Goal: Transaction & Acquisition: Purchase product/service

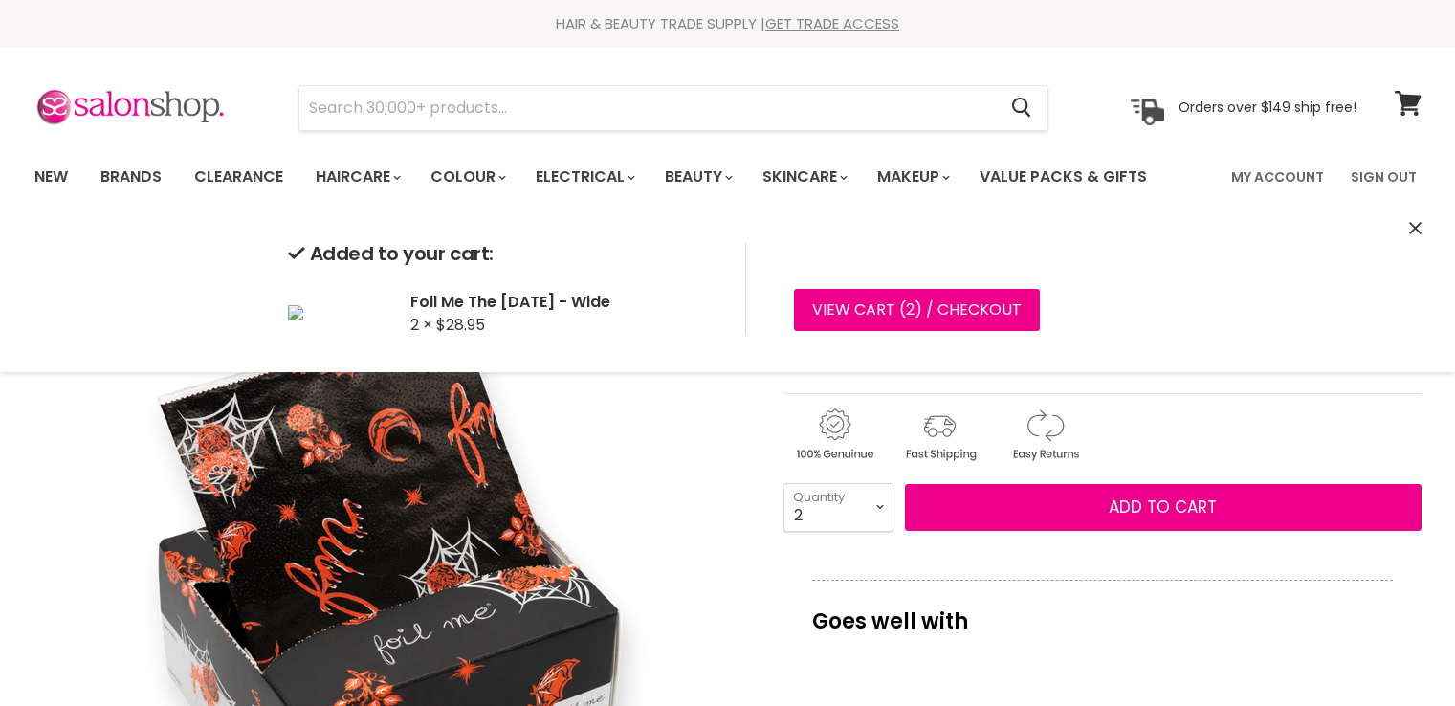
select select "2"
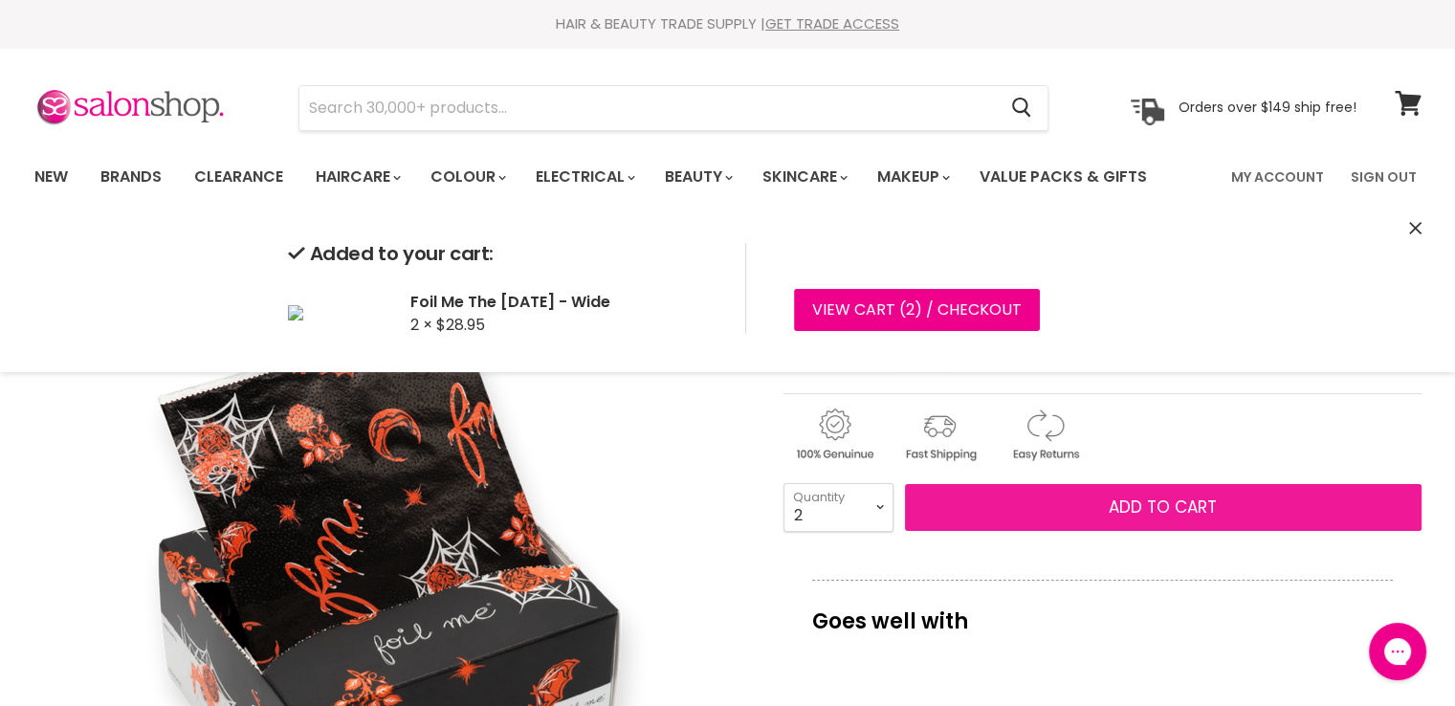
click at [972, 515] on button "Add to cart" at bounding box center [1163, 508] width 517 height 48
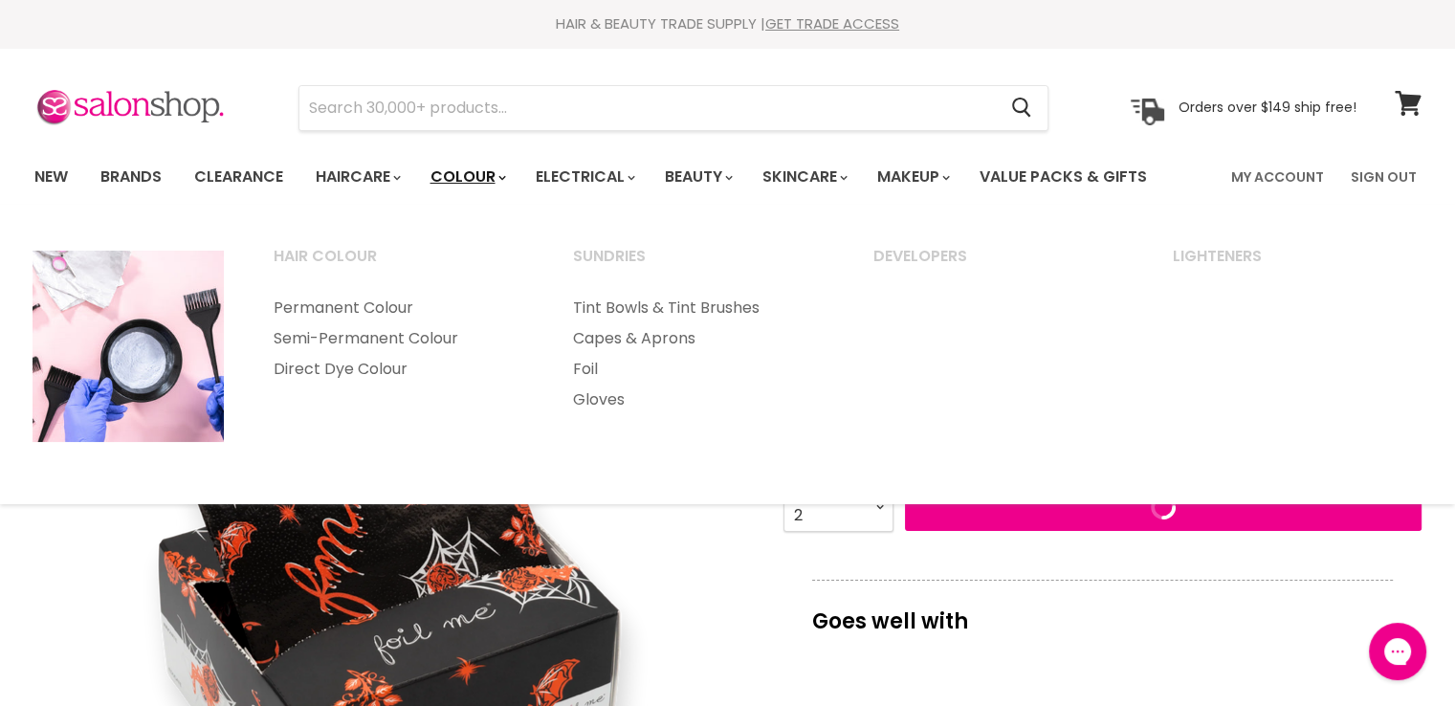
click at [488, 175] on link "Colour" at bounding box center [466, 177] width 101 height 40
click at [596, 368] on link "Foil" at bounding box center [697, 369] width 297 height 31
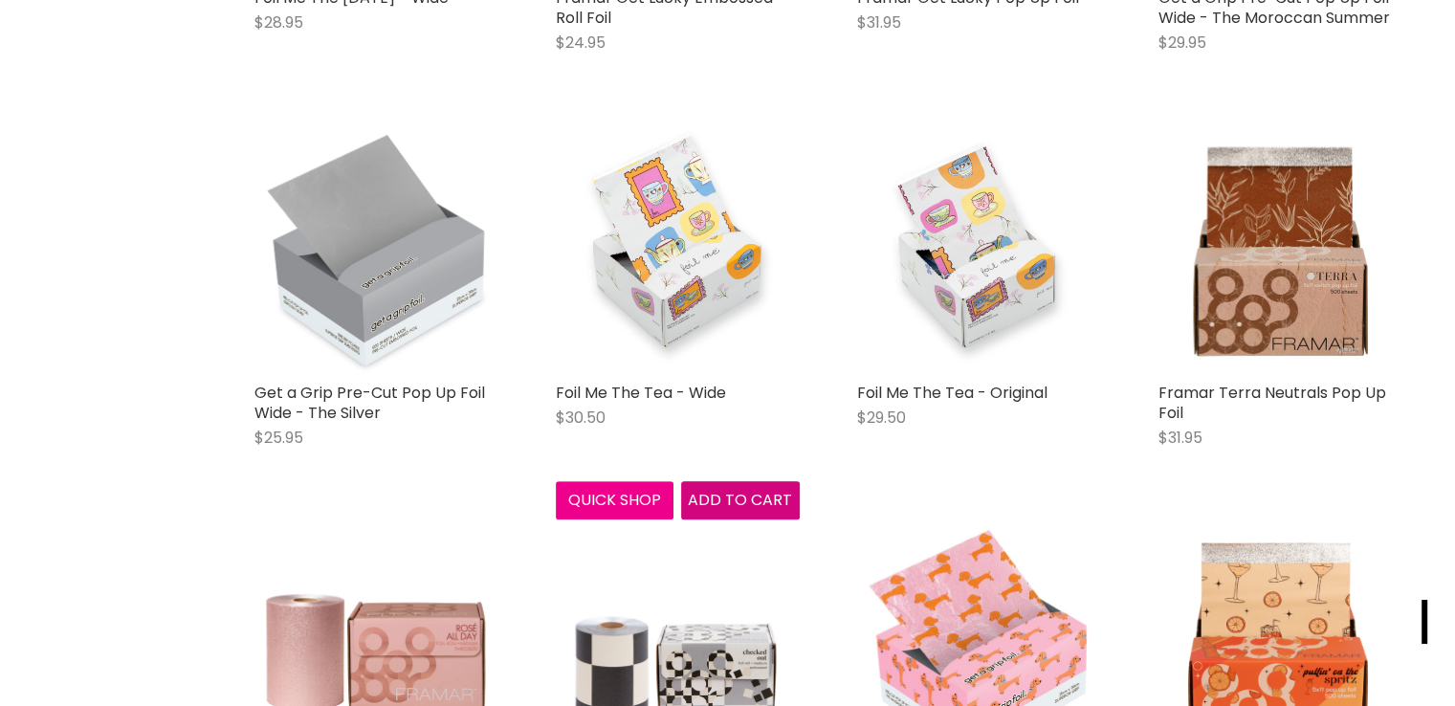
click at [731, 502] on span "Add to cart" at bounding box center [740, 500] width 104 height 22
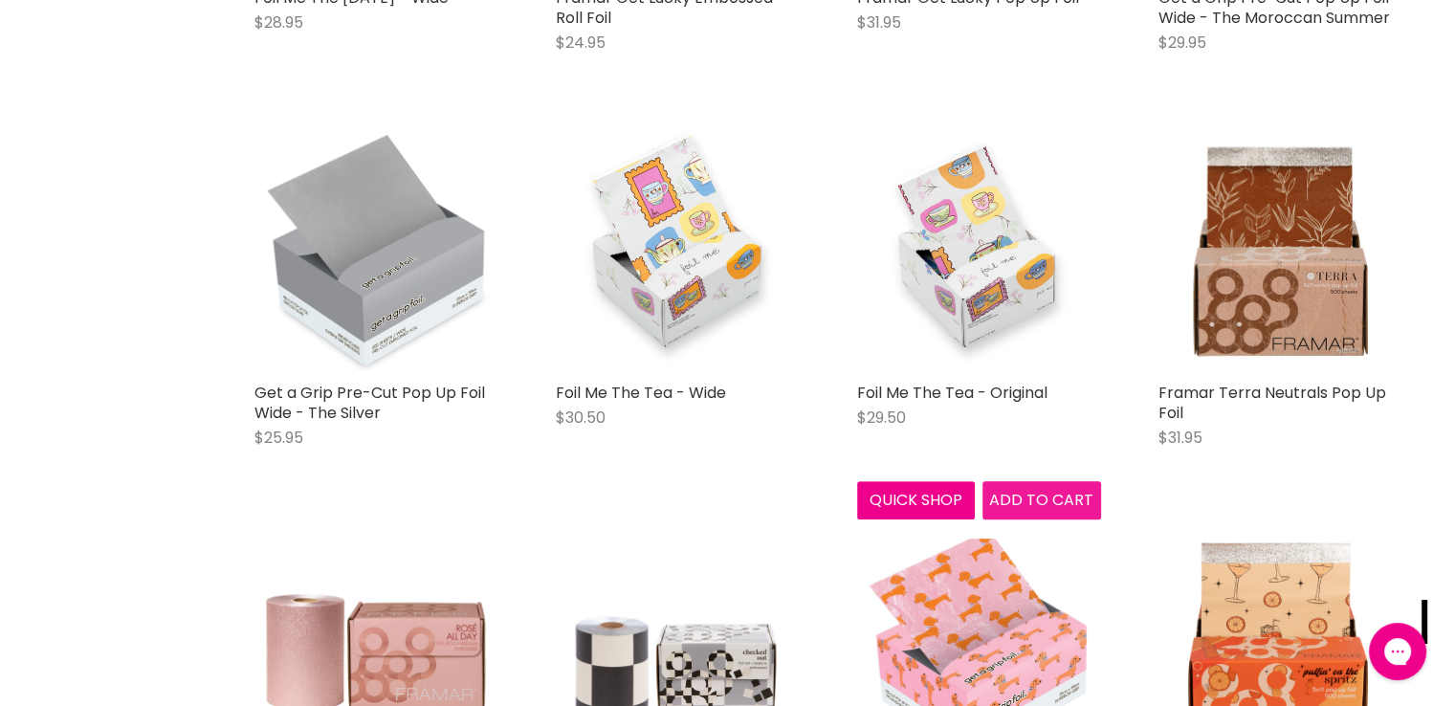
click at [1045, 500] on span "Add to cart" at bounding box center [1041, 500] width 104 height 22
click at [1018, 498] on span "Add to cart" at bounding box center [1041, 500] width 104 height 22
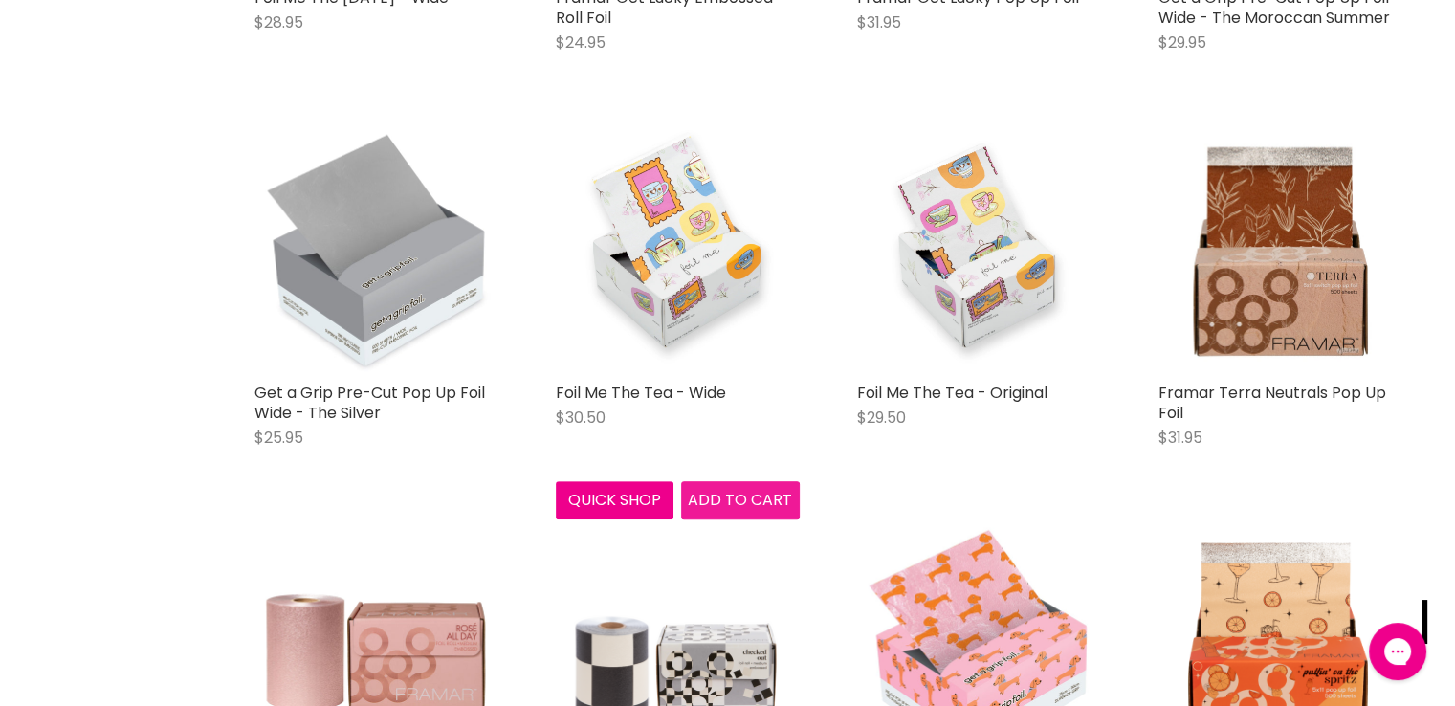
click at [742, 497] on span "Add to cart" at bounding box center [740, 500] width 104 height 22
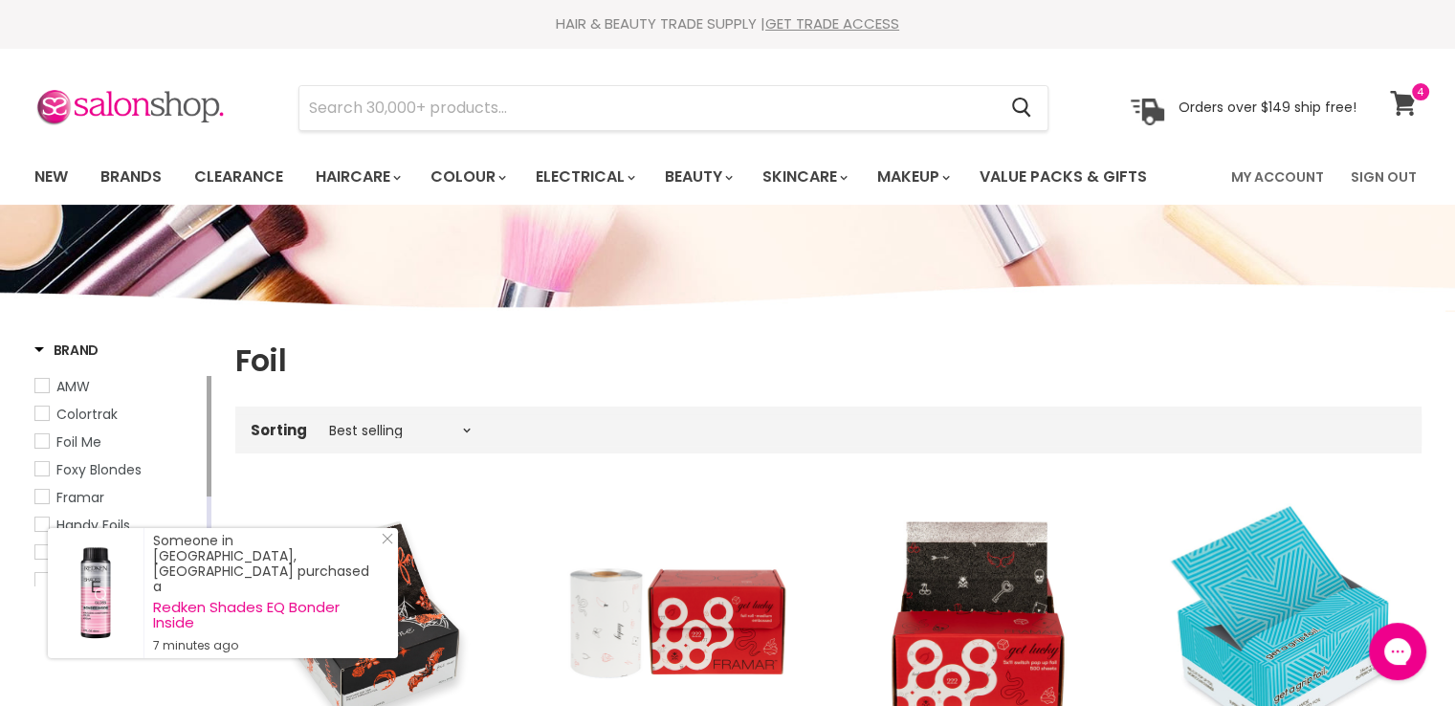
click at [1397, 99] on icon at bounding box center [1403, 103] width 26 height 25
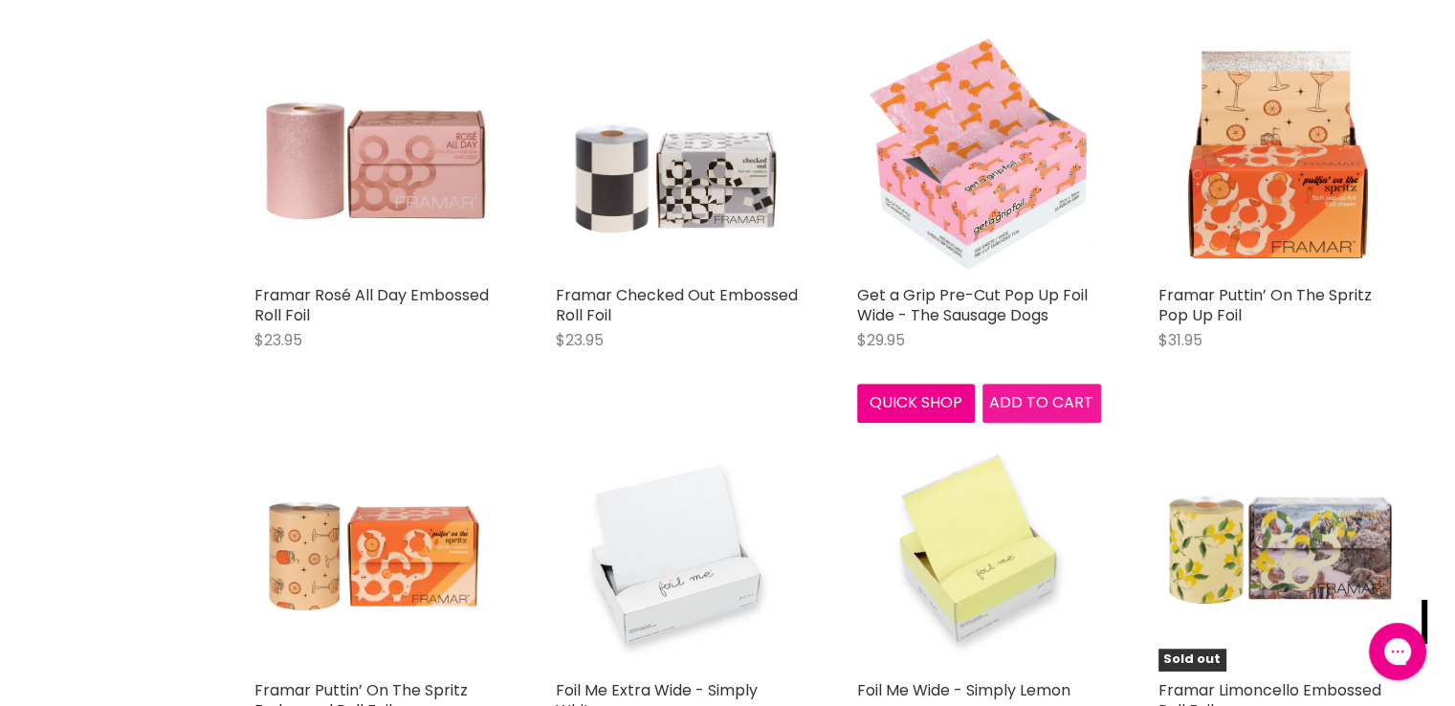
click at [1033, 403] on span "Add to cart" at bounding box center [1041, 402] width 104 height 22
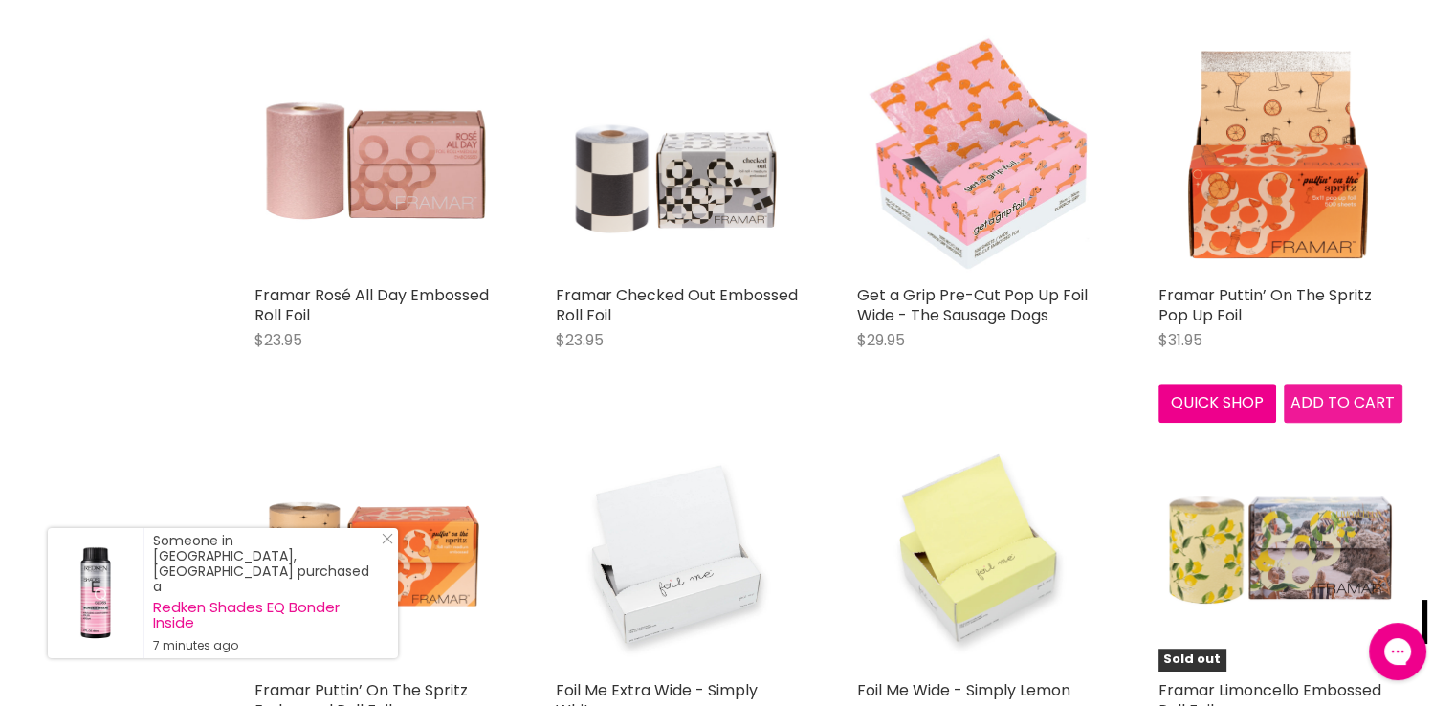
click at [1337, 400] on span "Add to cart" at bounding box center [1343, 402] width 104 height 22
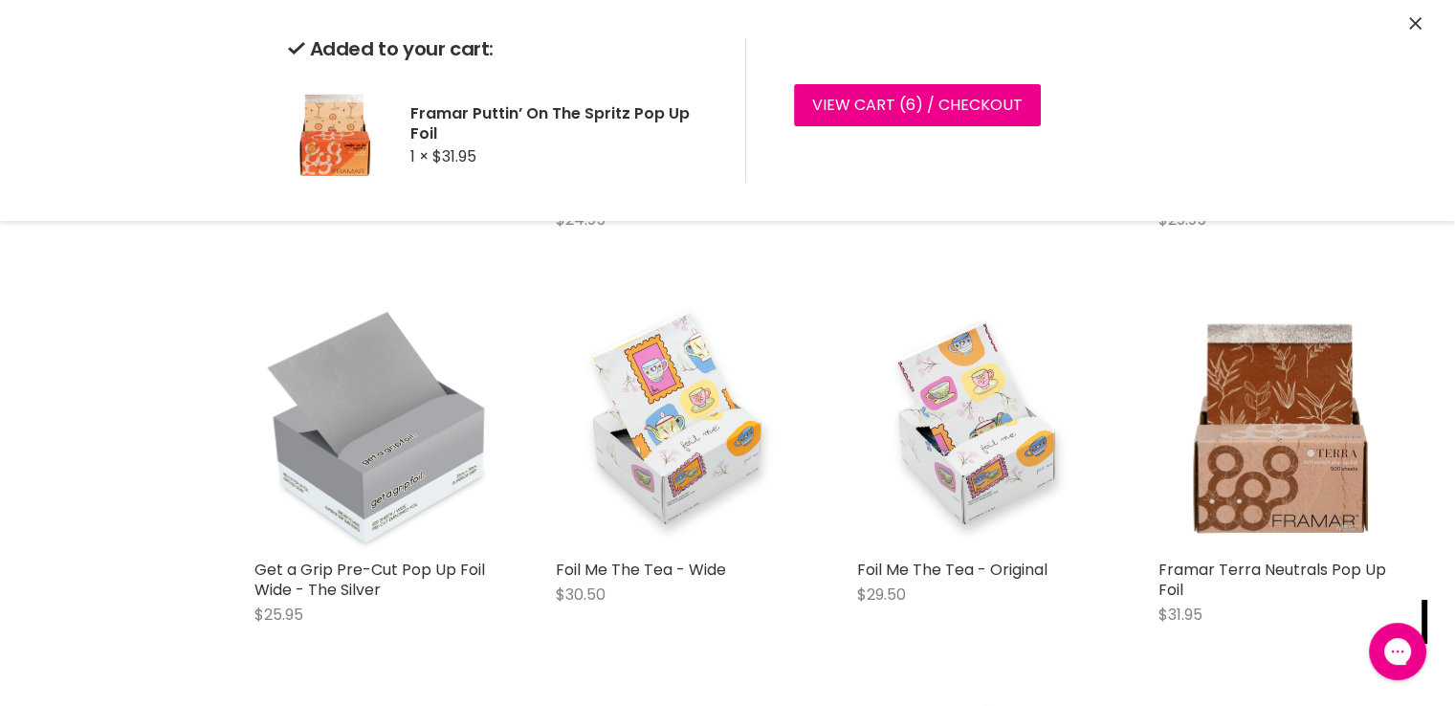
scroll to position [587, 0]
click at [1051, 683] on div "Foil Me The Tea - Original $29.50 Foil Me Quick shop Add to cart" at bounding box center [979, 502] width 282 height 429
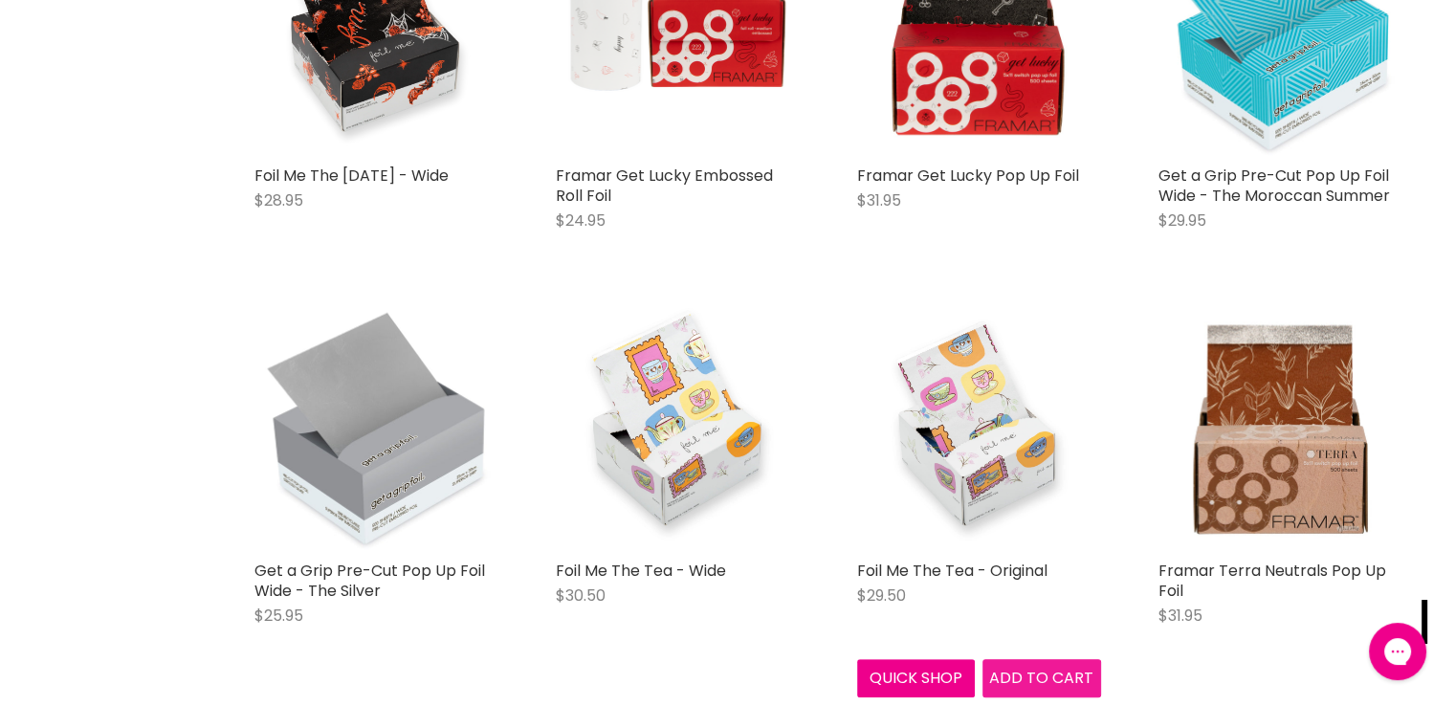
click at [1016, 667] on span "Add to cart" at bounding box center [1041, 678] width 104 height 22
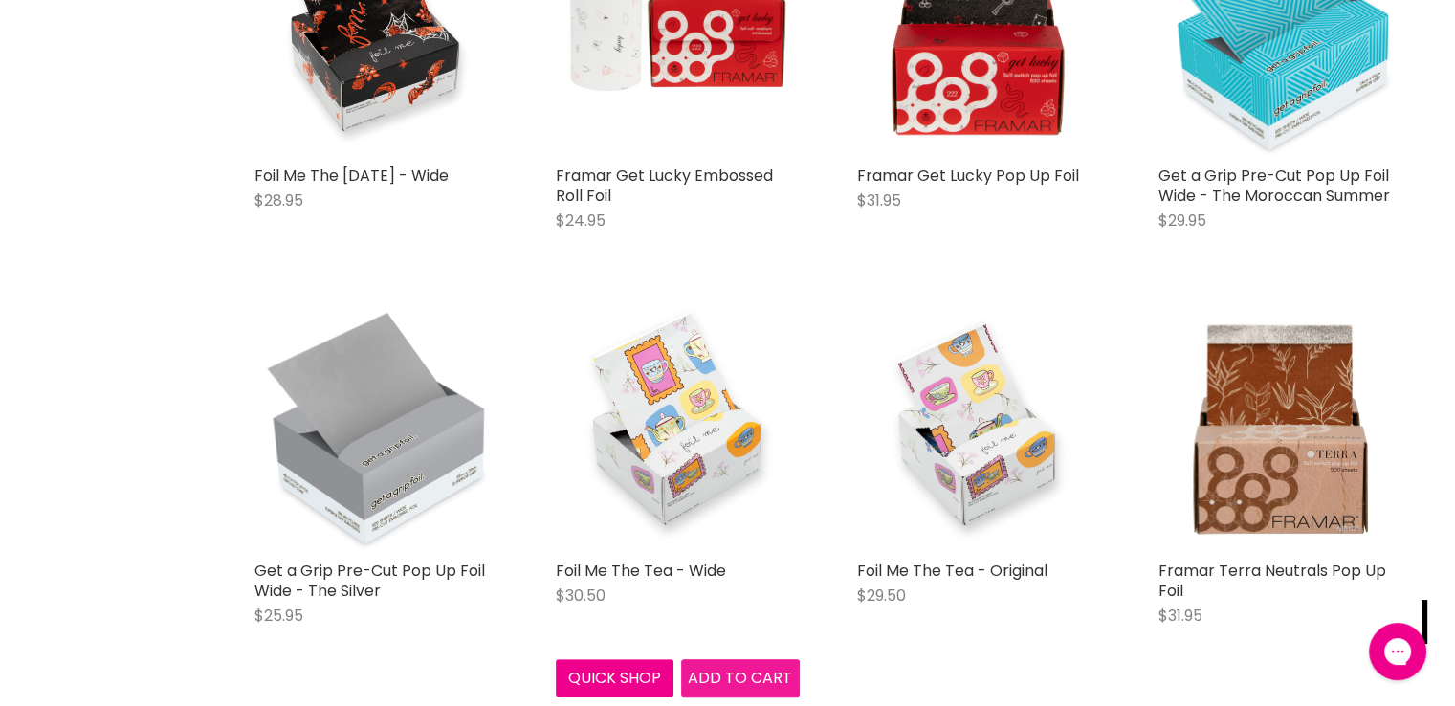
click at [717, 678] on span "Add to cart" at bounding box center [740, 678] width 104 height 22
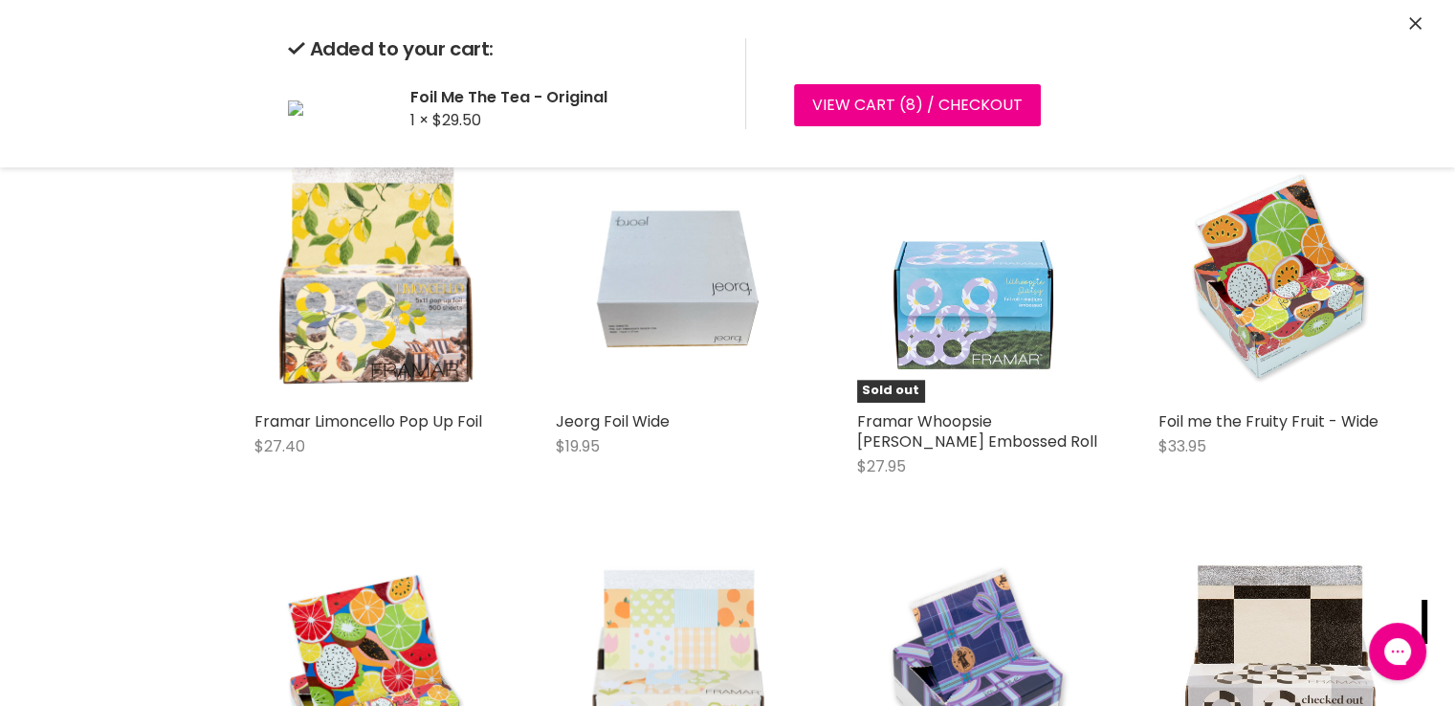
scroll to position [2022, 0]
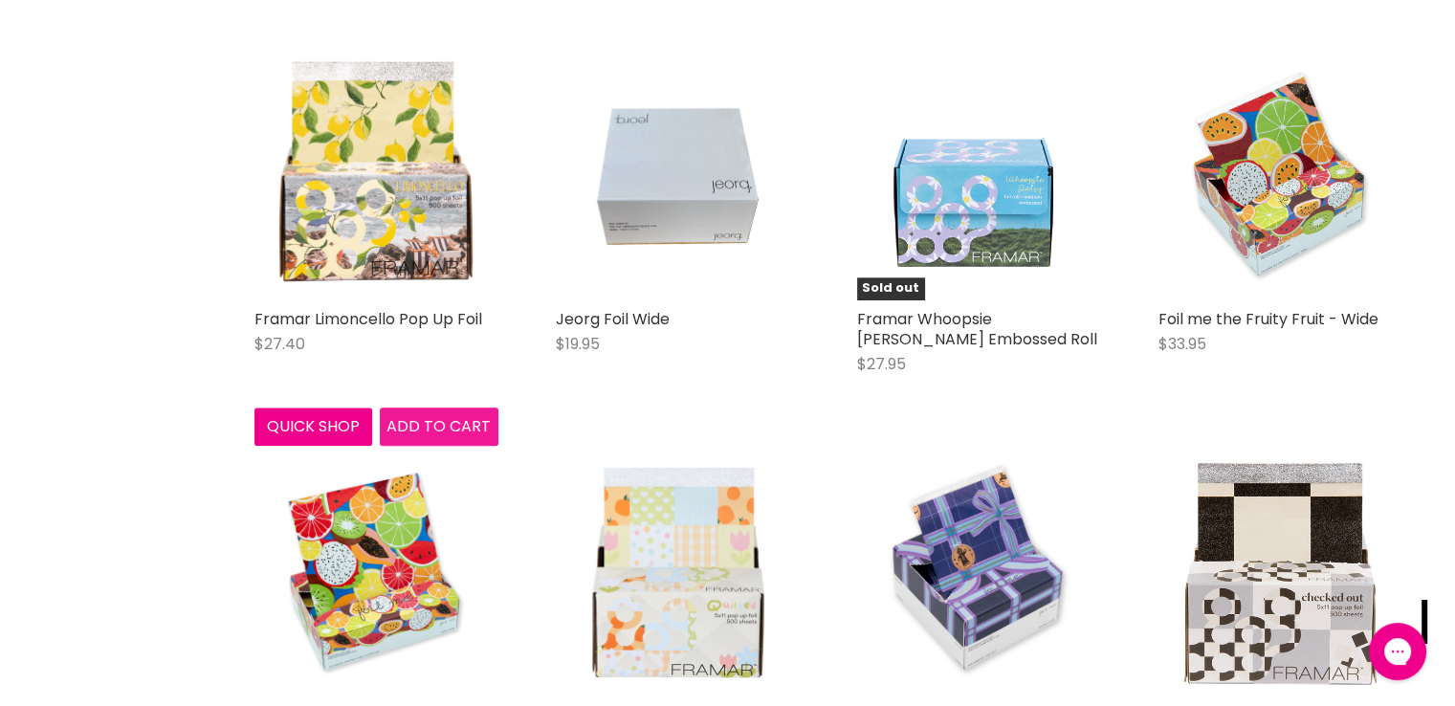
click at [469, 433] on span "Add to cart" at bounding box center [438, 426] width 104 height 22
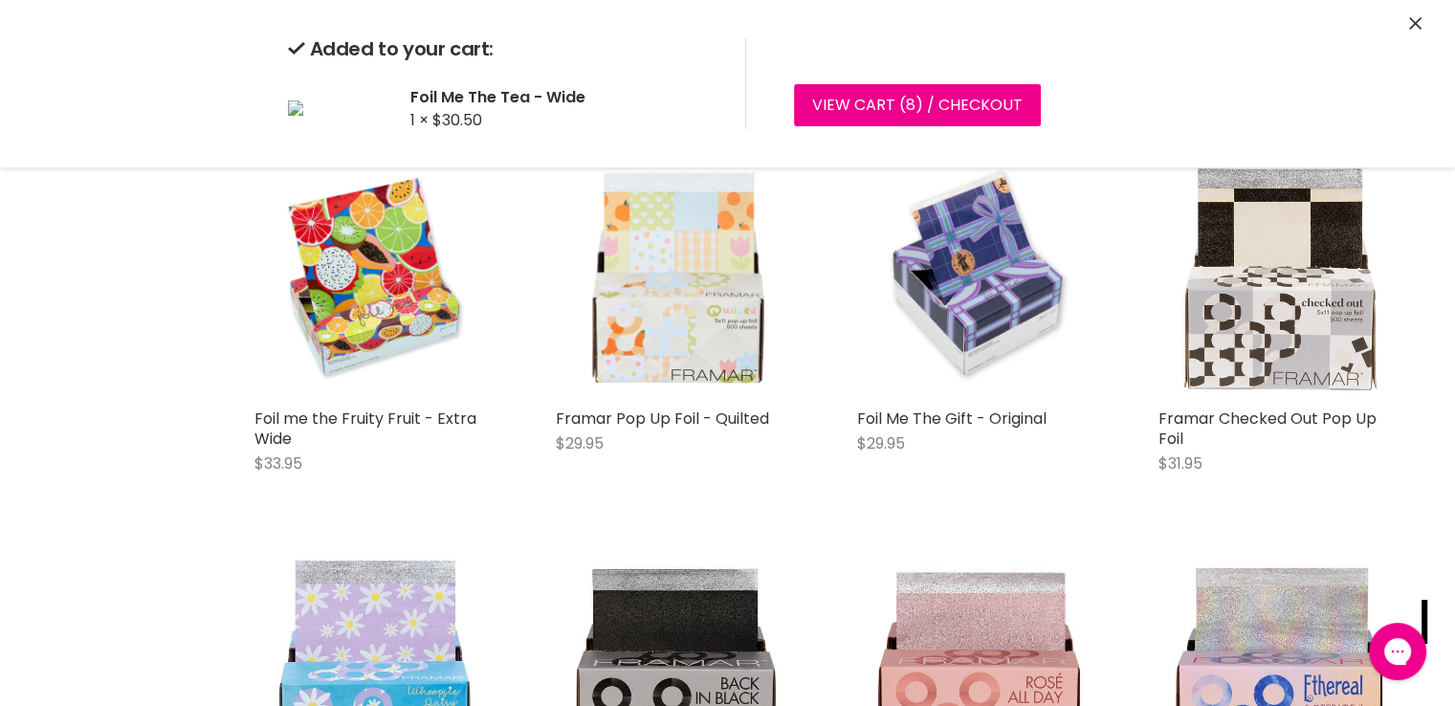
scroll to position [2309, 0]
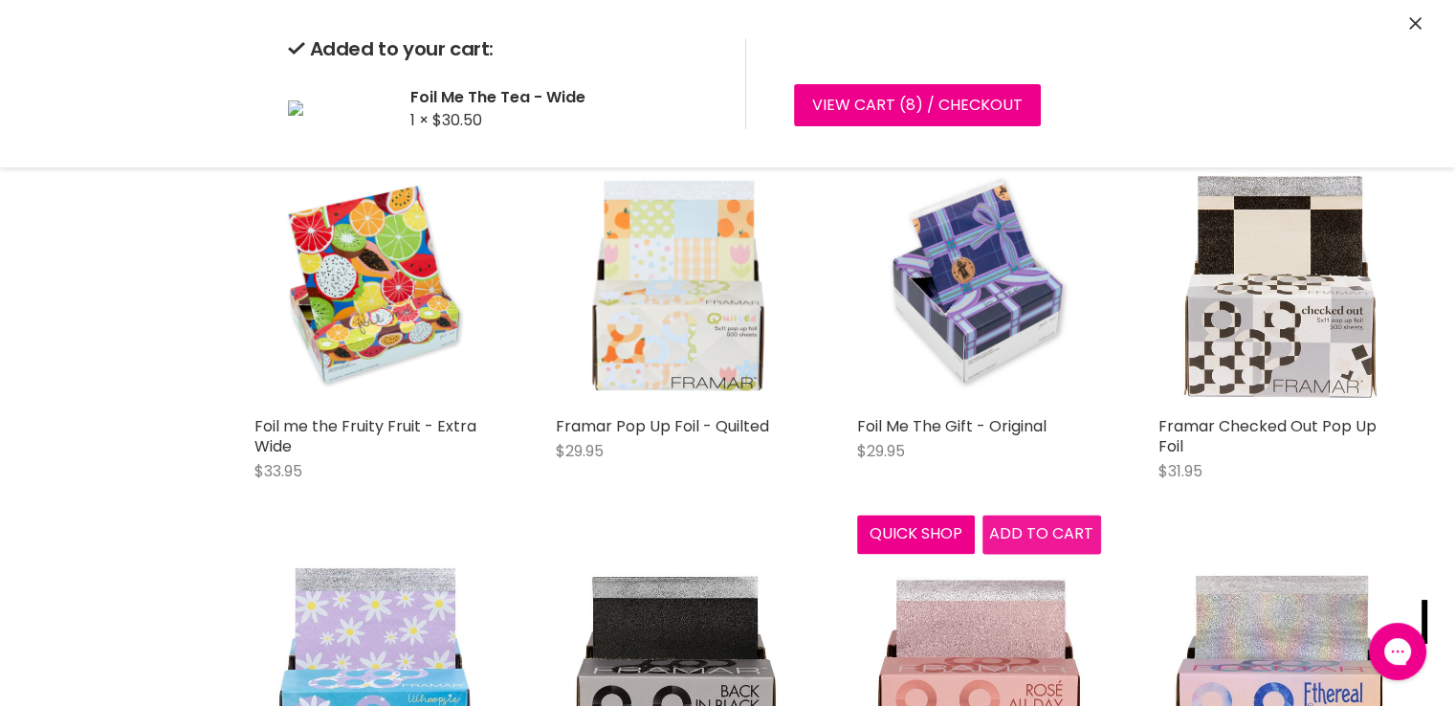
click at [1014, 535] on div "Foil Me The Halloween - Wide $28.95 Foil Me Quick shop Add to cart Framar Get L…" at bounding box center [828, 528] width 1186 height 4715
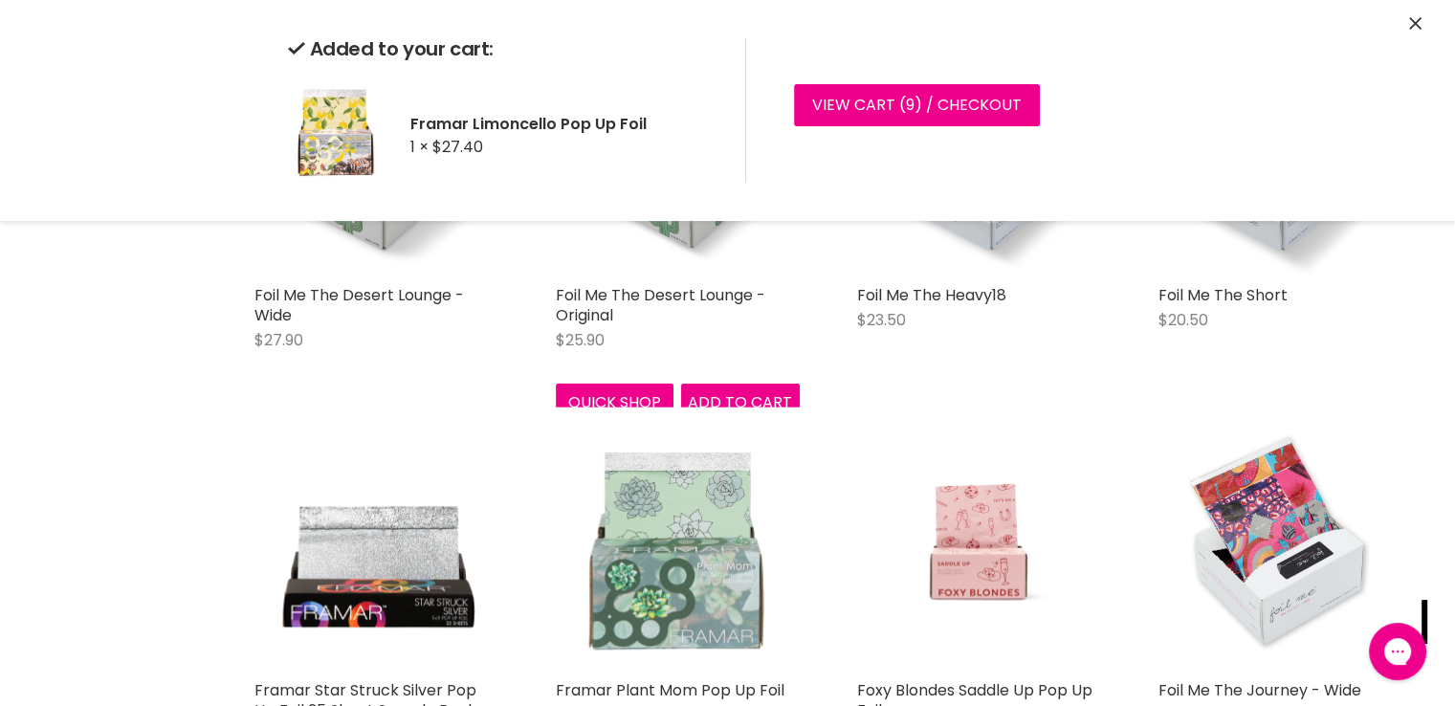
scroll to position [4414, 0]
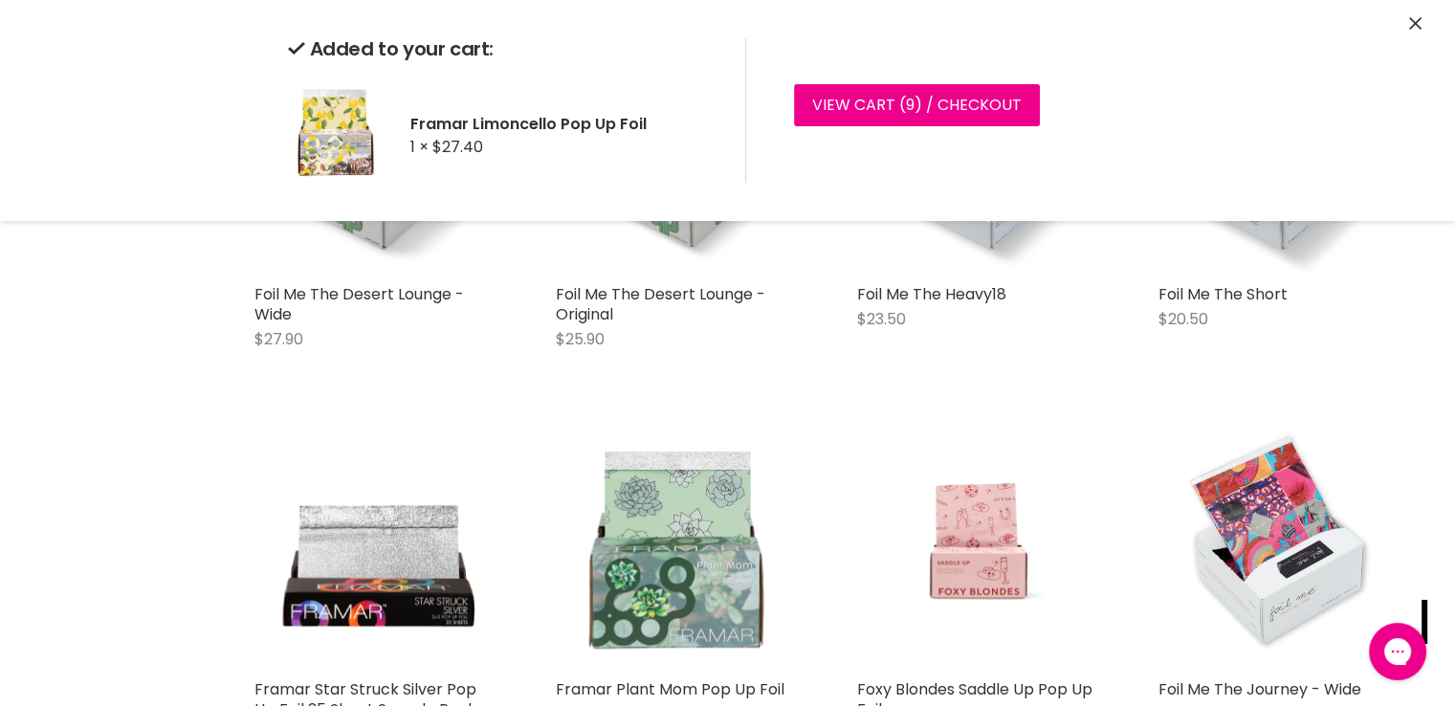
click at [407, 386] on div "Foil Me The Desert Lounge - Wide $27.90 Foil Me Quick shop Add to cart" at bounding box center [376, 198] width 282 height 375
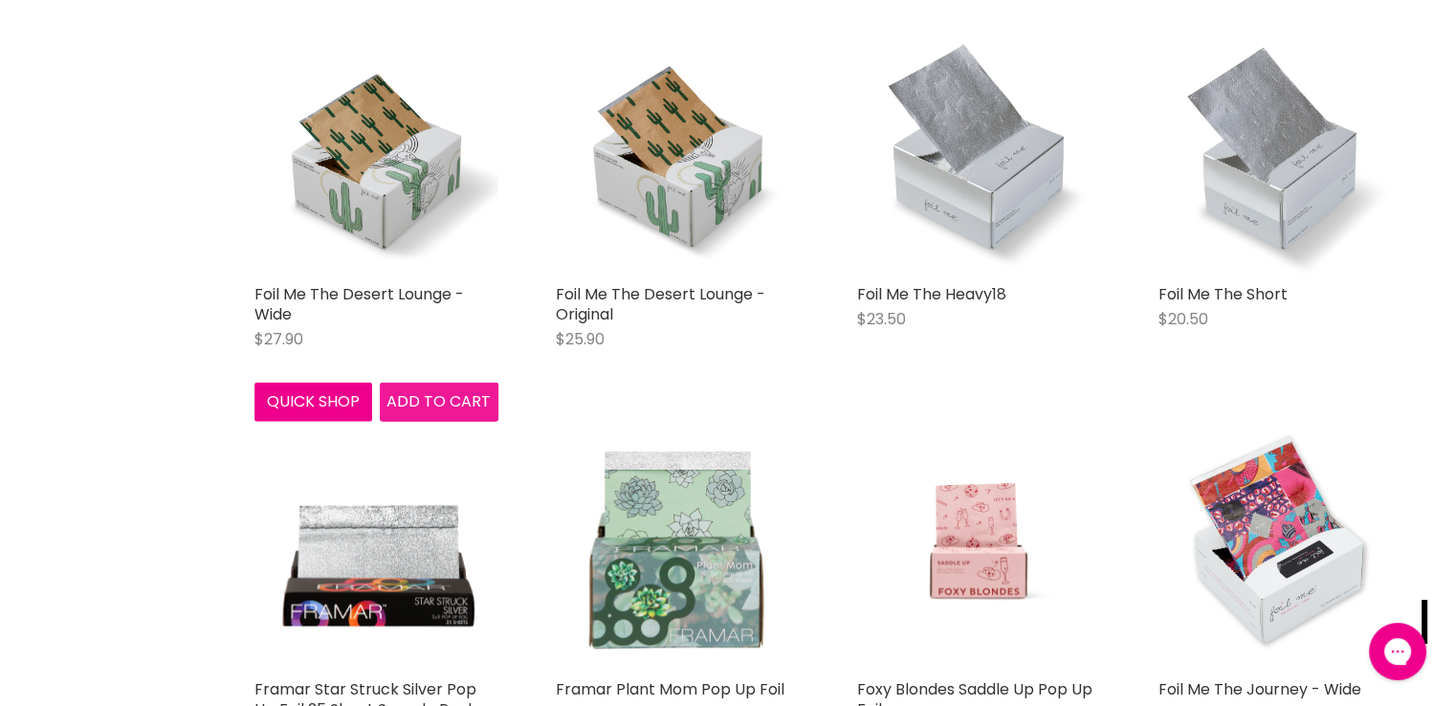
click at [420, 396] on span "Add to cart" at bounding box center [438, 401] width 104 height 22
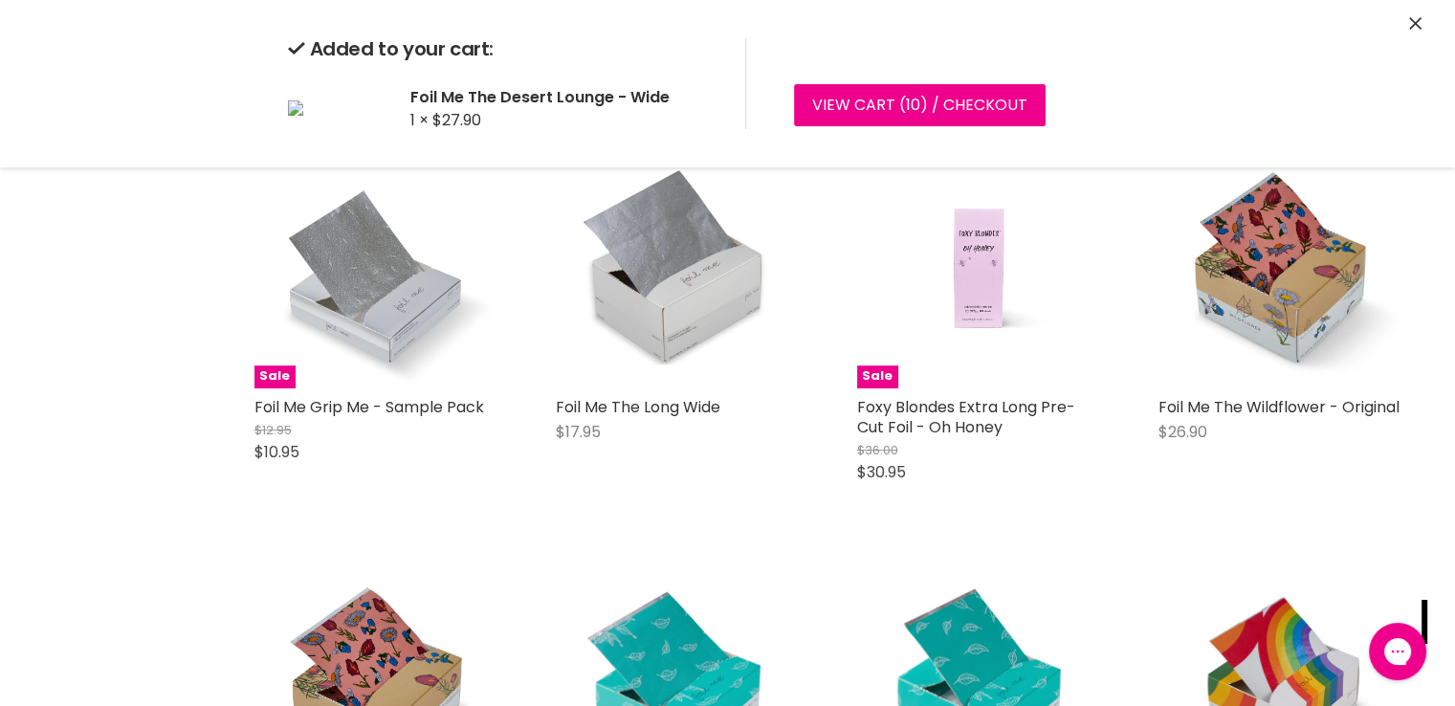
scroll to position [8528, 0]
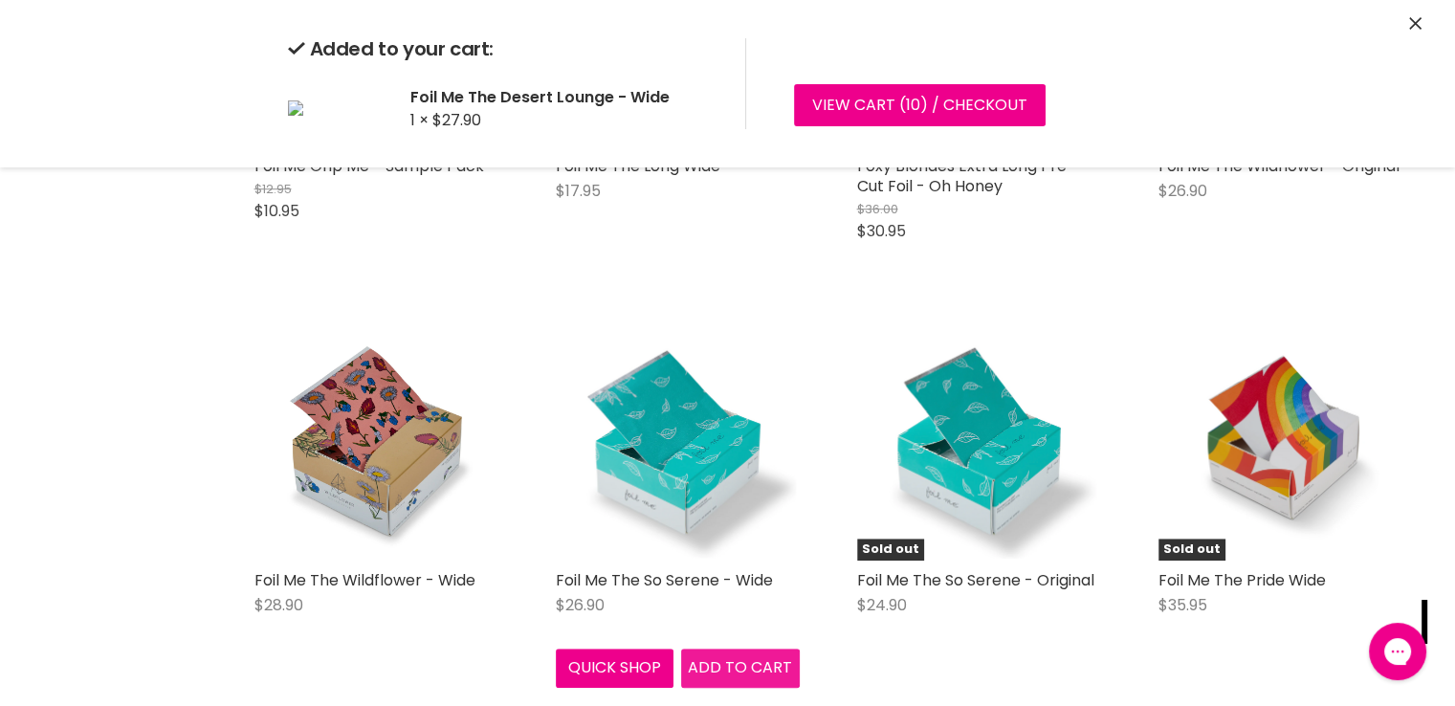
click at [712, 663] on div "Foil Me The So Serene - Wide $26.90 Foil Me Quick shop Add to cart" at bounding box center [678, 502] width 282 height 408
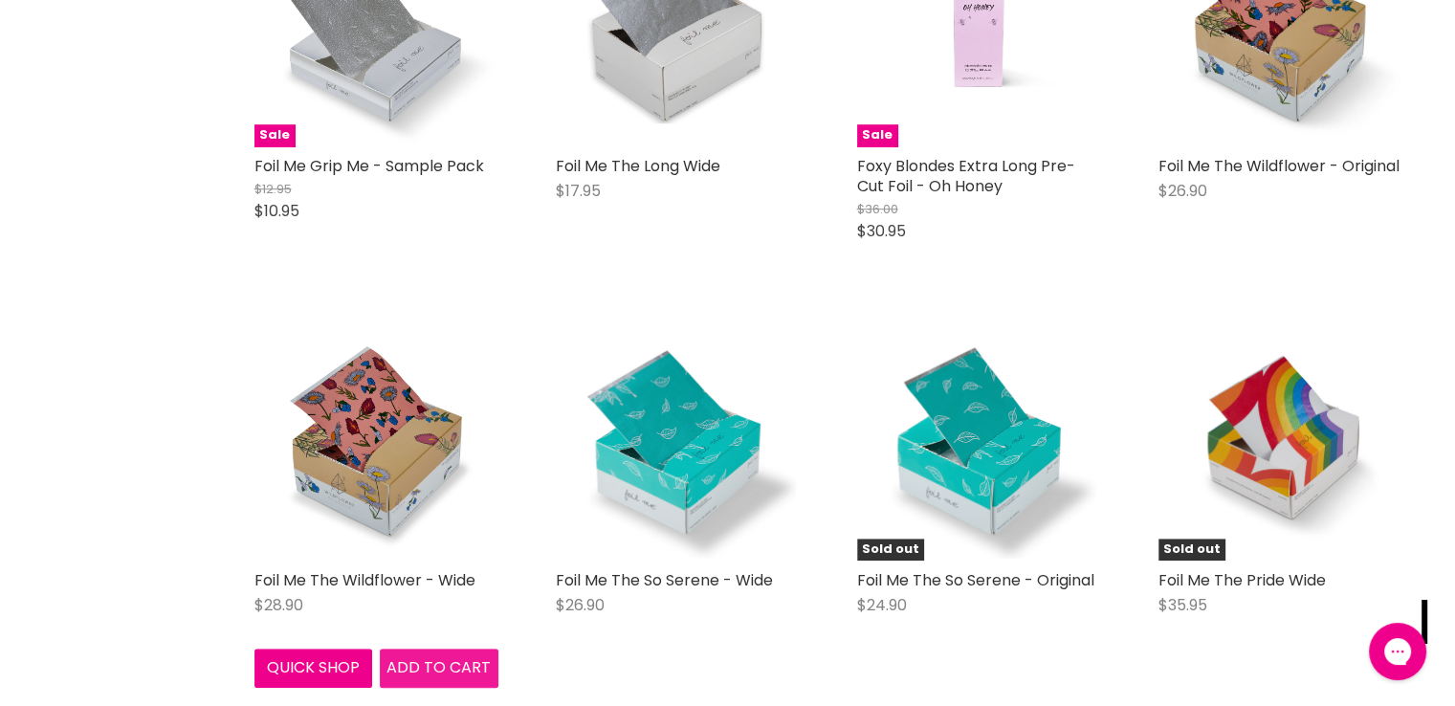
click at [419, 675] on span "Add to cart" at bounding box center [438, 667] width 104 height 22
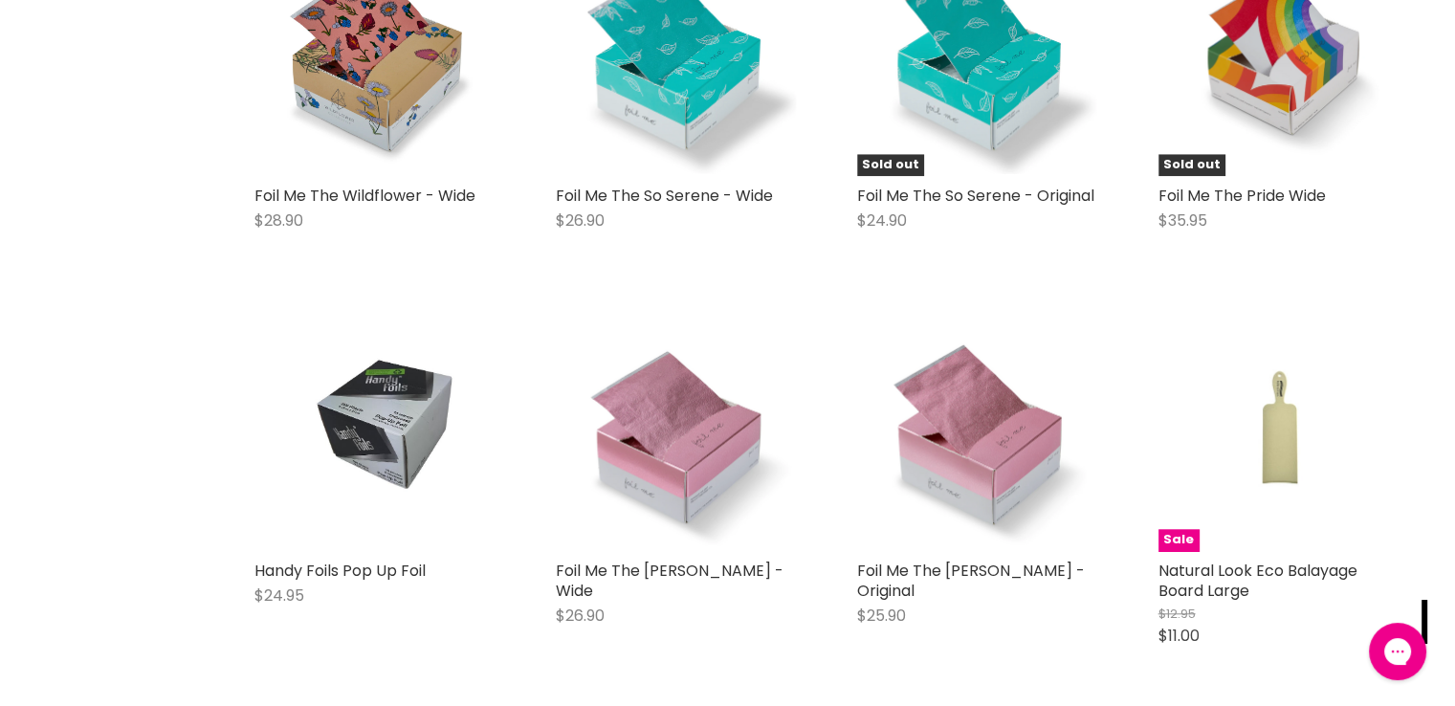
scroll to position [9293, 0]
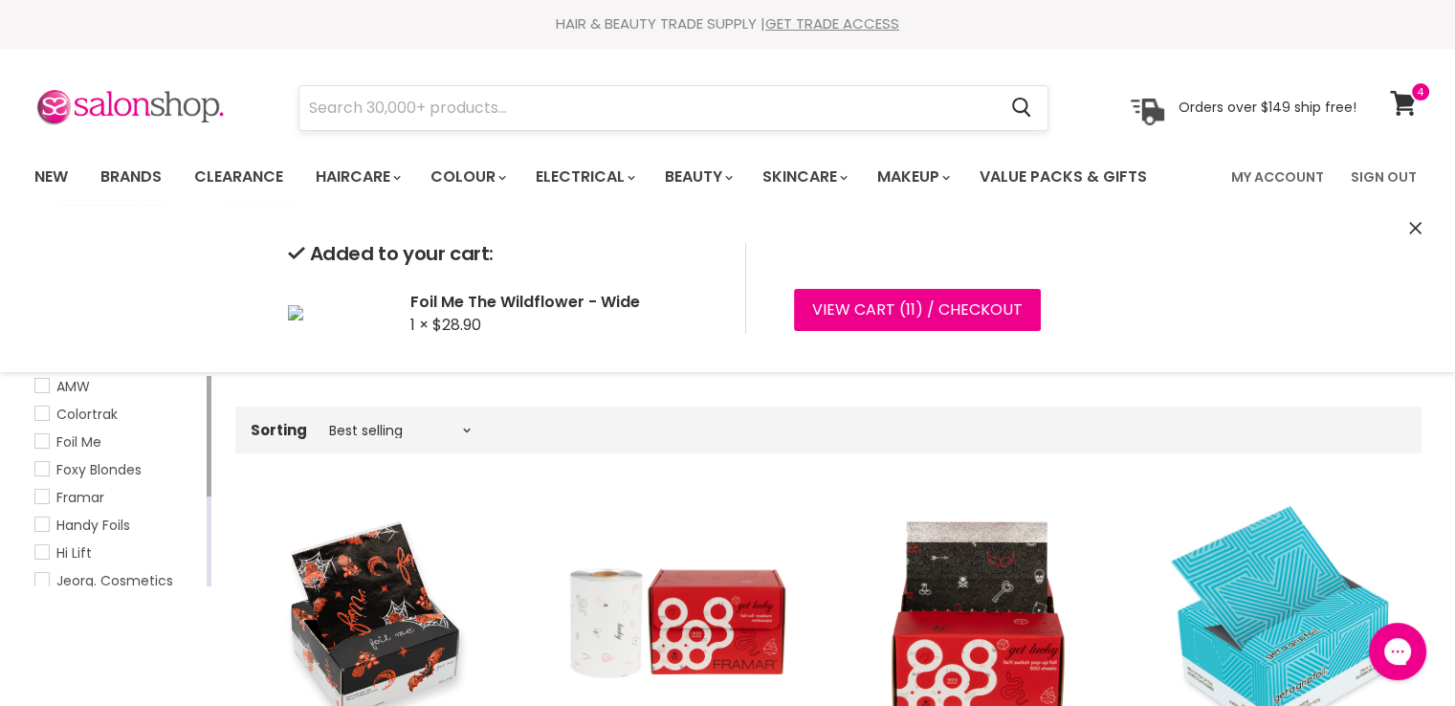
click at [482, 95] on input "Search" at bounding box center [647, 108] width 697 height 44
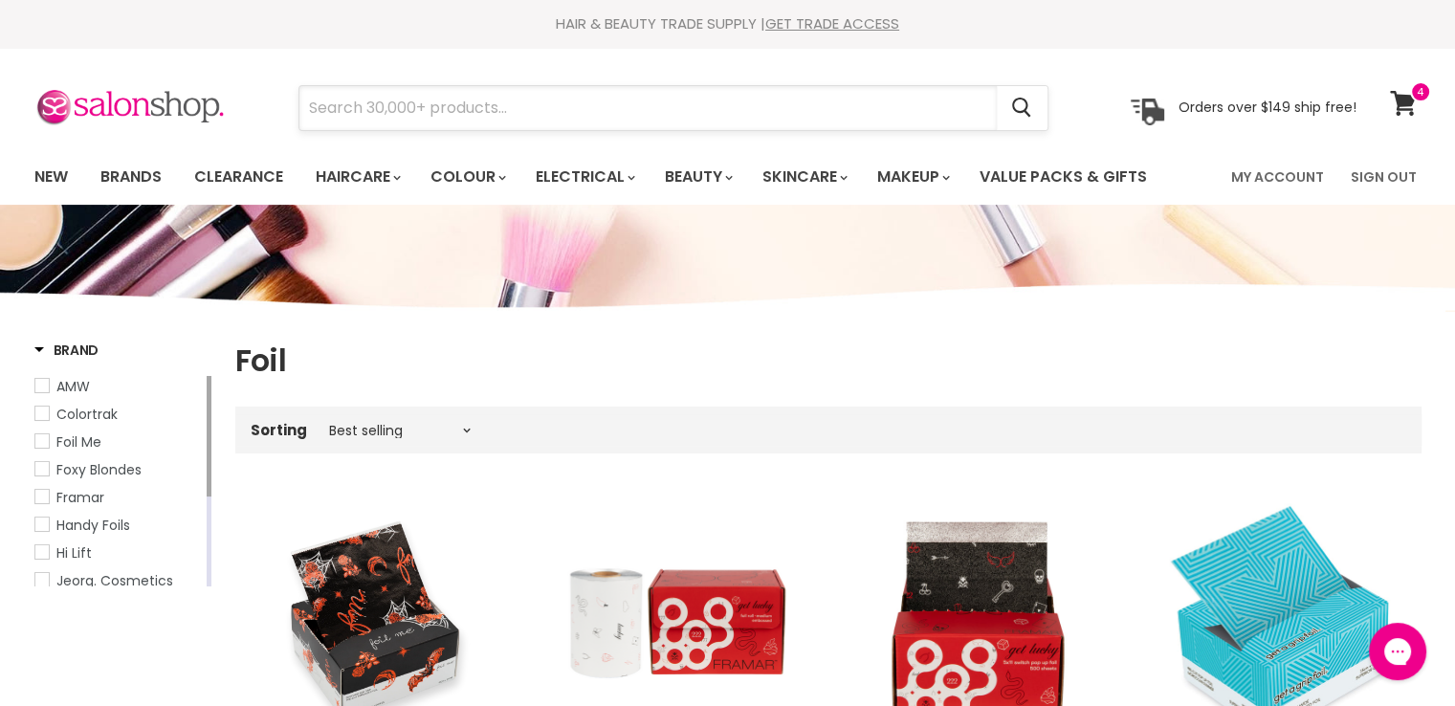
click at [394, 112] on input "Search" at bounding box center [647, 108] width 697 height 44
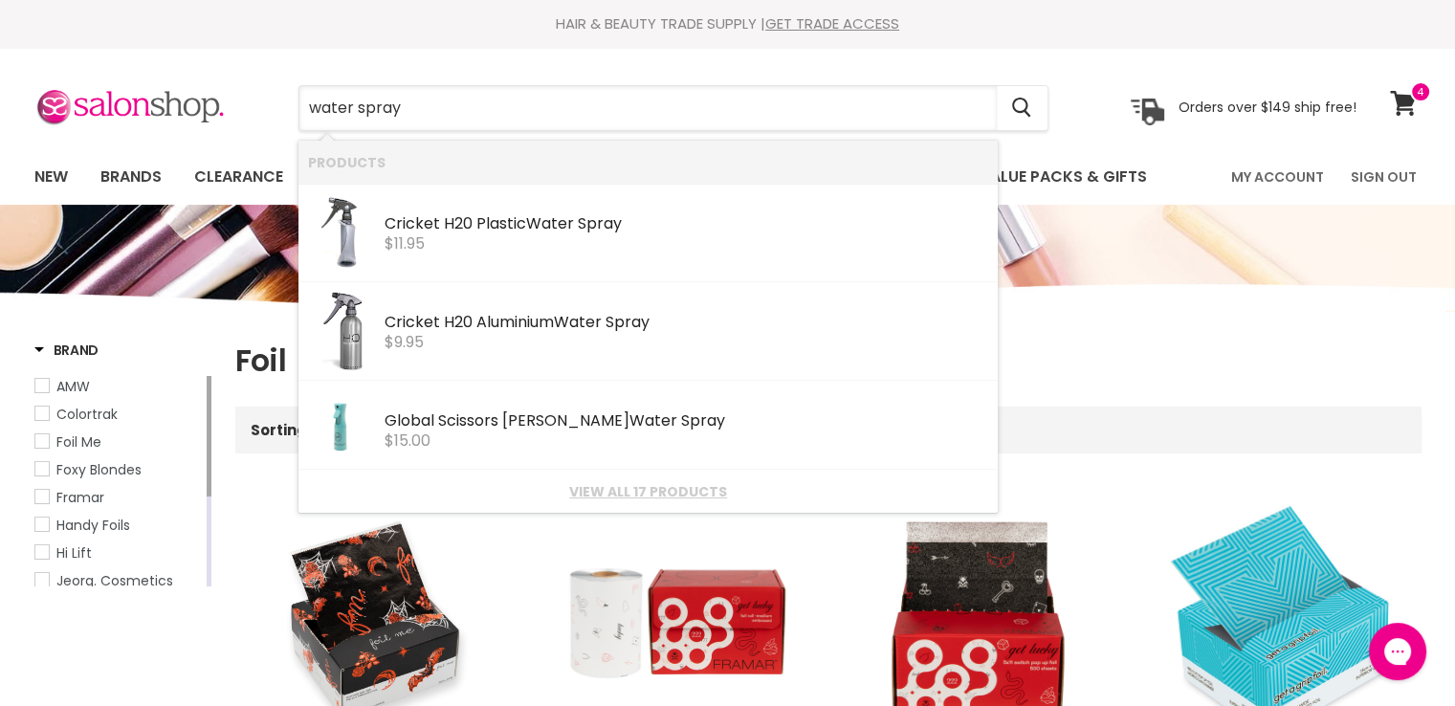
type input "water sprays"
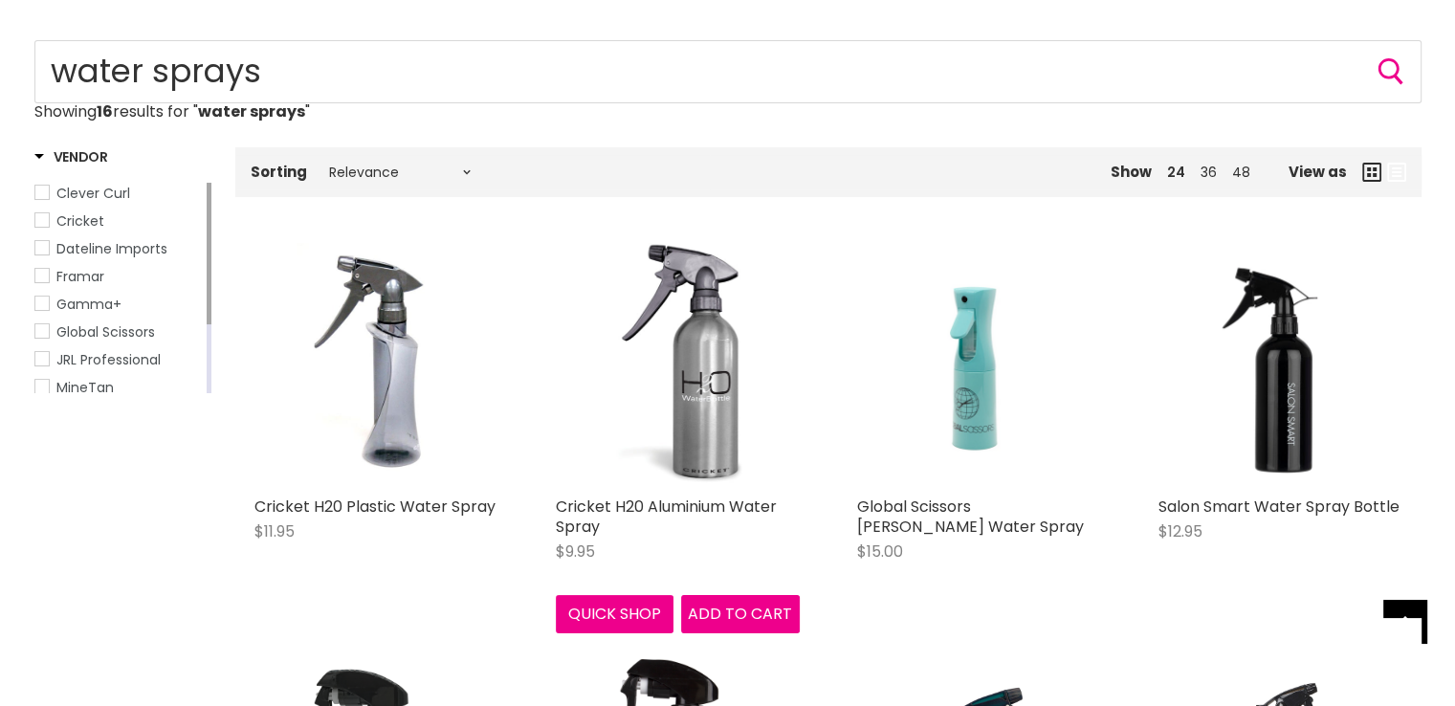
scroll to position [191, 0]
click at [739, 613] on span "Add to cart" at bounding box center [740, 614] width 104 height 22
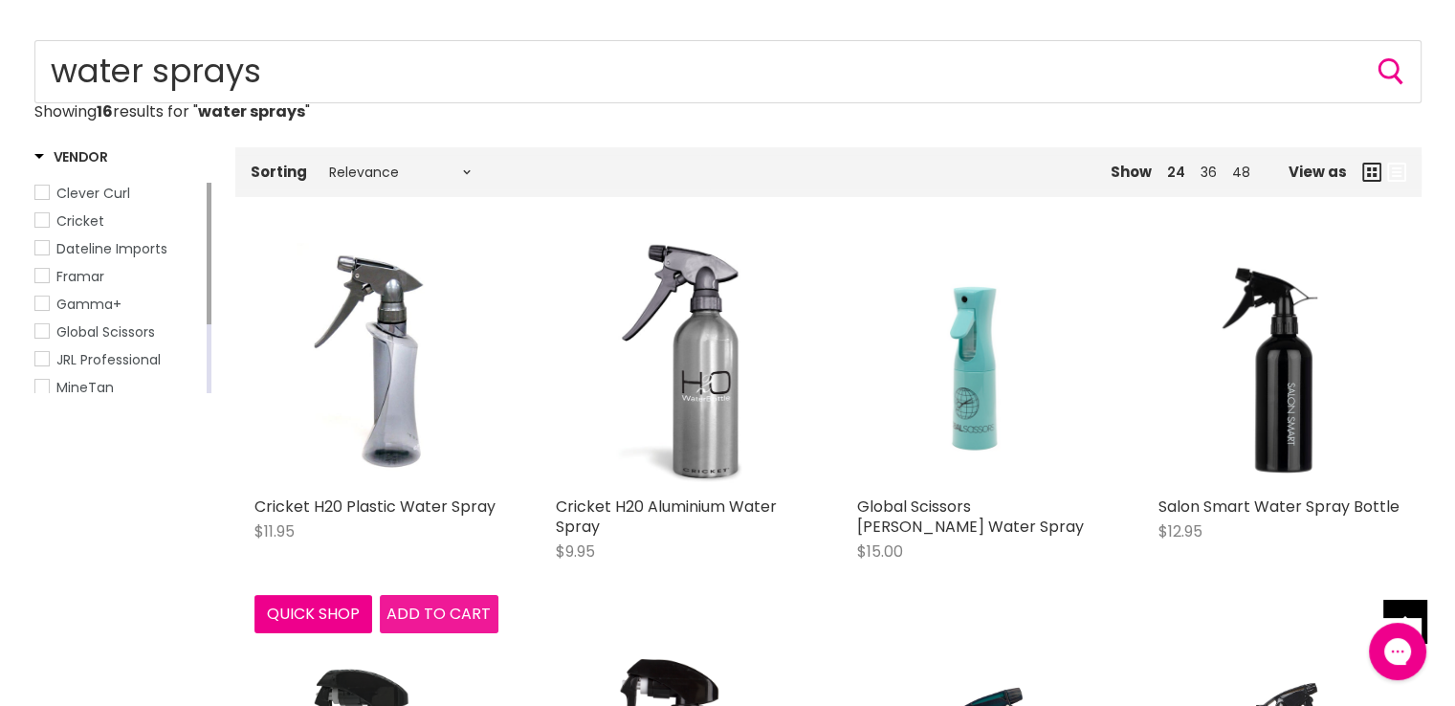
click at [429, 613] on span "Add to cart" at bounding box center [438, 614] width 104 height 22
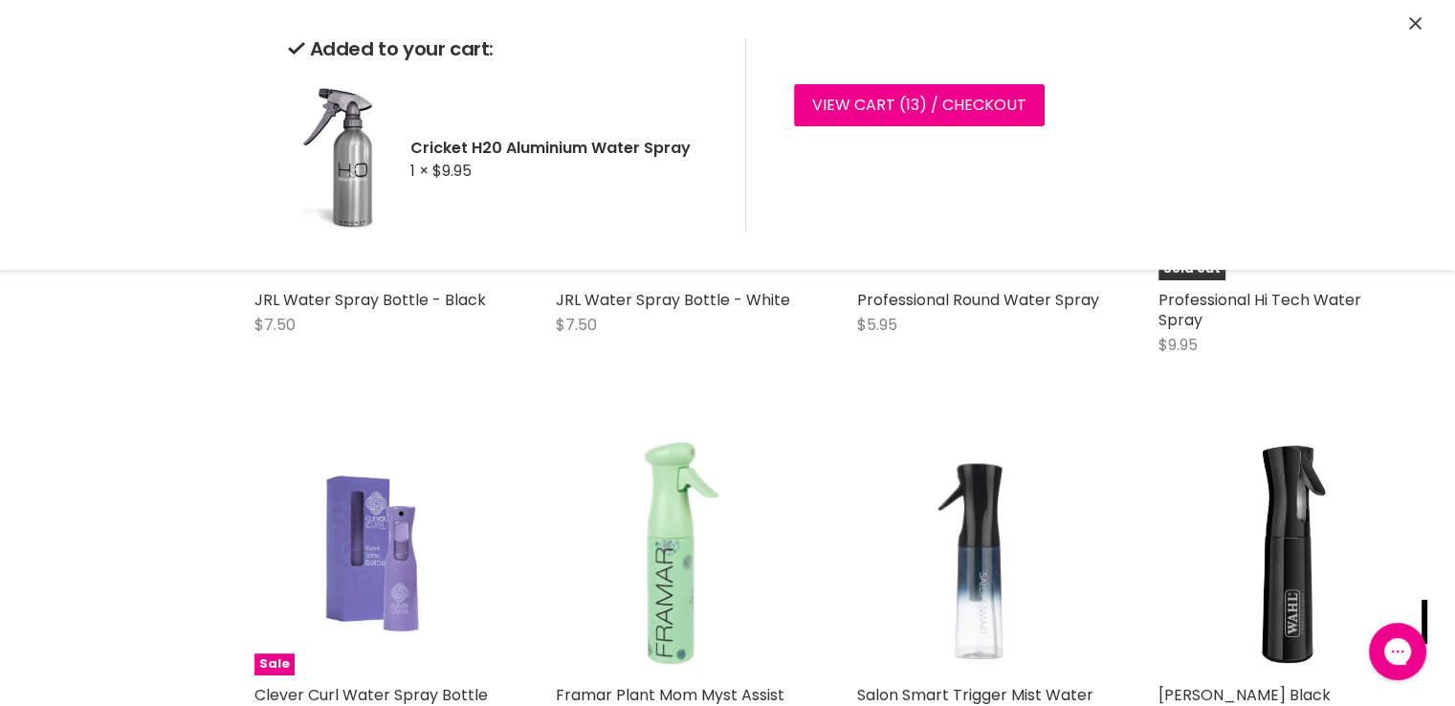
scroll to position [574, 0]
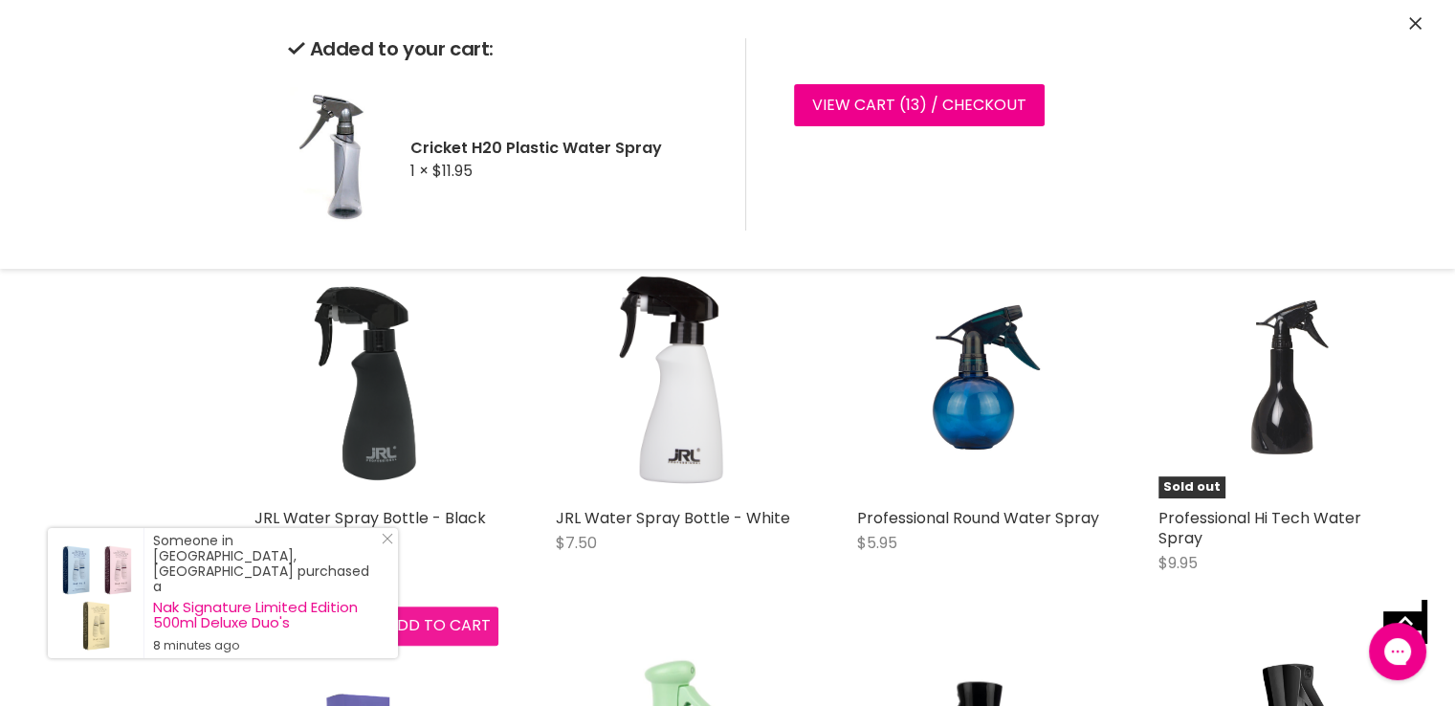
click at [452, 632] on span "Add to cart" at bounding box center [438, 625] width 104 height 22
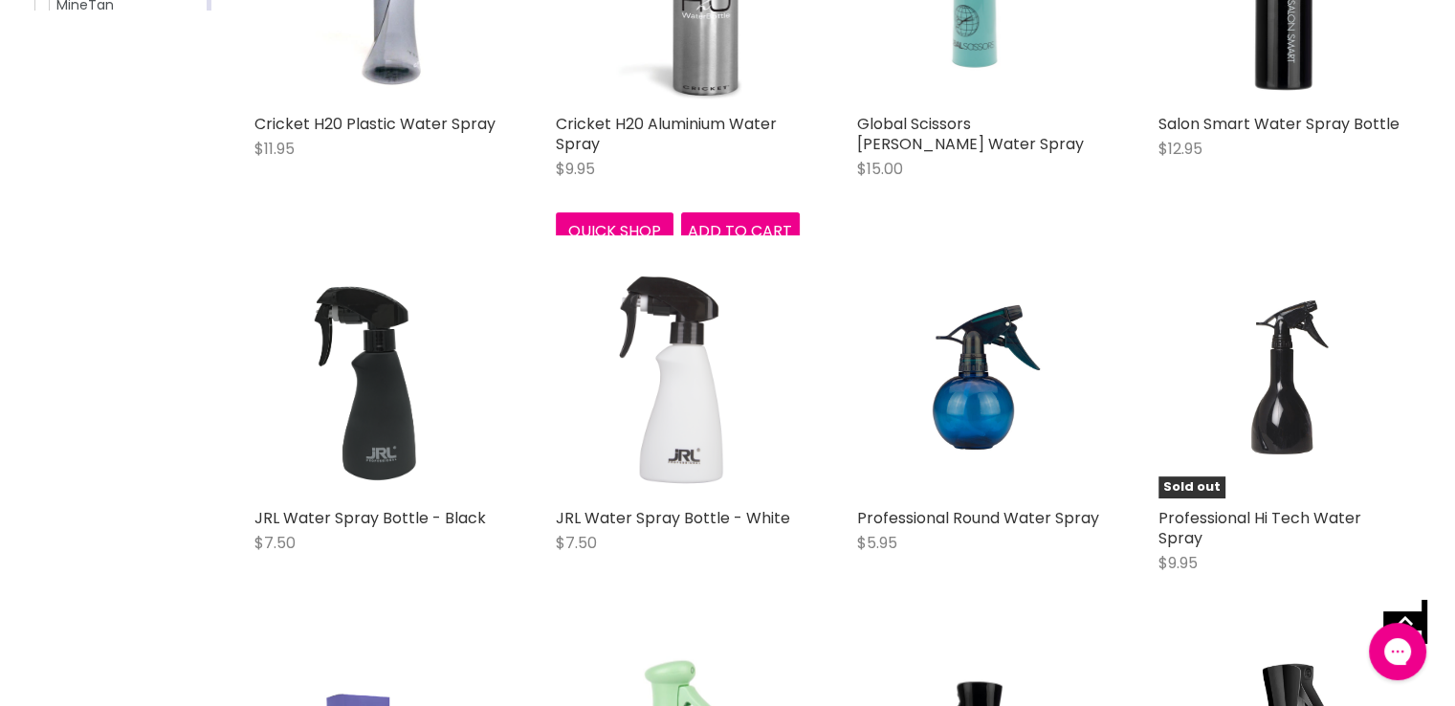
scroll to position [96, 0]
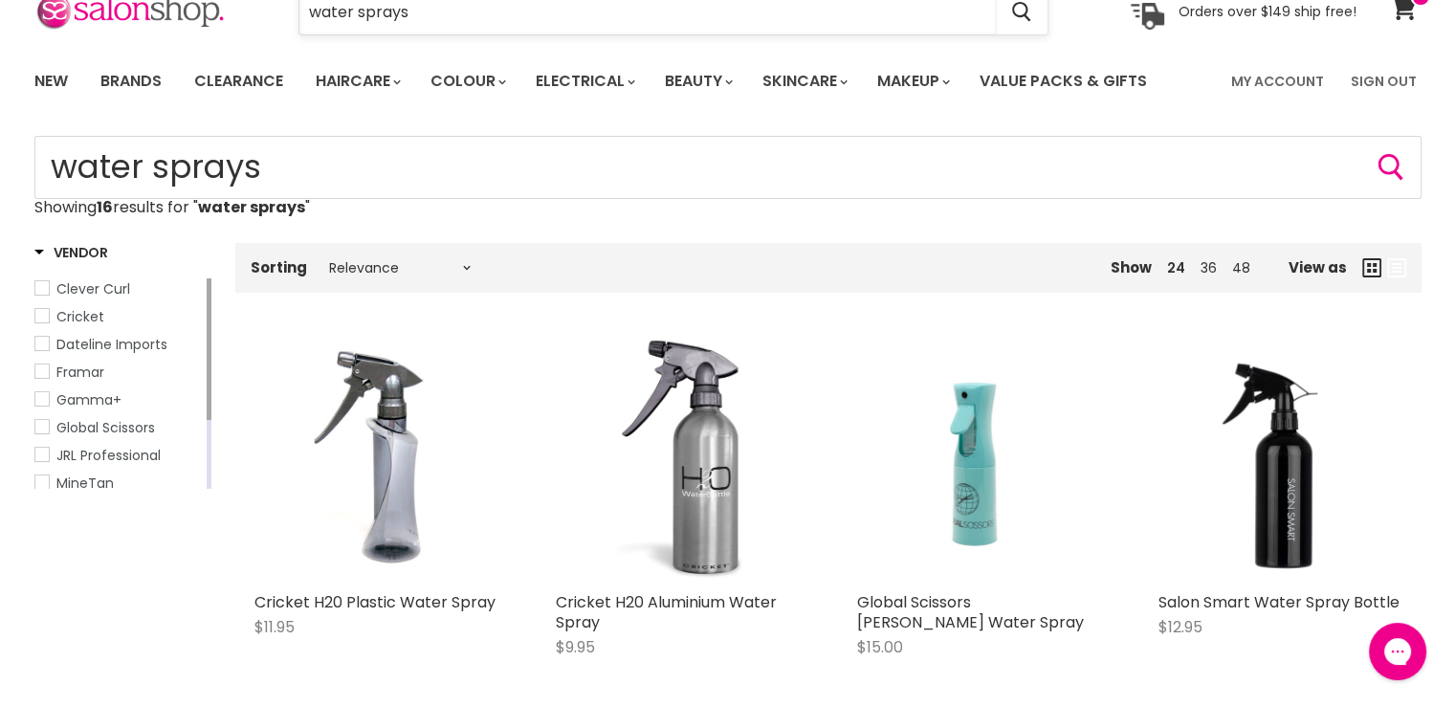
click at [492, 18] on input "water sprays" at bounding box center [647, 12] width 697 height 44
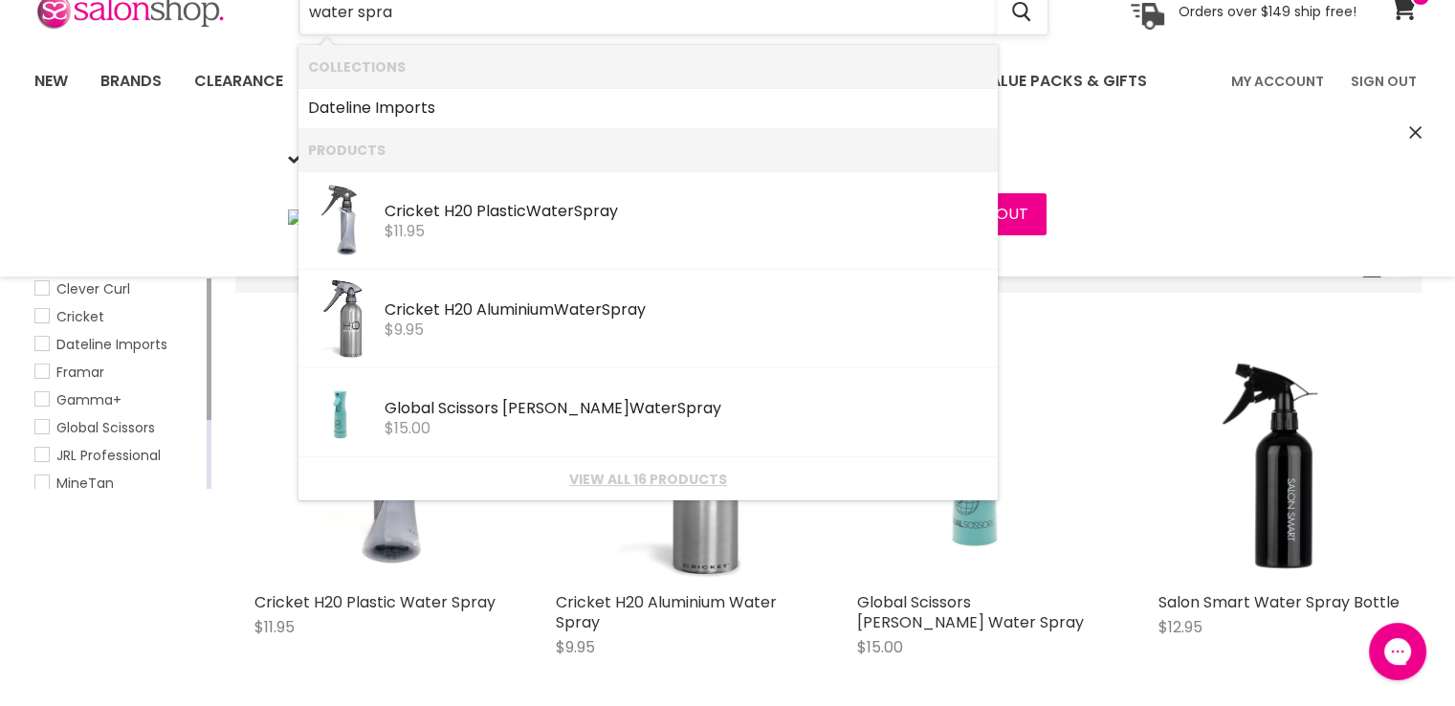
type input "water spra"
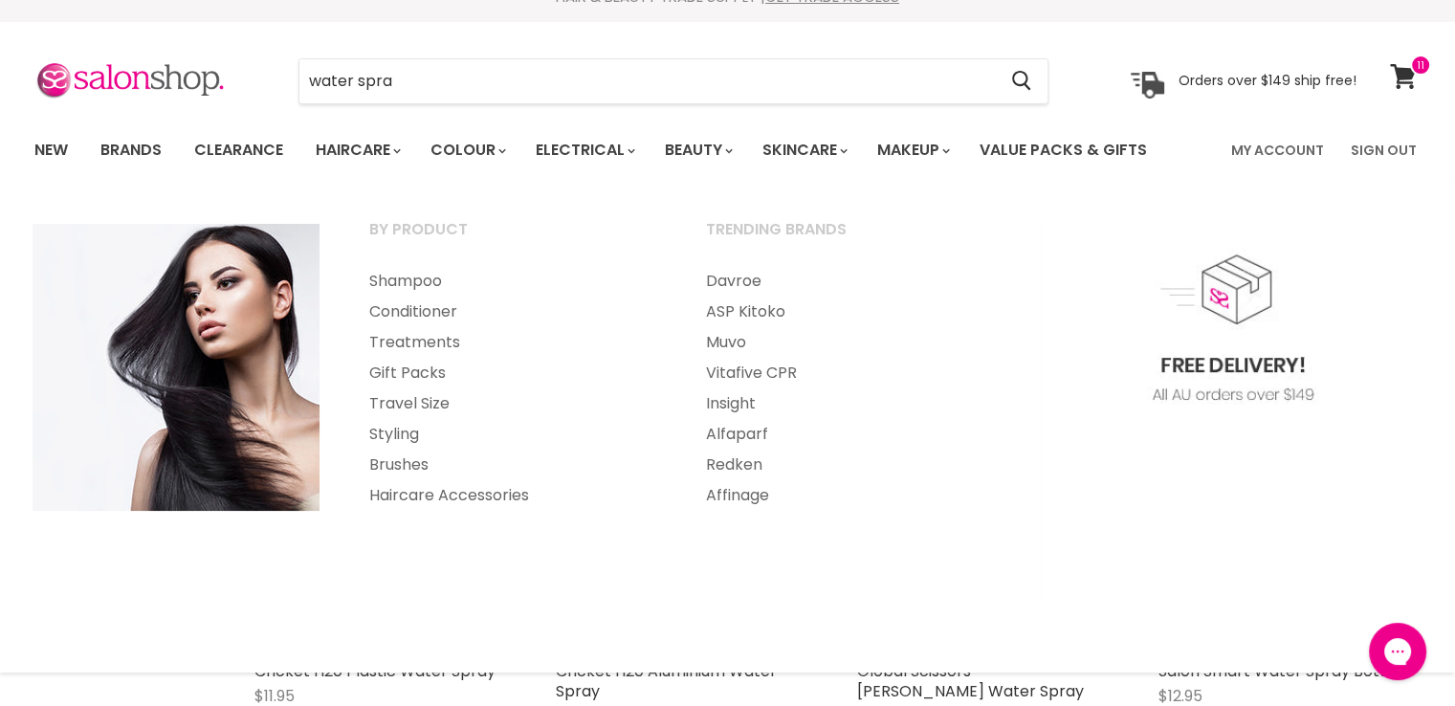
scroll to position [0, 0]
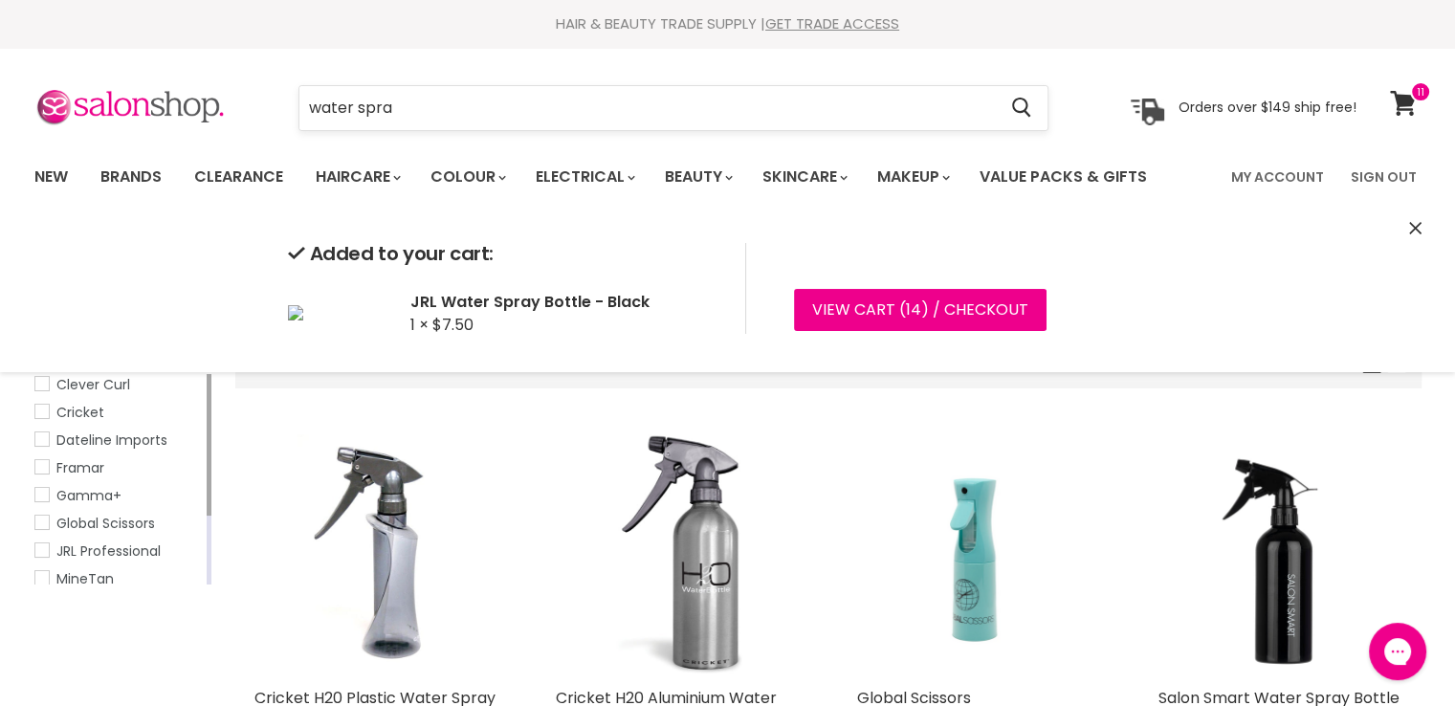
drag, startPoint x: 396, startPoint y: 108, endPoint x: 317, endPoint y: 84, distance: 82.9
click at [294, 79] on section "Menu water spra Cancel" at bounding box center [728, 98] width 1435 height 101
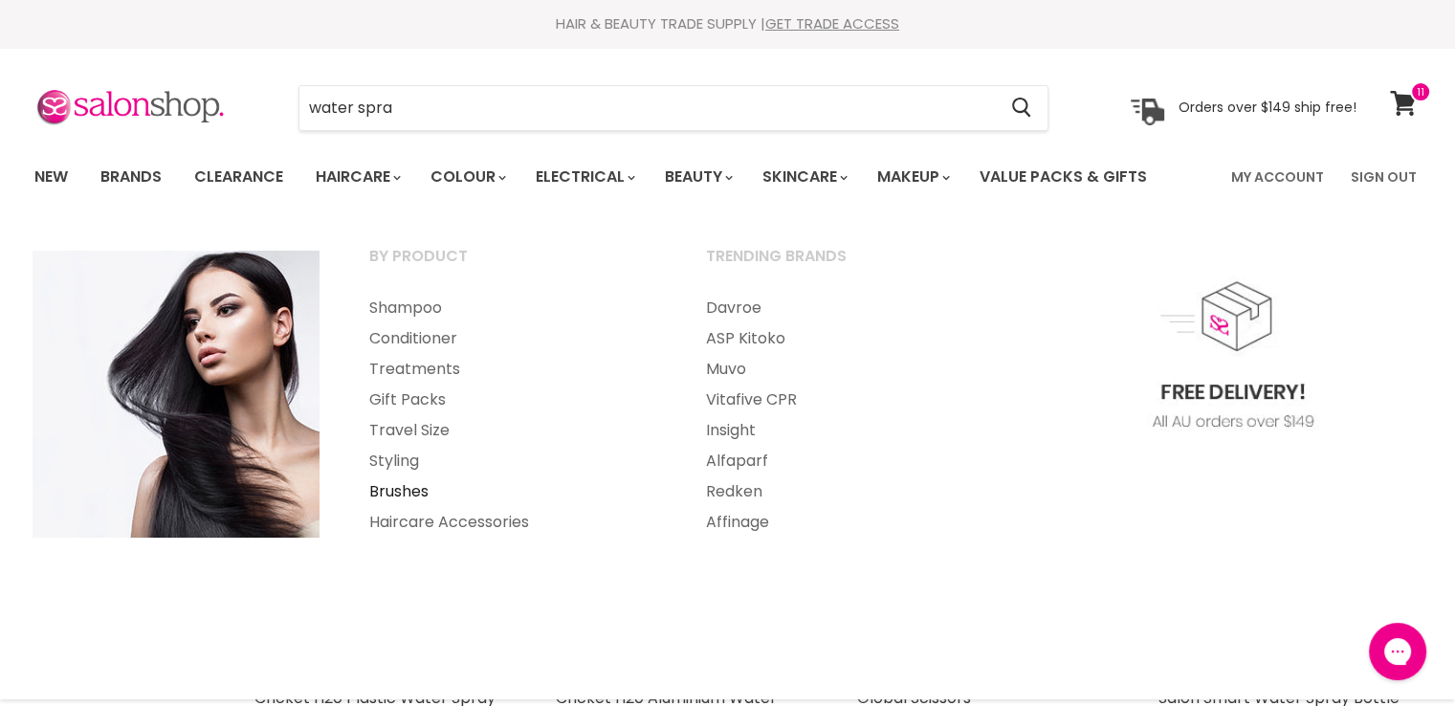
click at [422, 498] on link "Brushes" at bounding box center [511, 491] width 333 height 31
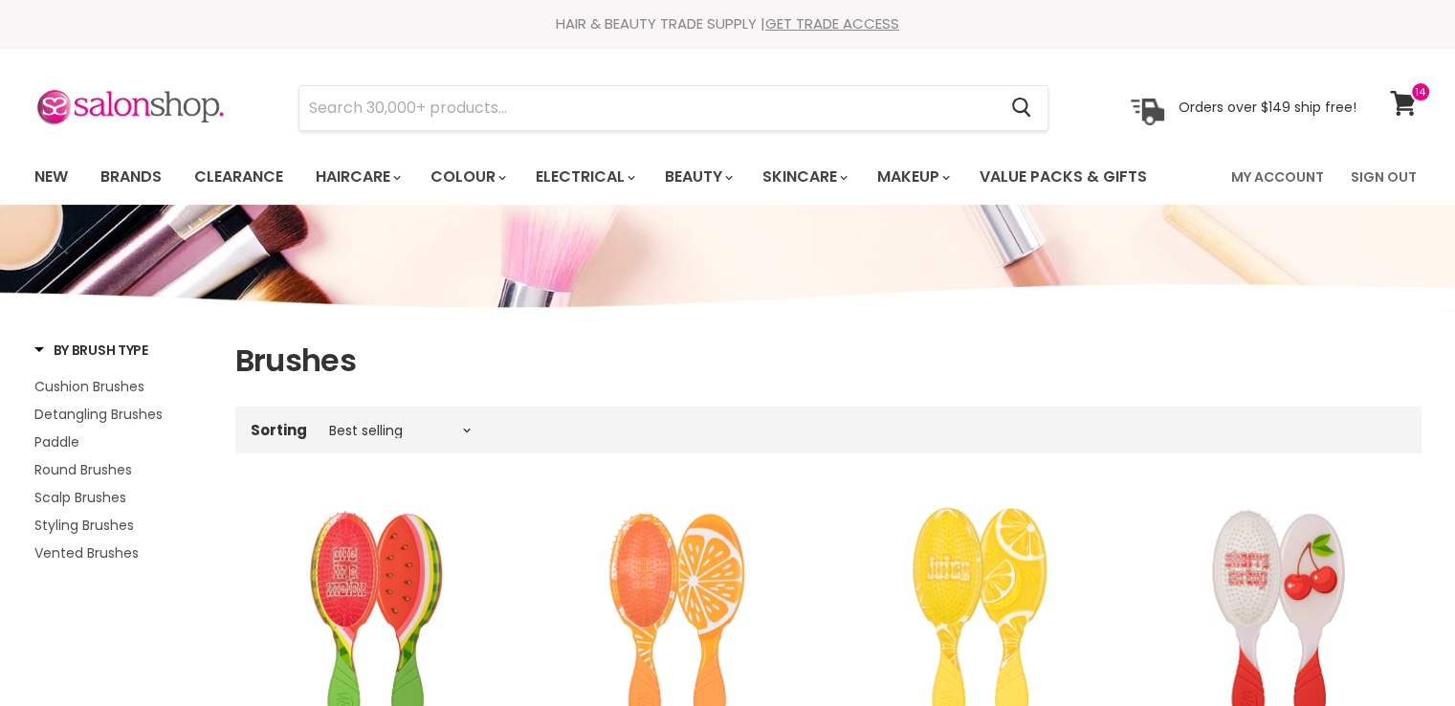
scroll to position [96, 0]
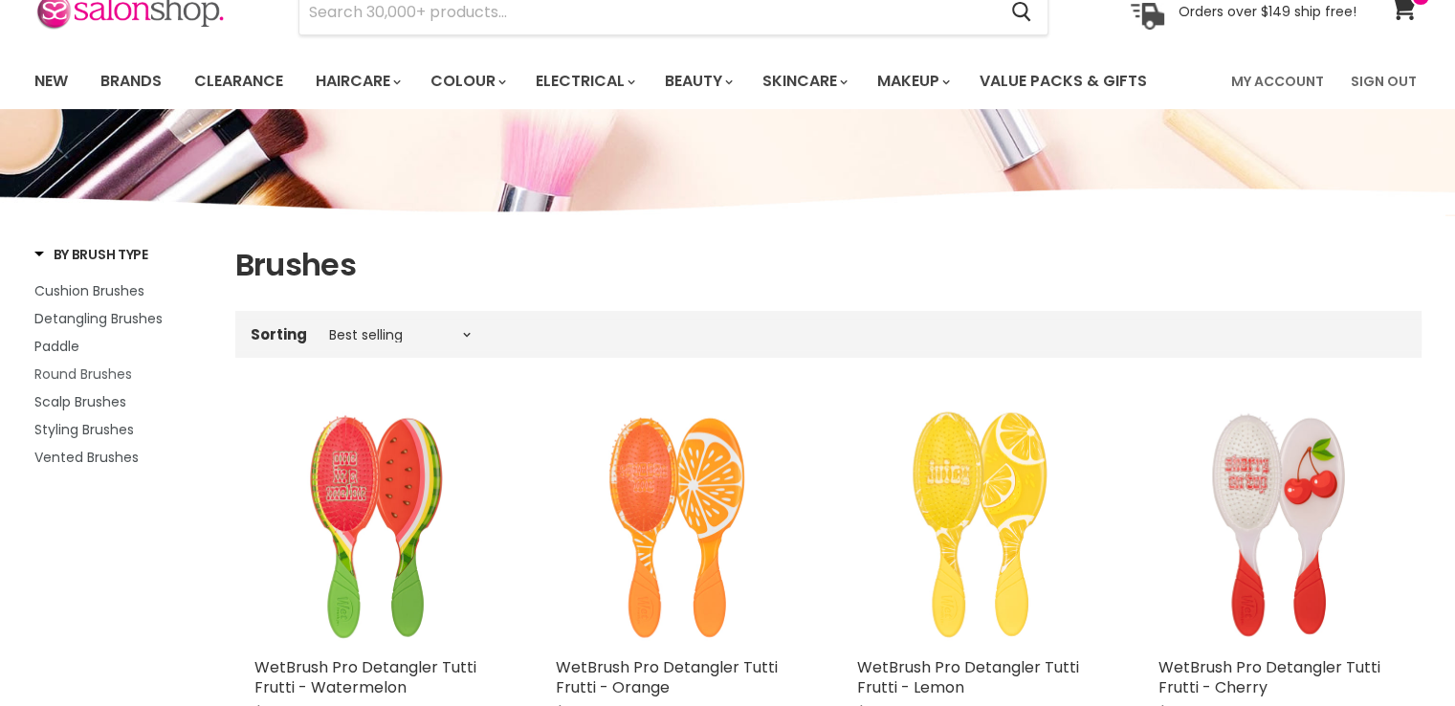
click at [78, 380] on span "Round Brushes" at bounding box center [83, 373] width 98 height 19
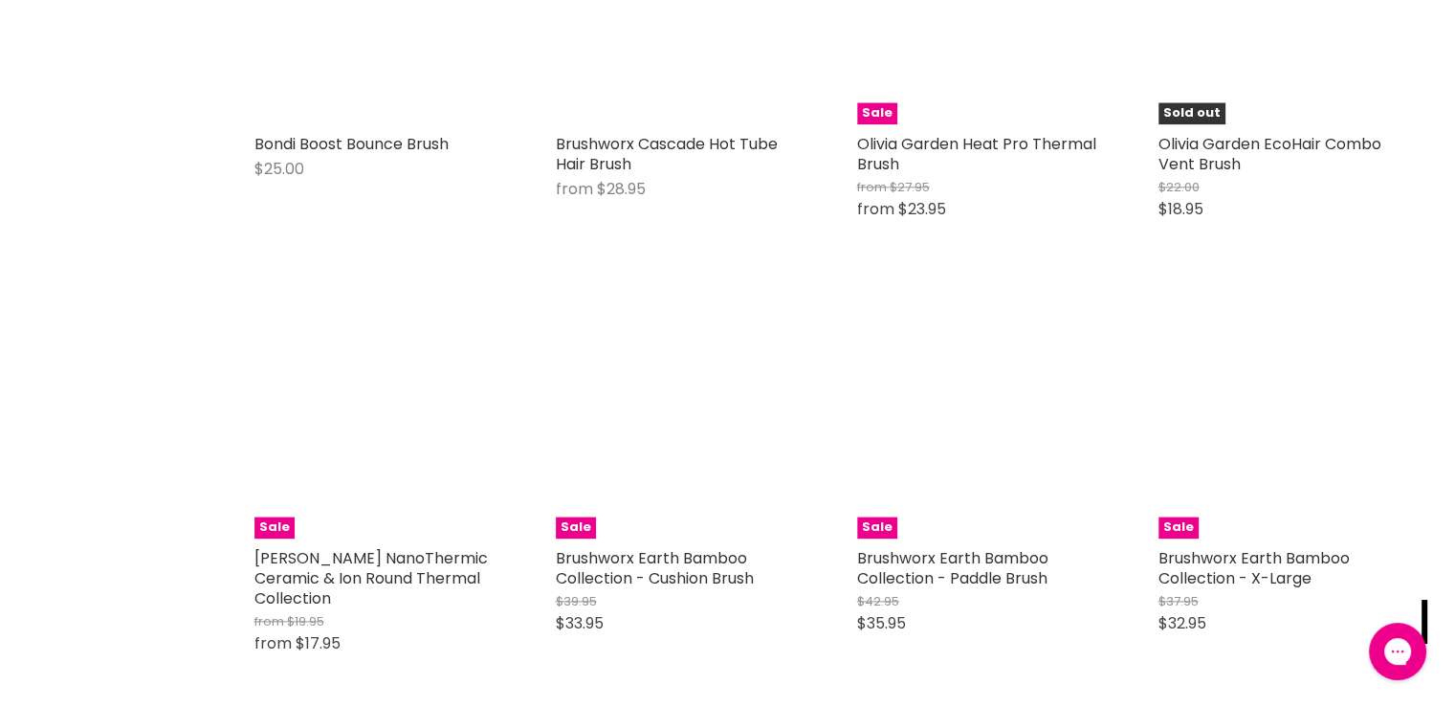
scroll to position [2392, 0]
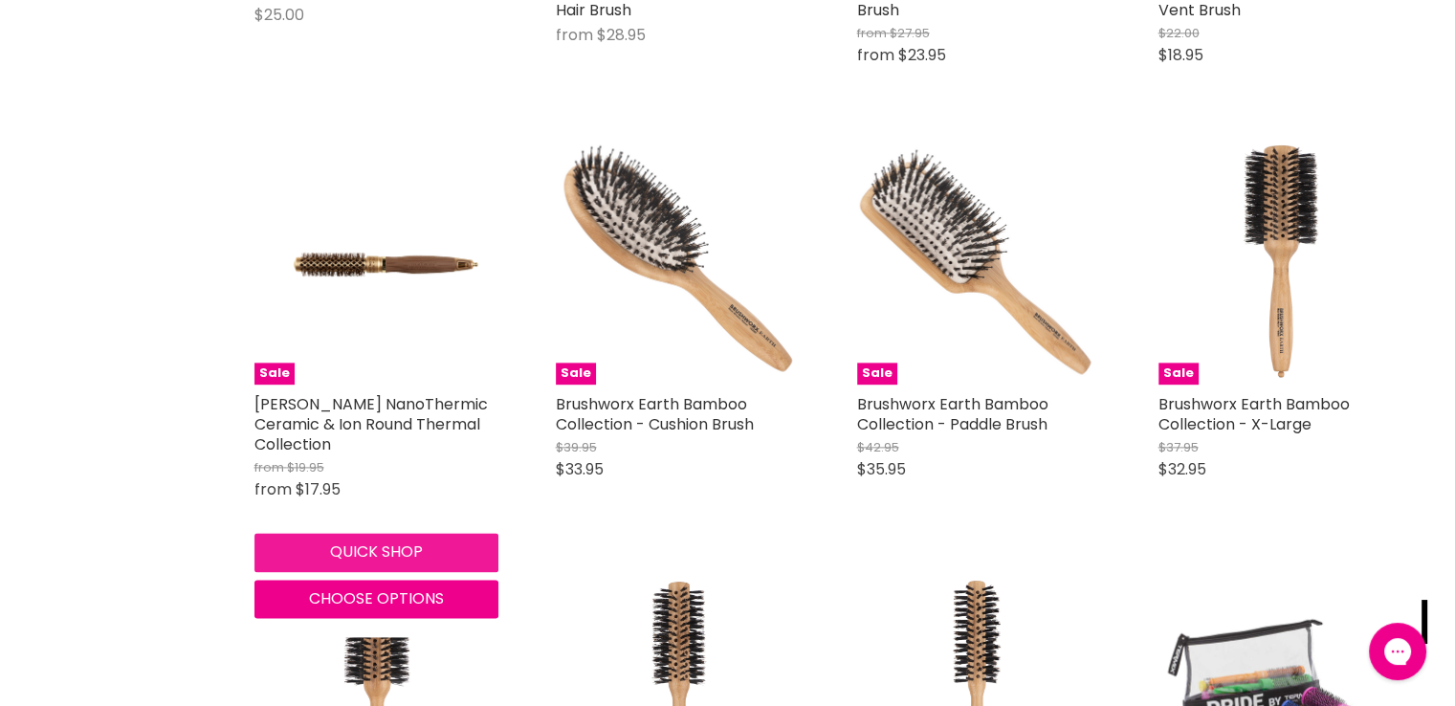
click at [382, 533] on button "Quick shop" at bounding box center [376, 552] width 244 height 38
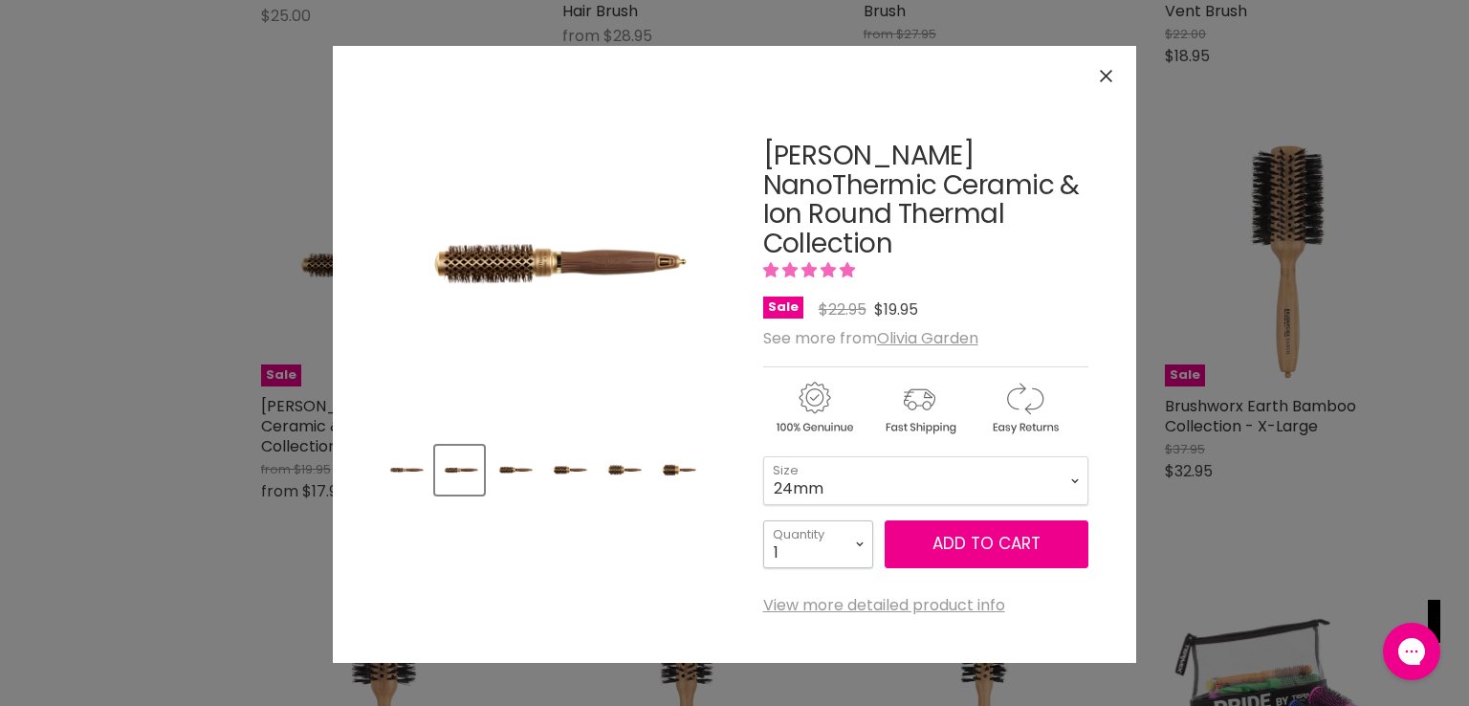
click at [850, 546] on select "1 2 3 4 5 6 7 8 9 10+" at bounding box center [818, 544] width 110 height 48
click at [862, 544] on select "1 2 3 4 5 6 7 8 9 10+" at bounding box center [818, 544] width 110 height 48
select select "4"
click at [763, 520] on select "1 2 3 4 5 6 7 8 9 10+" at bounding box center [818, 544] width 110 height 48
type input "4"
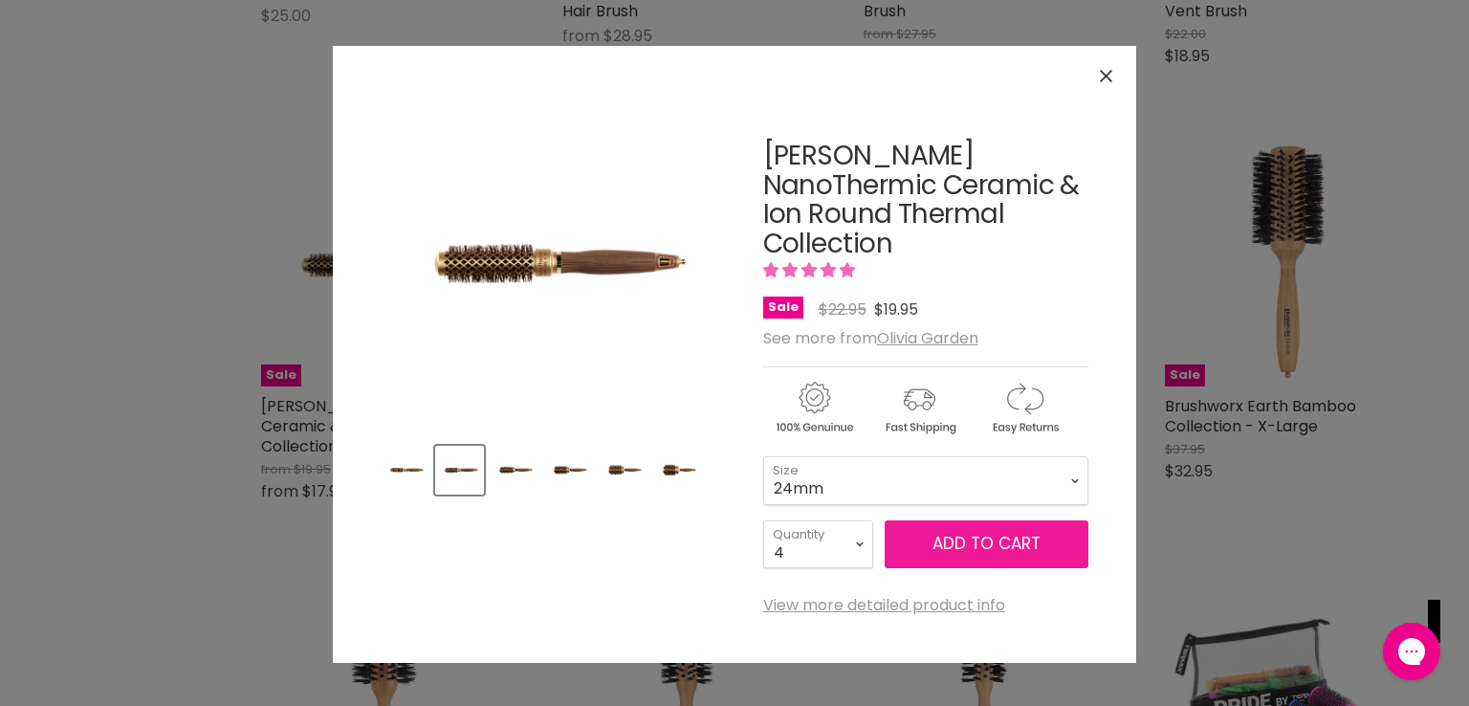
click at [957, 557] on button "Add to cart" at bounding box center [987, 544] width 204 height 48
click at [409, 473] on img "Product thumbnails" at bounding box center [405, 469] width 45 height 15
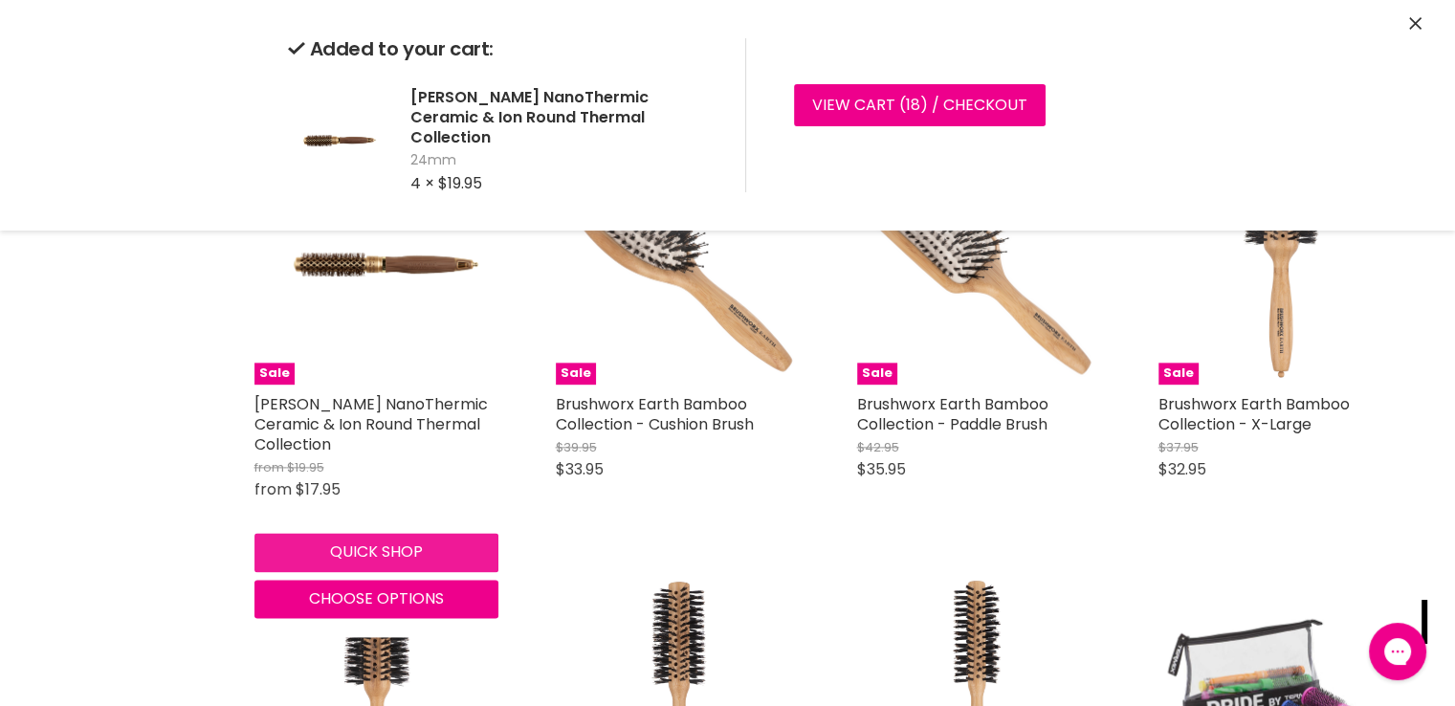
click at [329, 537] on div "Quick shop Choose options" at bounding box center [377, 571] width 252 height 93
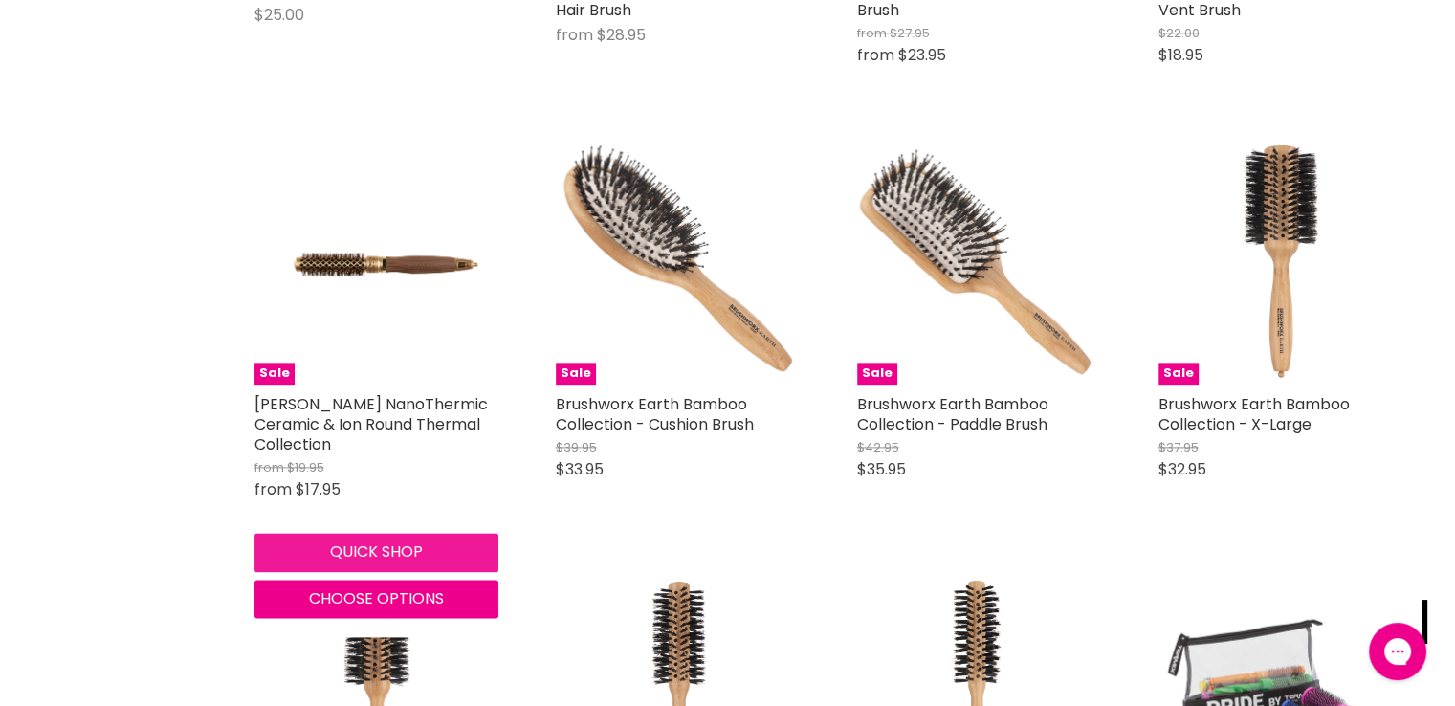
click at [325, 537] on button "Quick shop" at bounding box center [376, 552] width 244 height 38
select select "4"
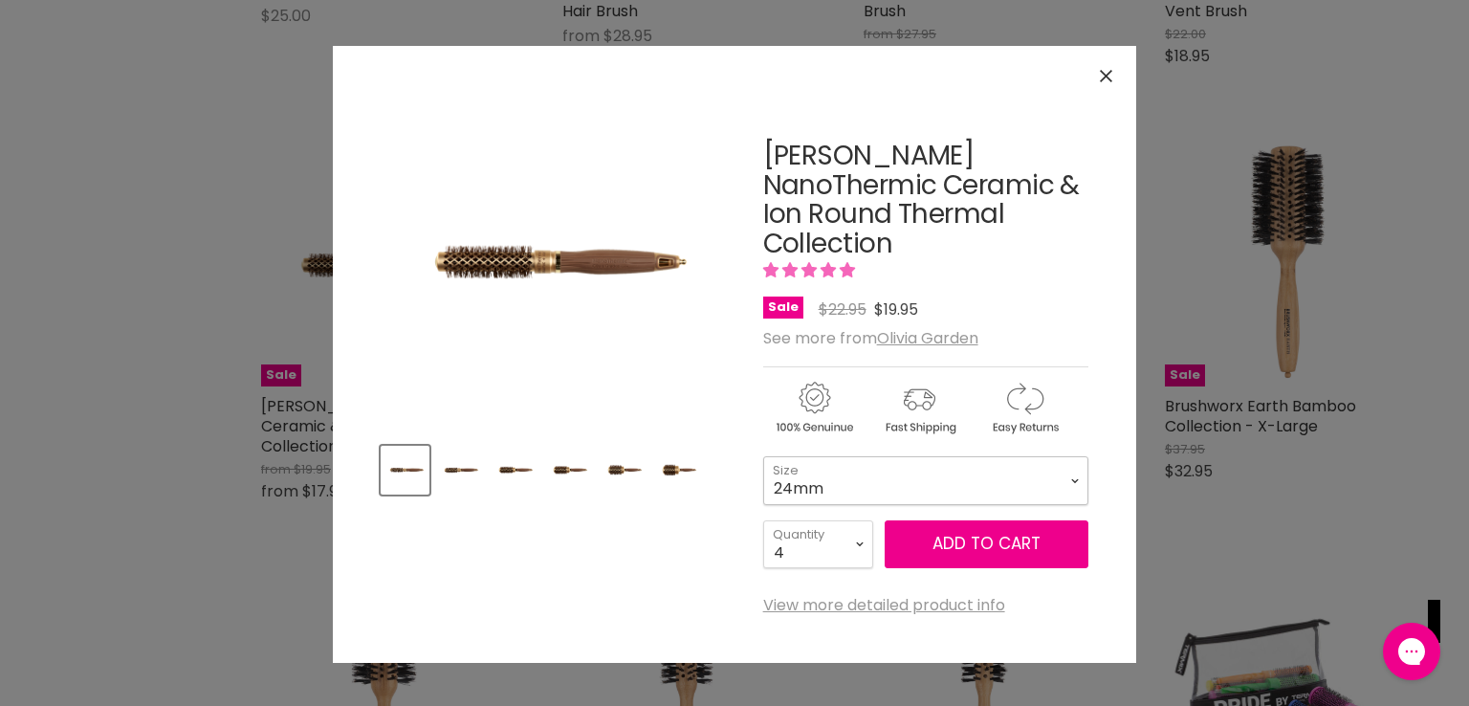
click at [1069, 478] on select "18mm 24mm 34mm 44mm 54mm 64mm" at bounding box center [925, 480] width 325 height 48
click at [763, 456] on select "18mm 24mm 34mm 44mm 54mm 64mm" at bounding box center [925, 480] width 325 height 48
select select "34mm"
click at [846, 540] on select "1 2 3 4 5 6 7 8 9 10+" at bounding box center [818, 544] width 110 height 48
select select "7"
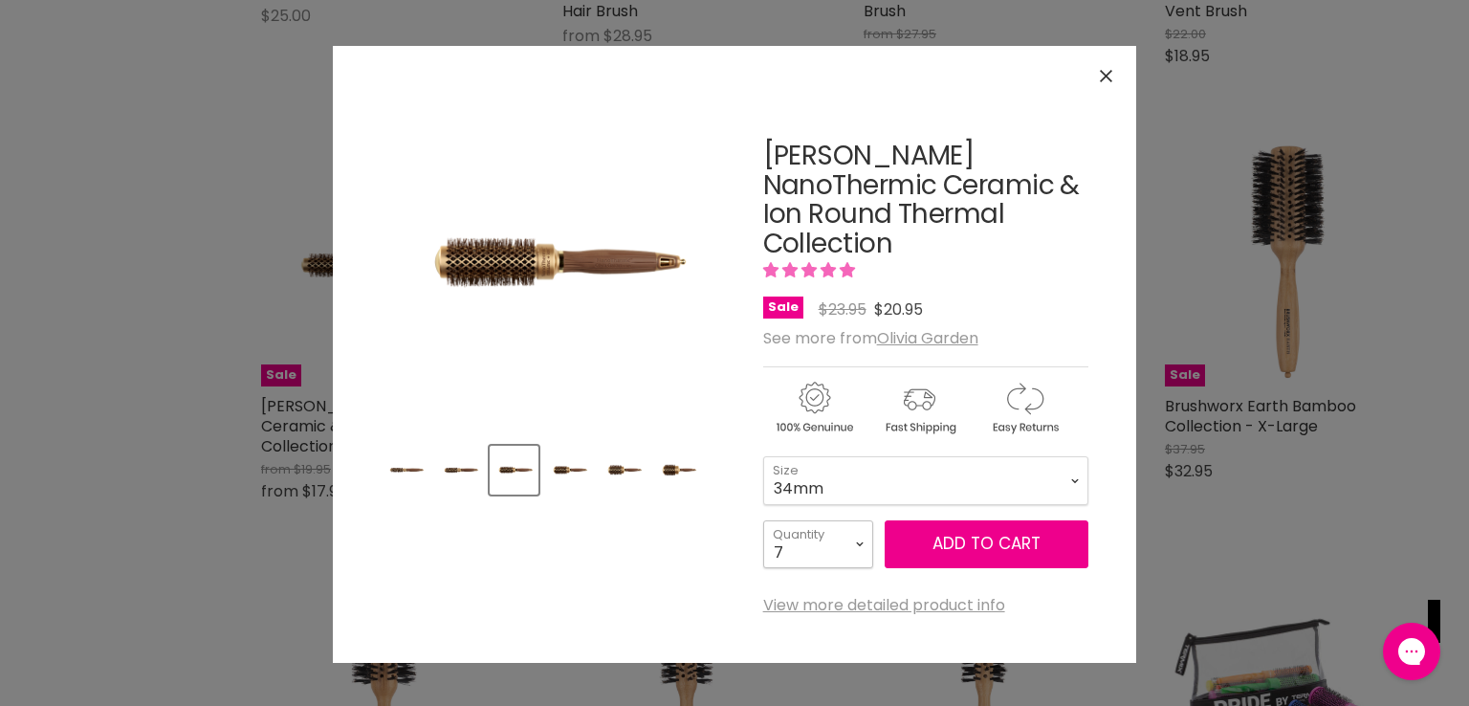
click at [763, 520] on select "1 2 3 4 5 6 7 8 9 10+" at bounding box center [818, 544] width 110 height 48
type input "7"
click at [981, 536] on button "Add to cart" at bounding box center [987, 544] width 204 height 48
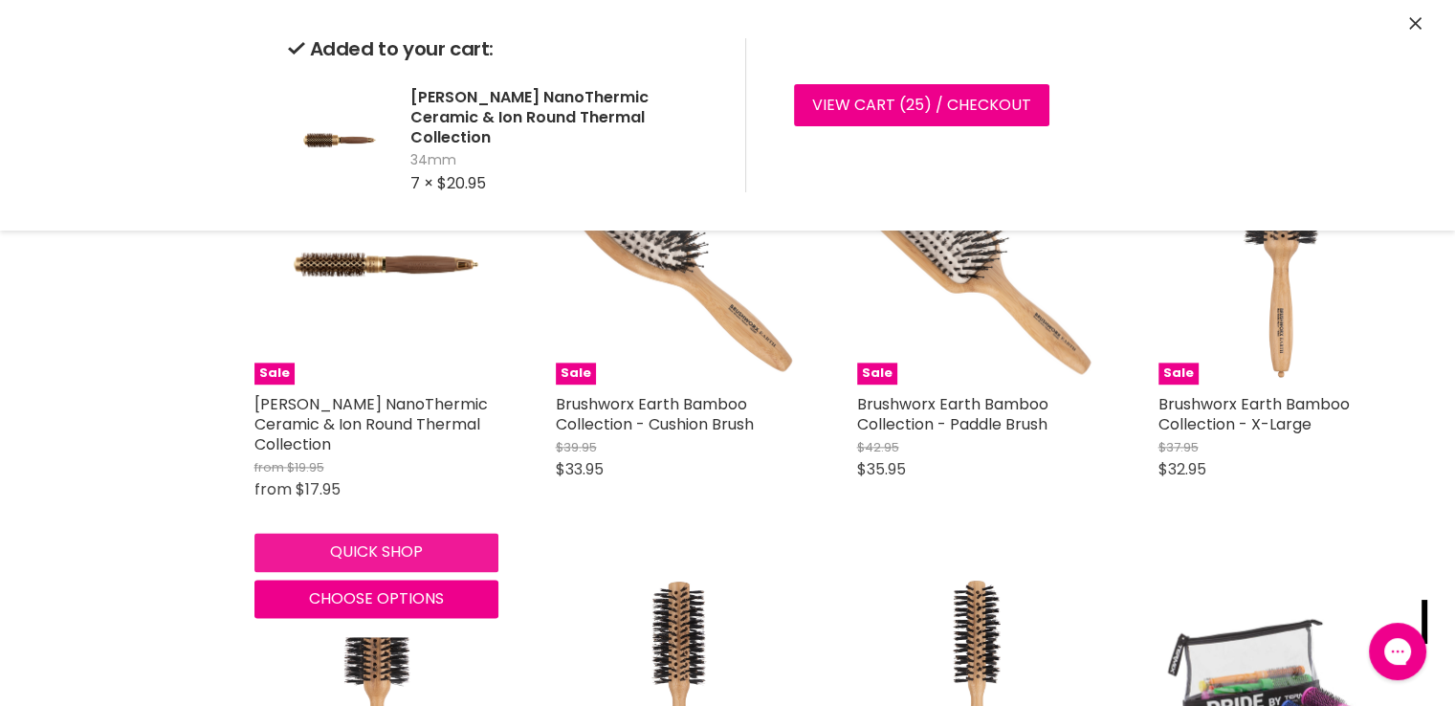
click at [344, 534] on div "Quick shop Choose options" at bounding box center [377, 571] width 252 height 93
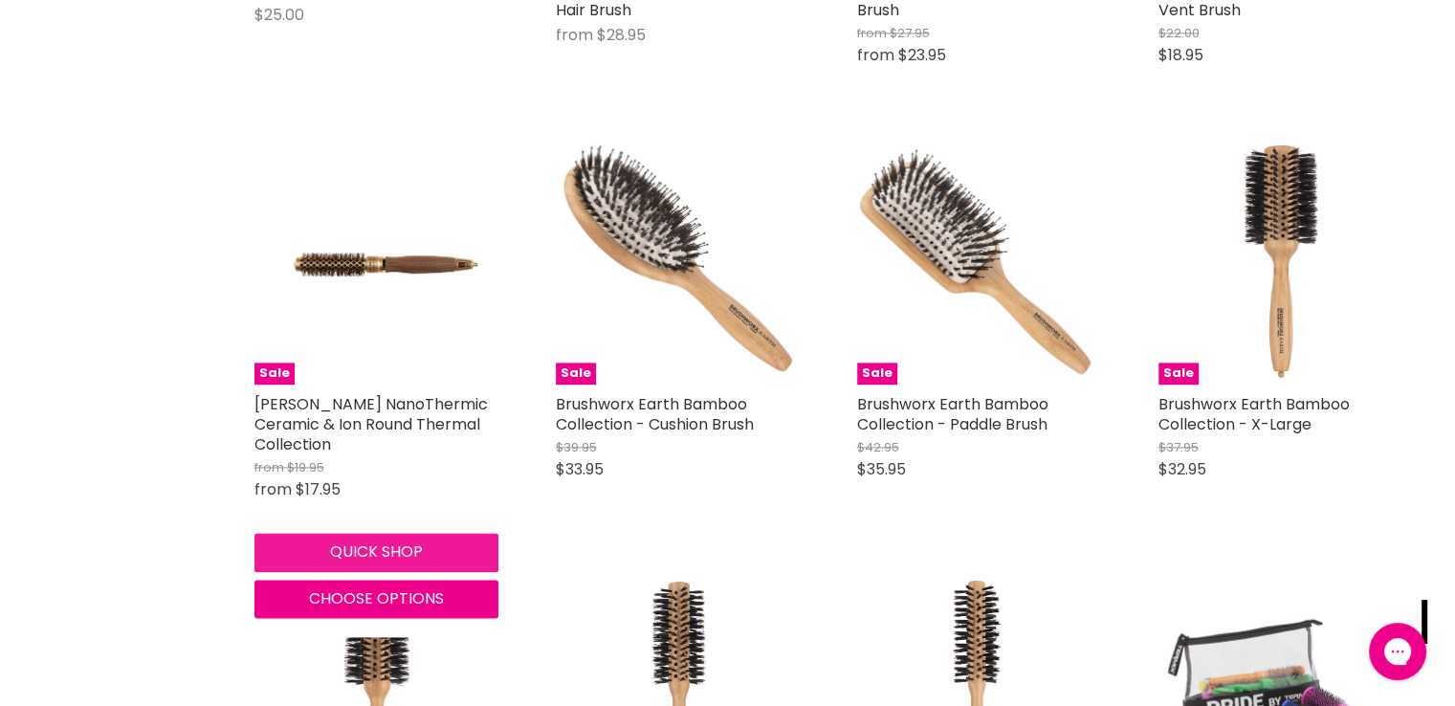
click at [430, 533] on button "Quick shop" at bounding box center [376, 552] width 244 height 38
select select "34mm"
select select "7"
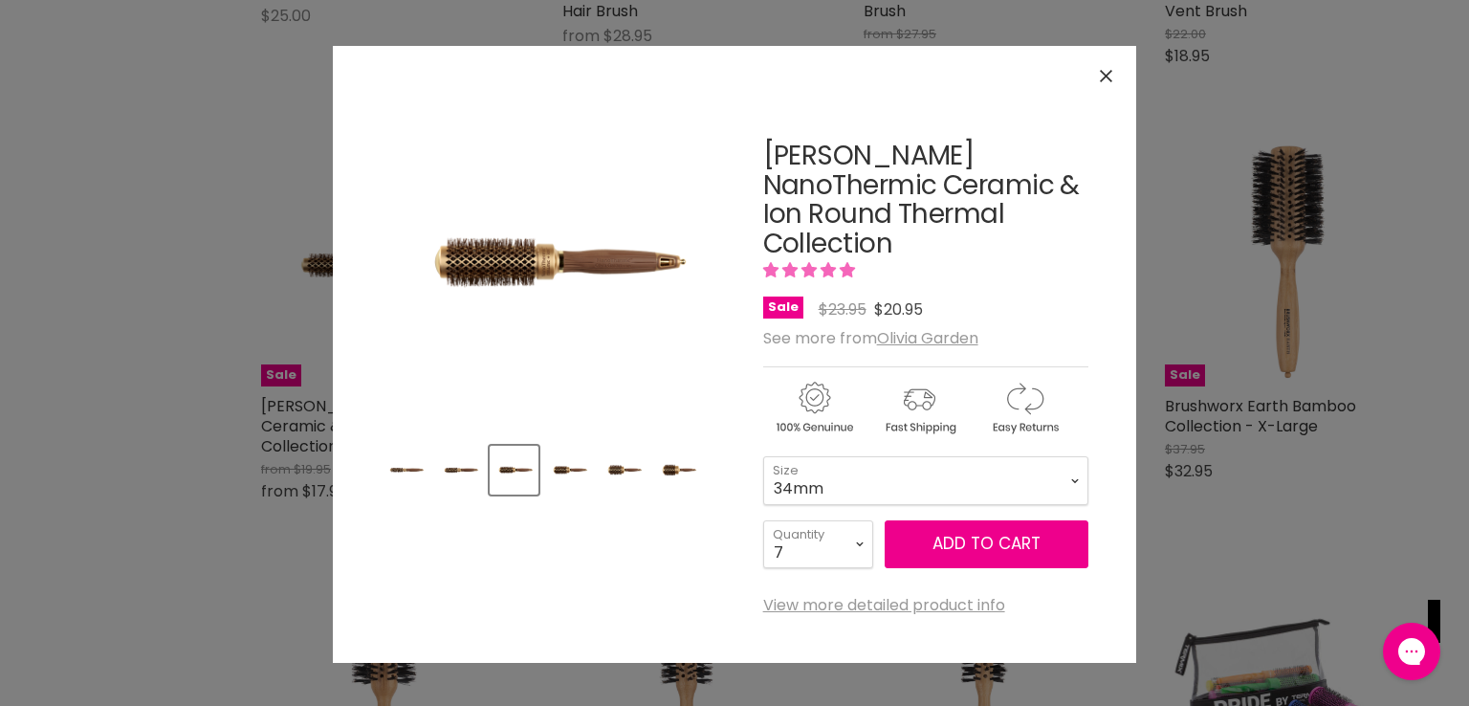
click at [565, 472] on img "Product thumbnails" at bounding box center [568, 469] width 45 height 15
click at [863, 487] on select "18mm 24mm 34mm 44mm 54mm 64mm" at bounding box center [925, 480] width 325 height 48
click at [719, 437] on article "Click or scroll to zoom Tap or pinch to zoom Click or scroll to zoom" at bounding box center [735, 354] width 708 height 521
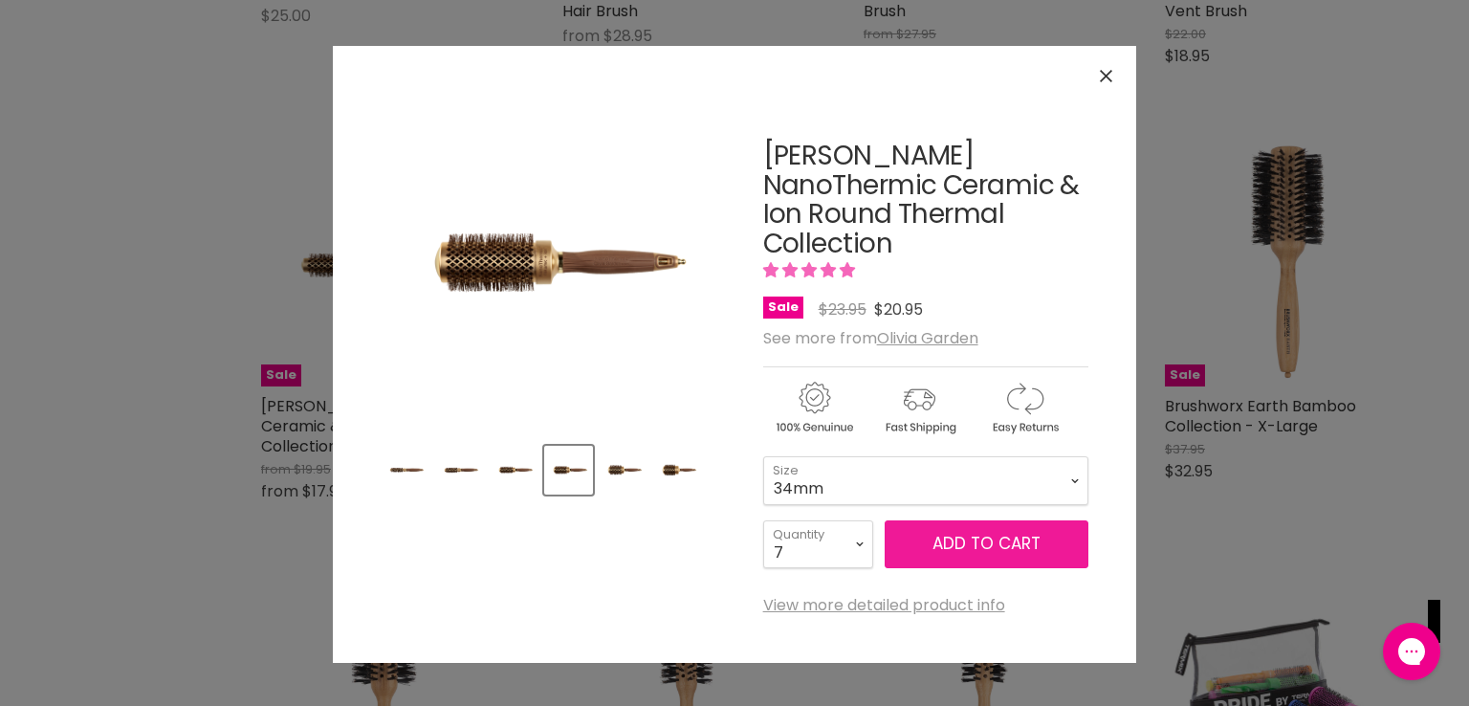
click at [960, 542] on button "Add to cart" at bounding box center [987, 544] width 204 height 48
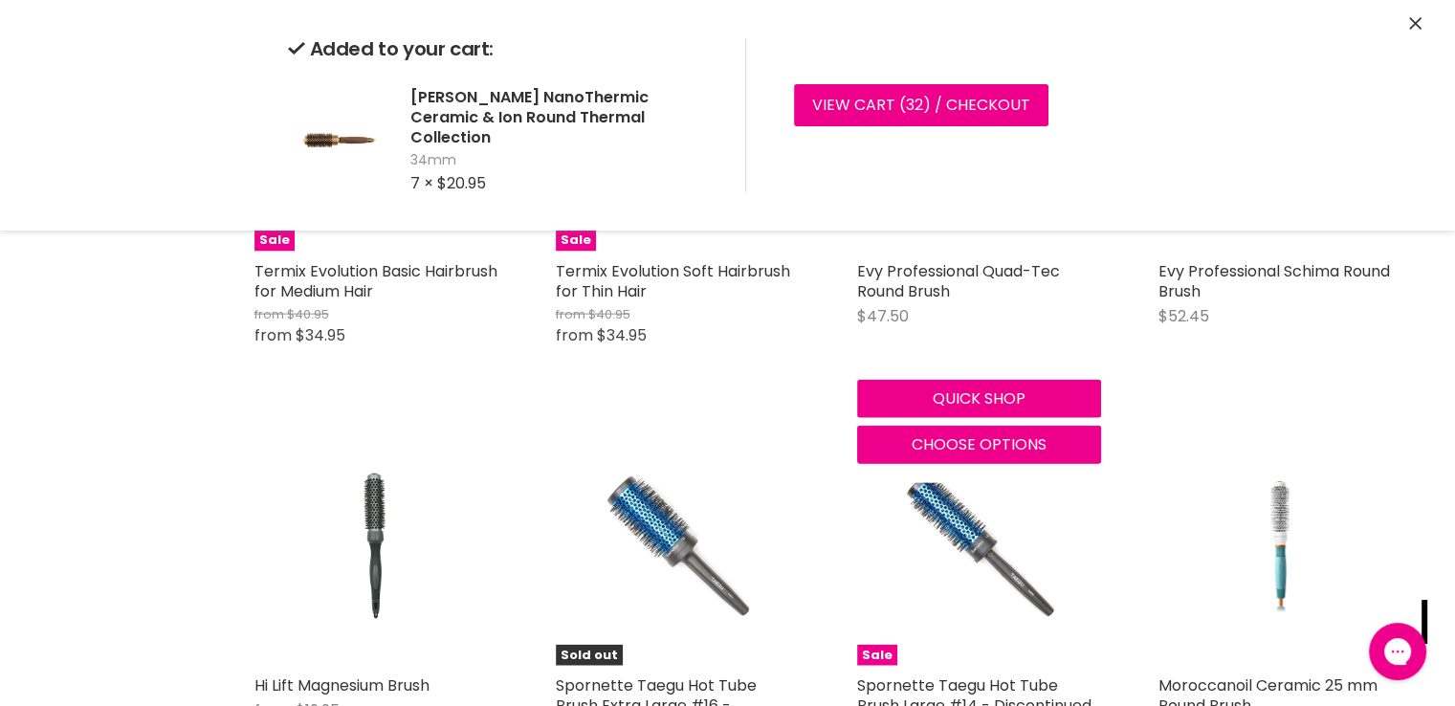
scroll to position [4592, 0]
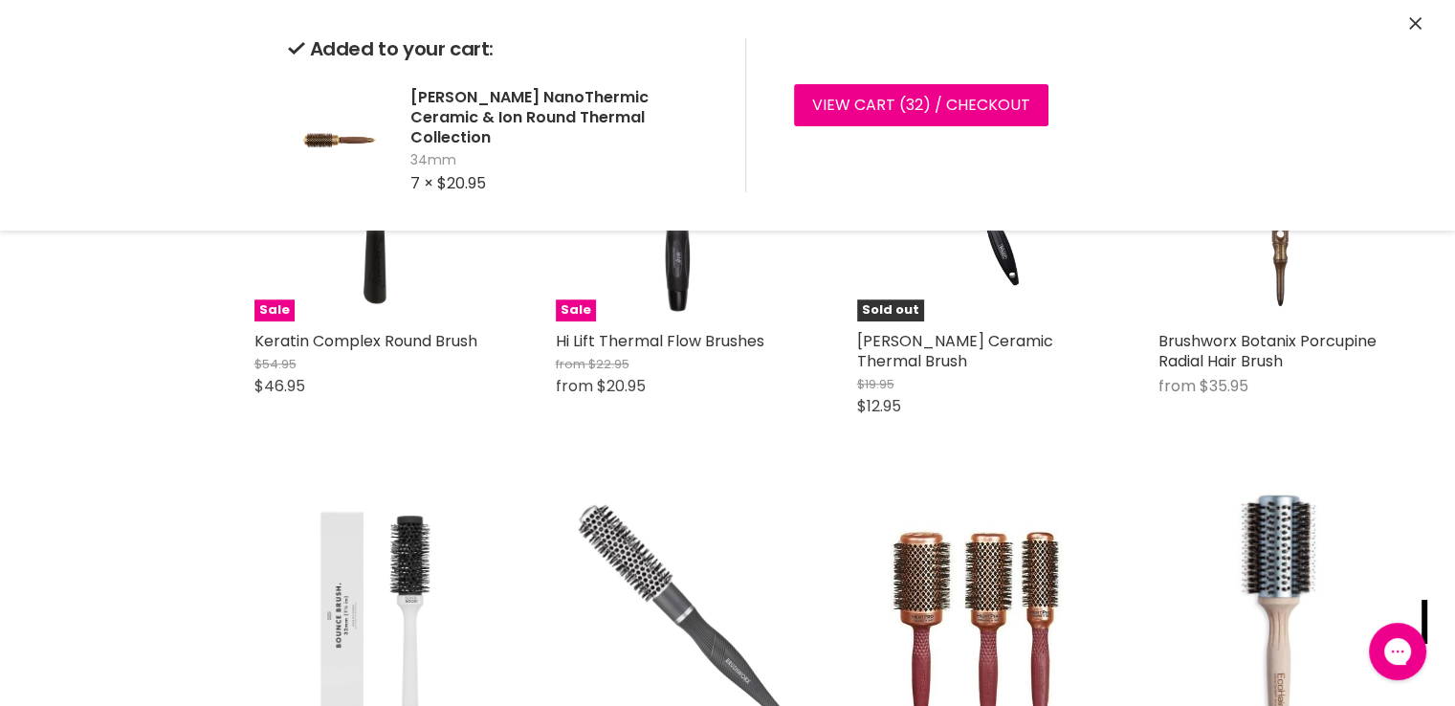
scroll to position [1052, 0]
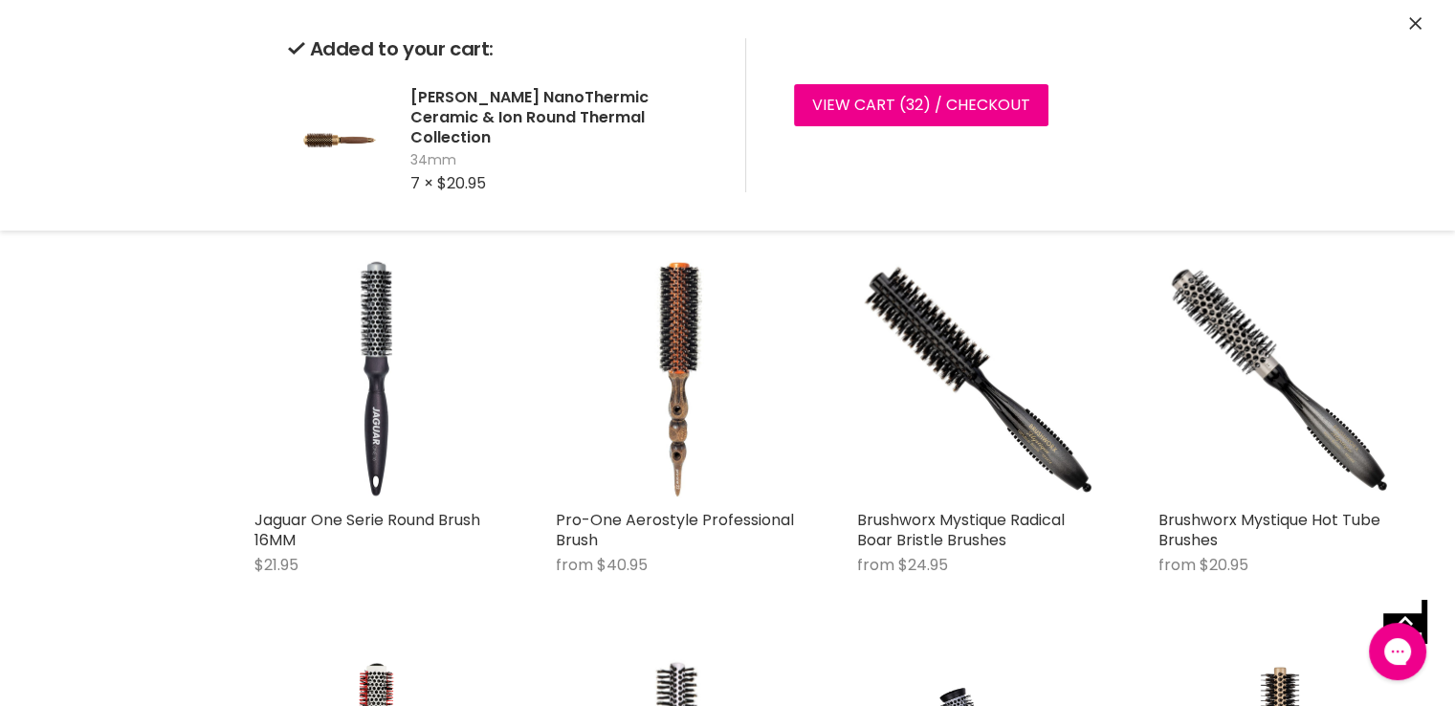
click at [1412, 24] on icon "Close" at bounding box center [1415, 23] width 12 height 12
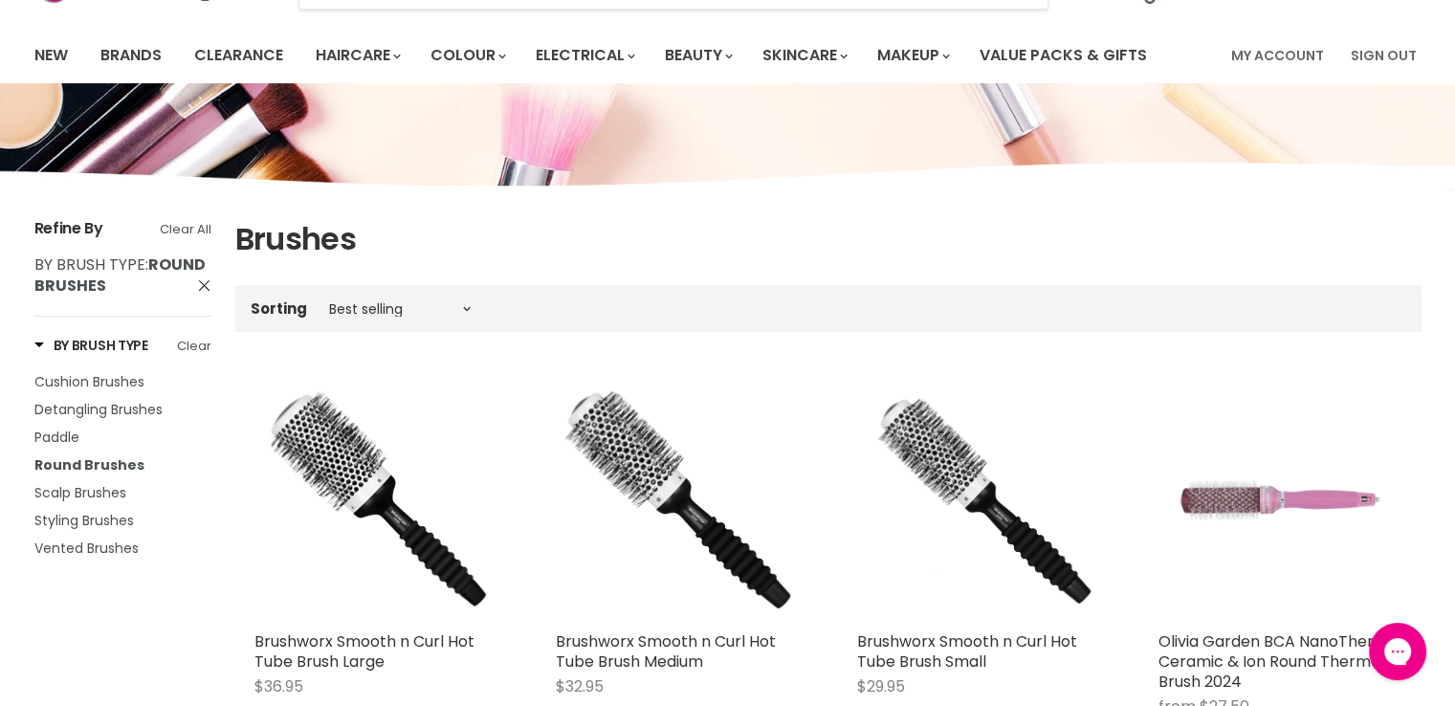
scroll to position [0, 0]
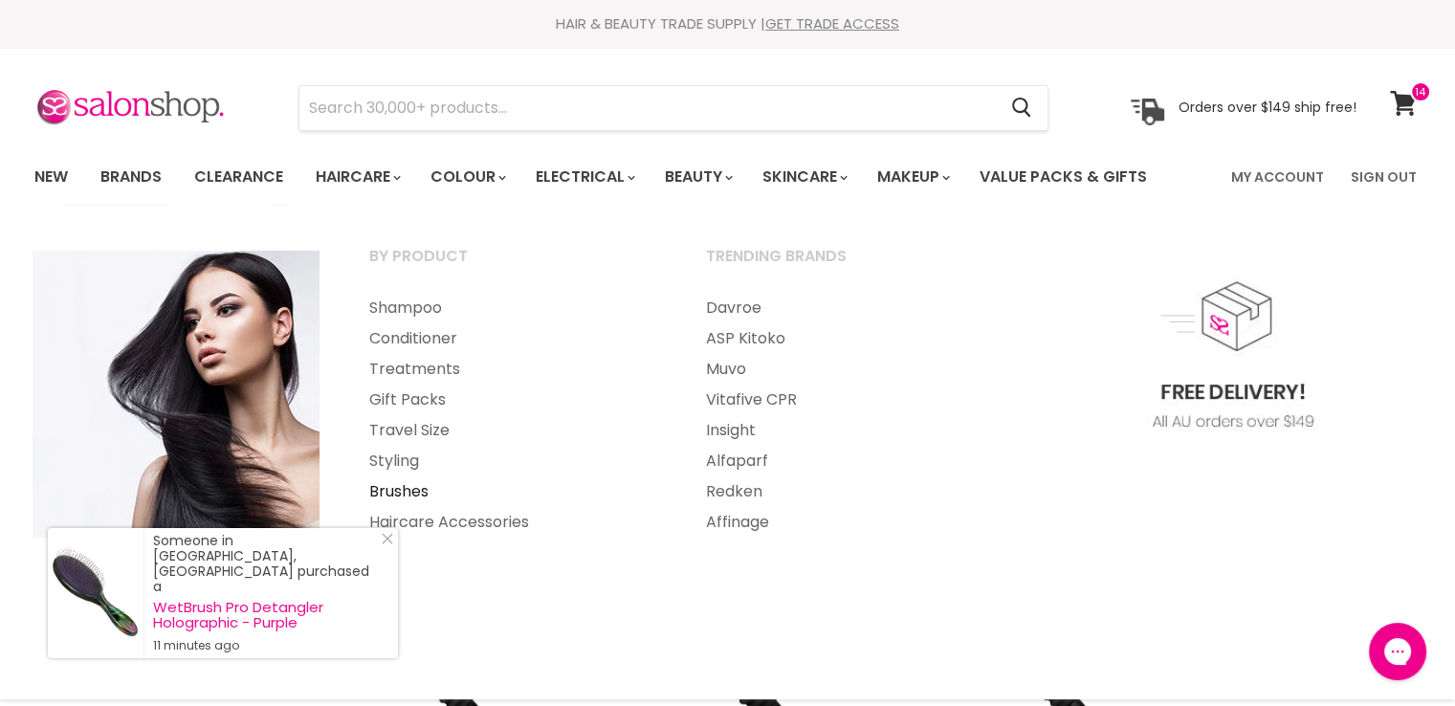
click at [398, 499] on link "Brushes" at bounding box center [511, 491] width 333 height 31
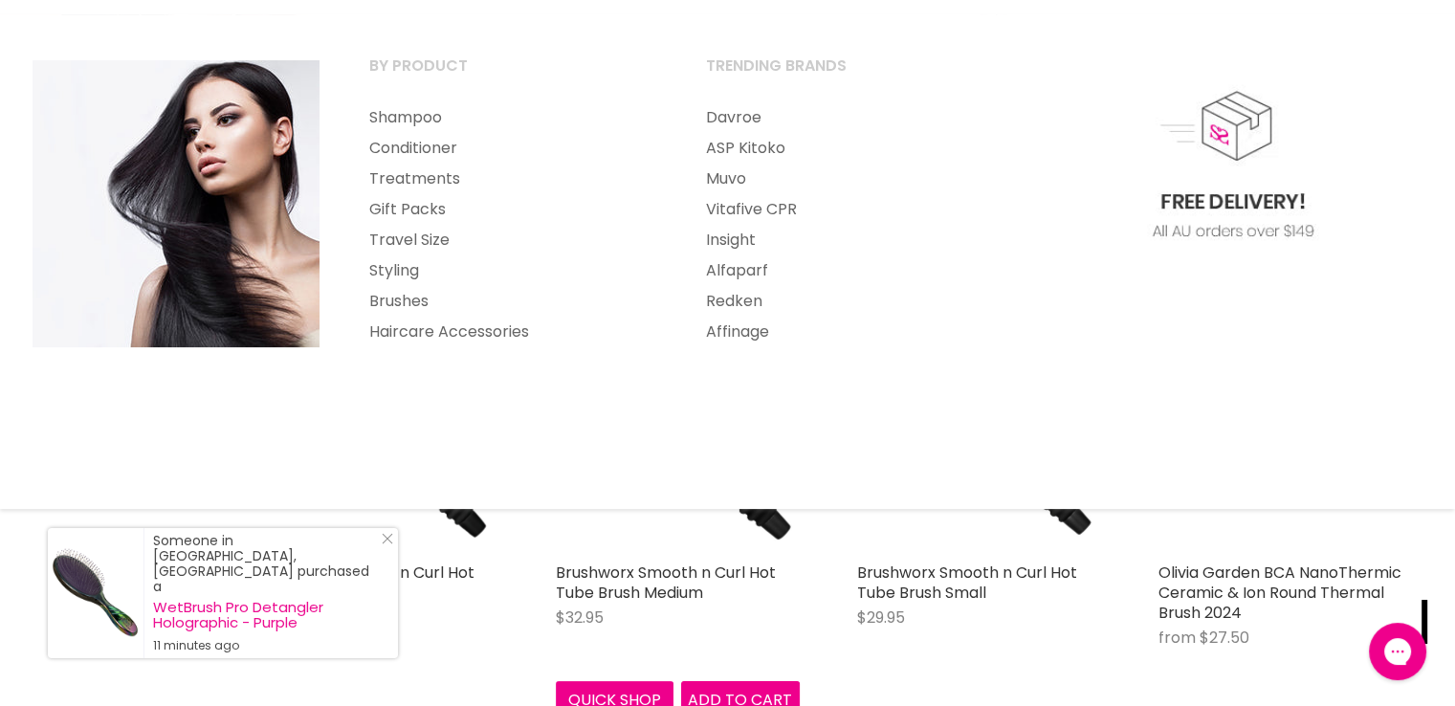
scroll to position [287, 0]
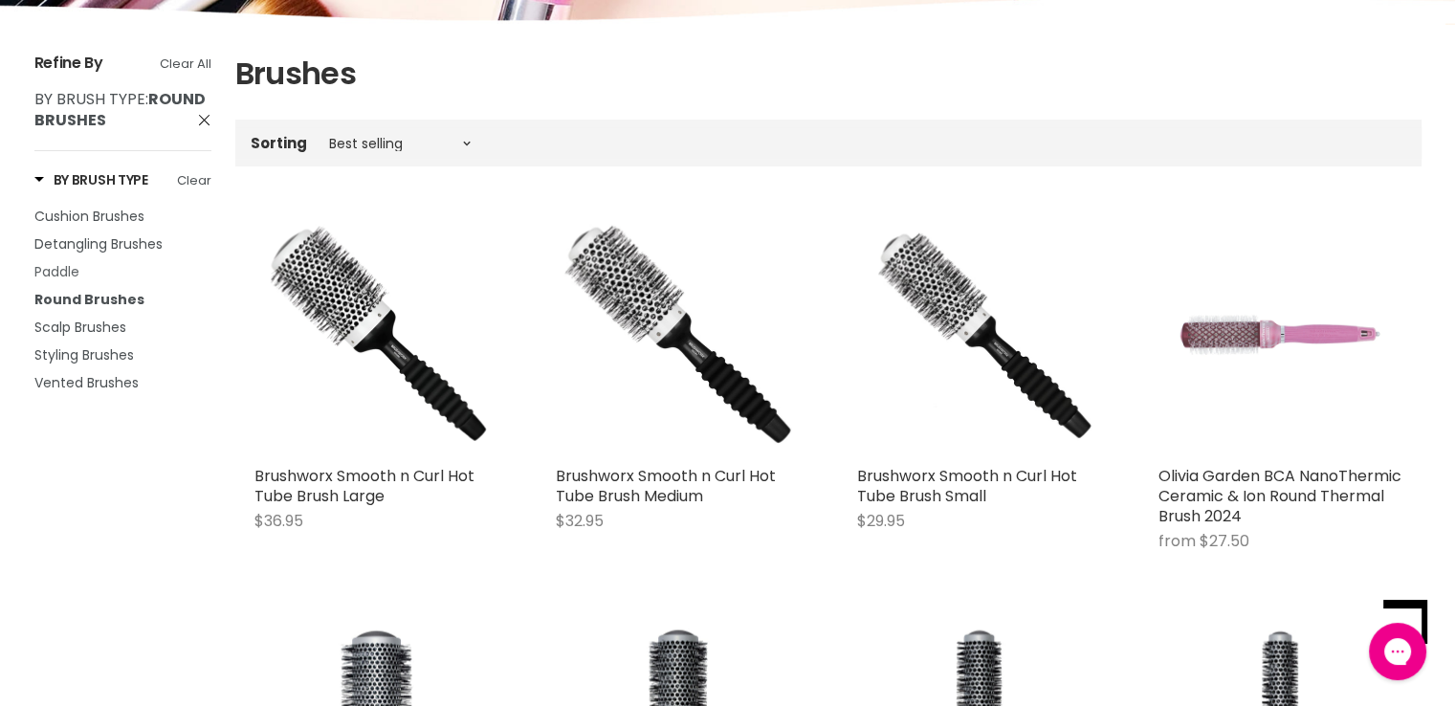
click at [66, 268] on span "Paddle" at bounding box center [56, 271] width 45 height 19
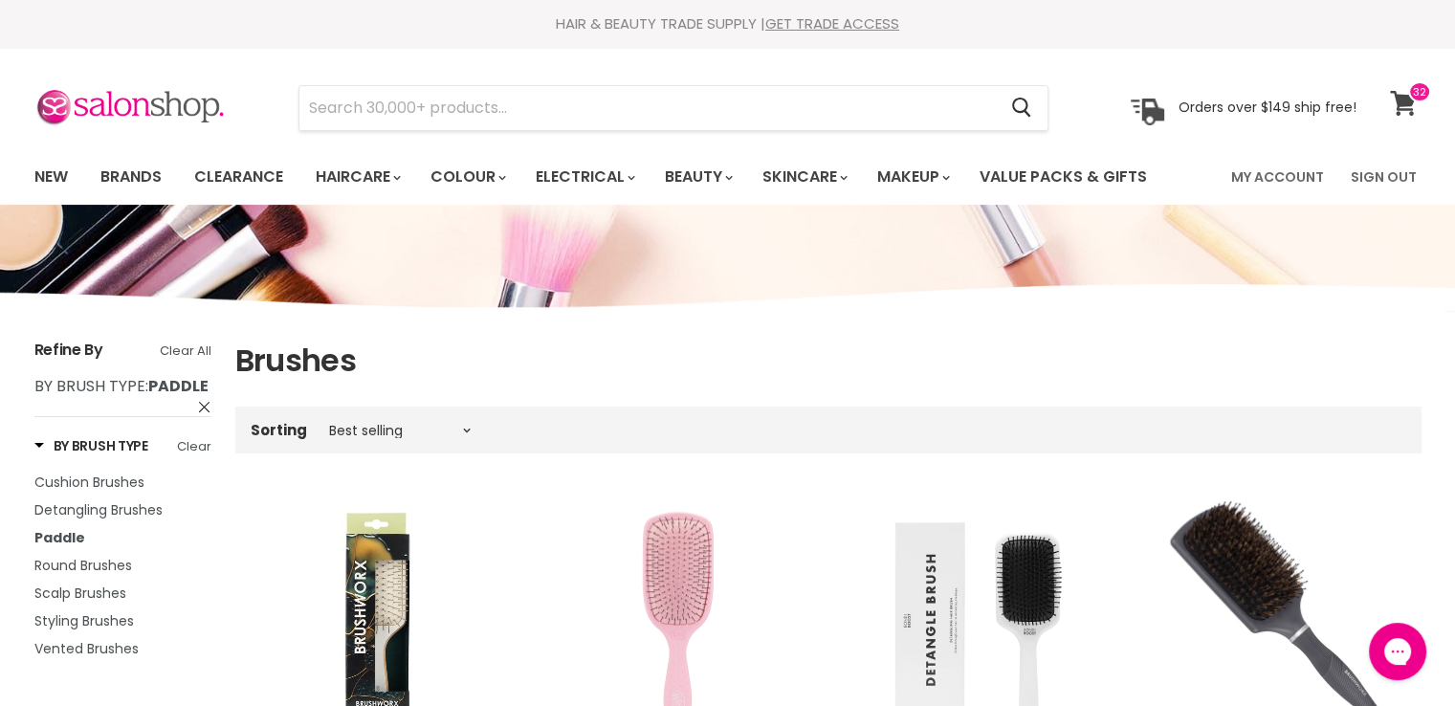
click at [1395, 101] on icon at bounding box center [1403, 103] width 27 height 25
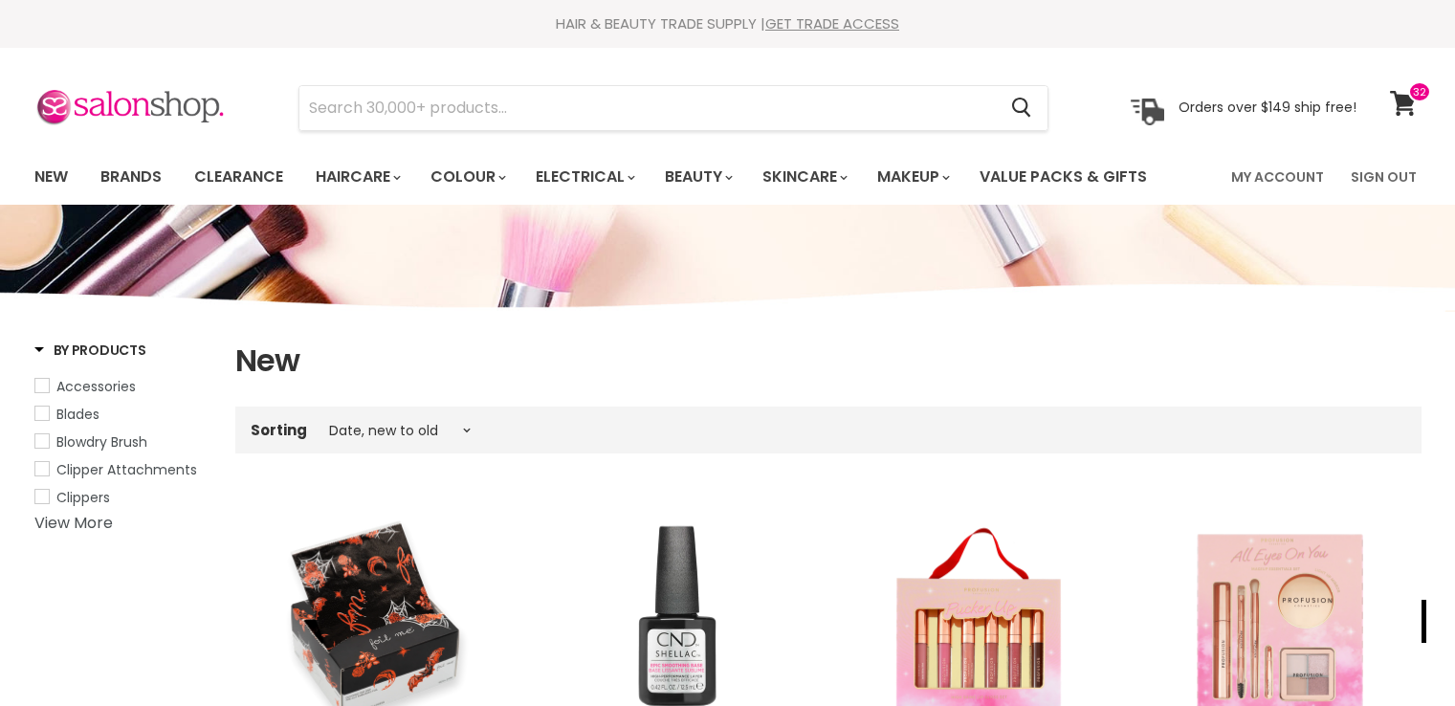
select select "created-descending"
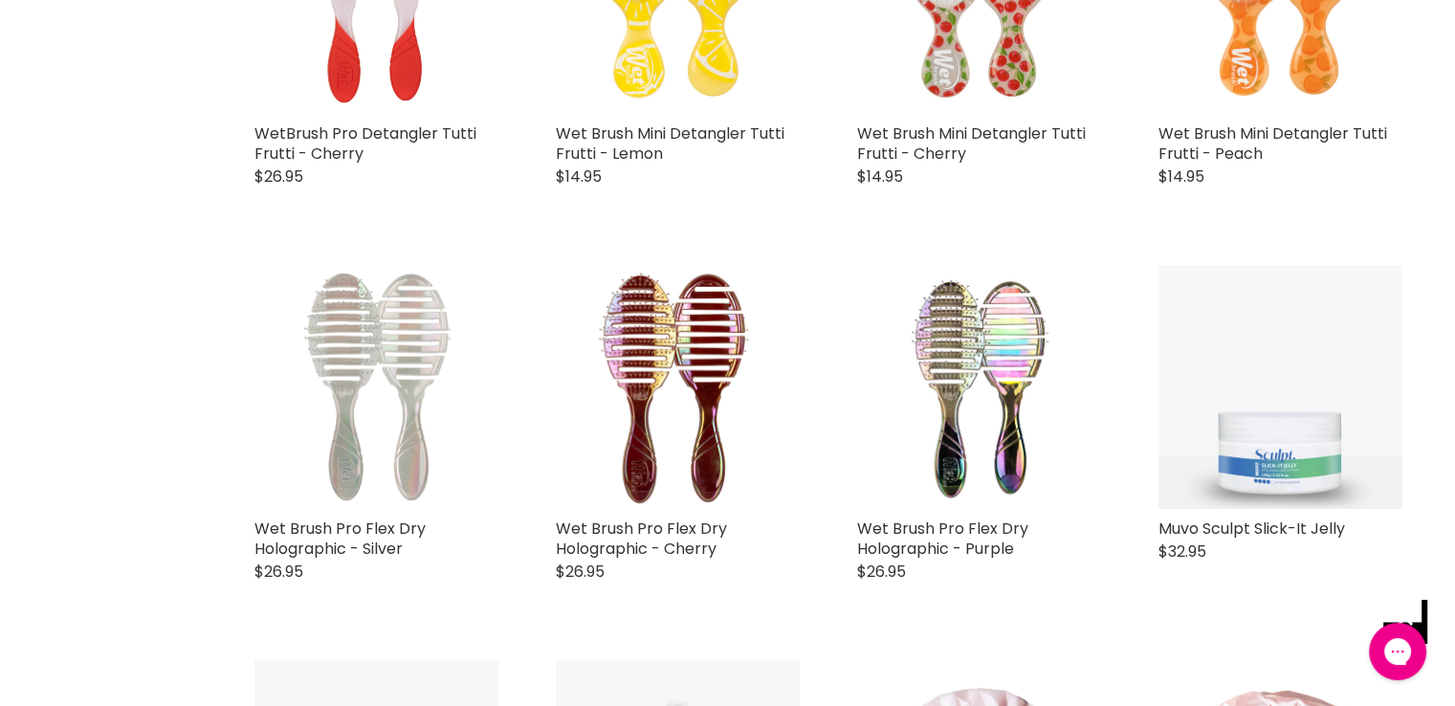
scroll to position [3155, 0]
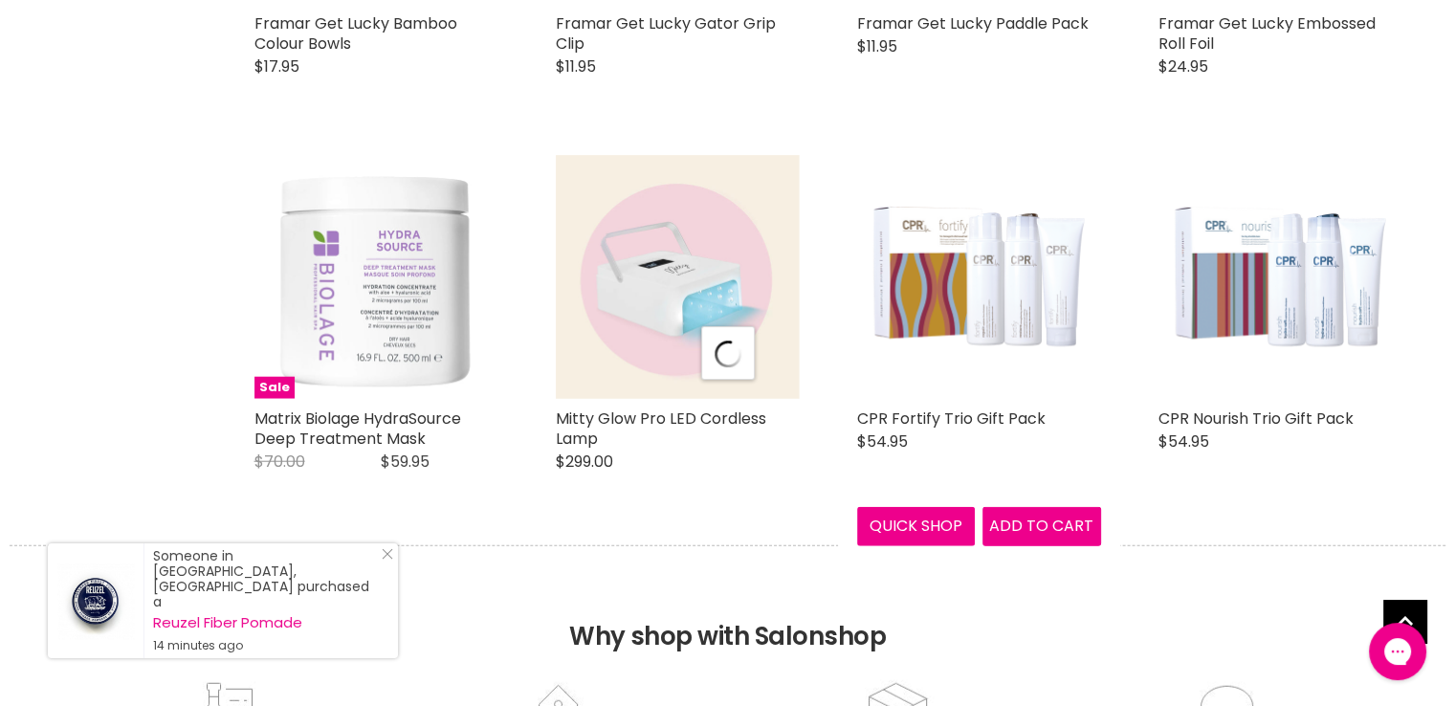
select select "created-descending"
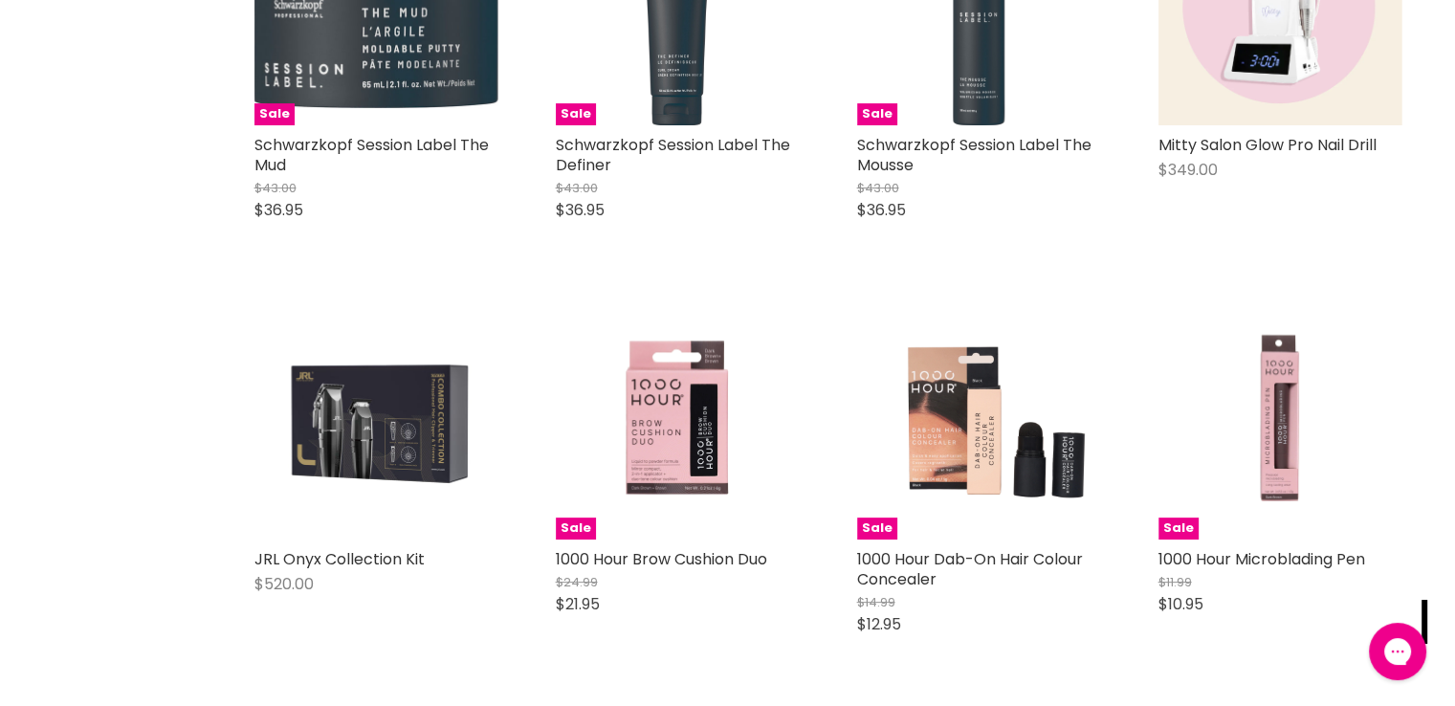
scroll to position [8130, 0]
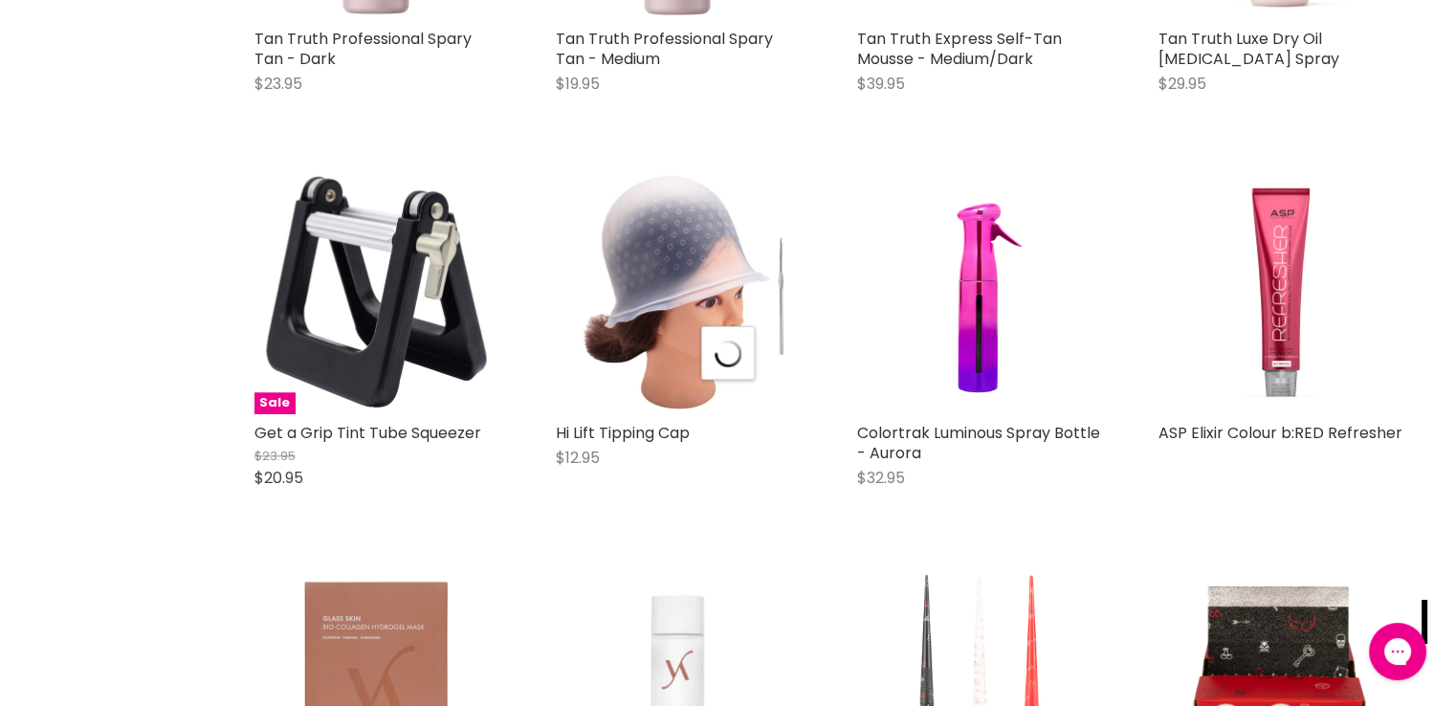
scroll to position [9373, 0]
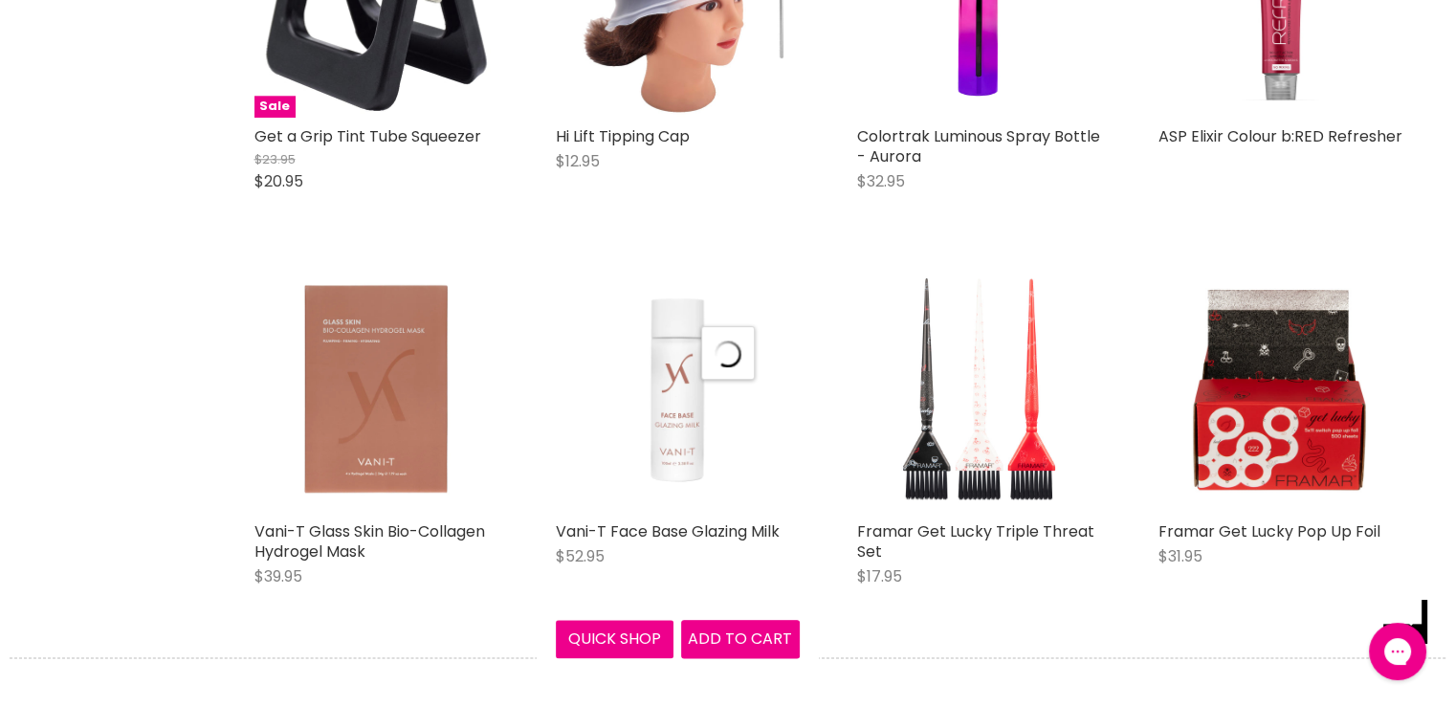
select select "created-descending"
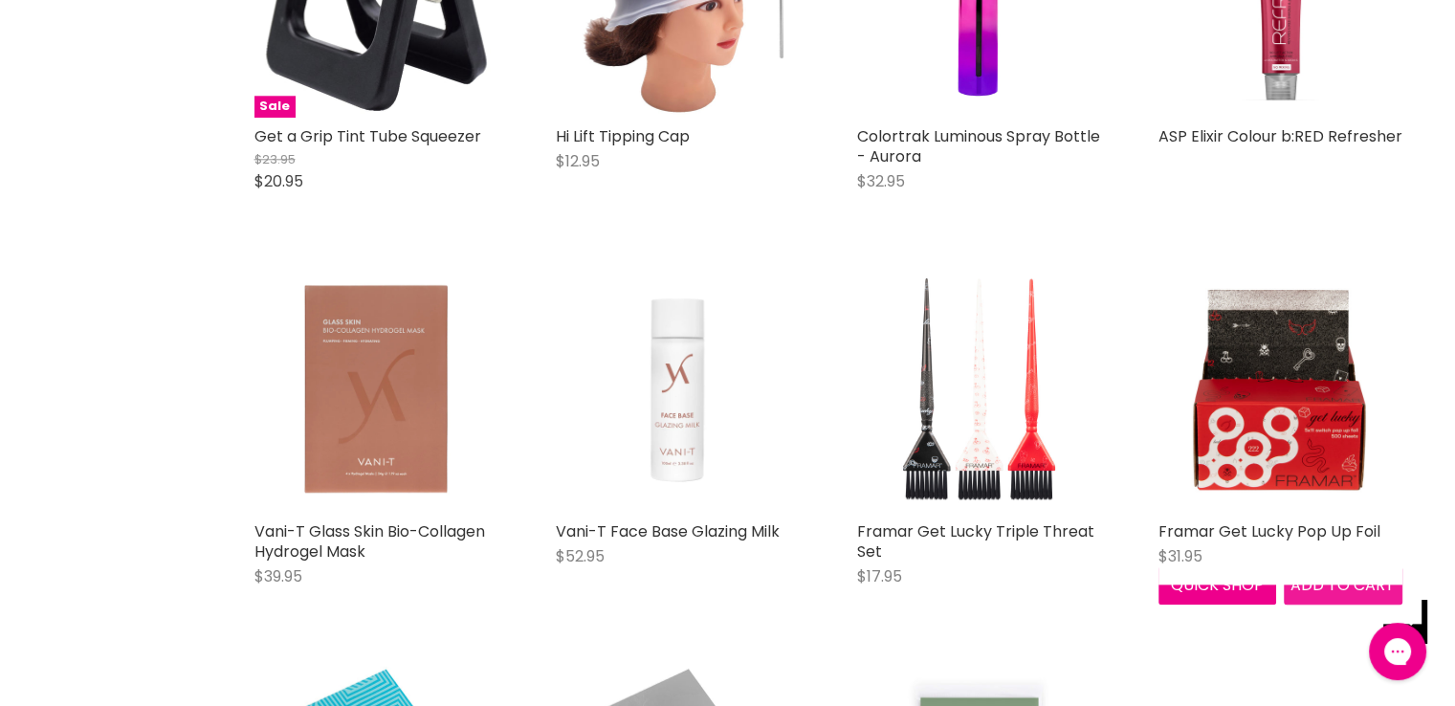
click at [1338, 596] on span "Add to cart" at bounding box center [1343, 585] width 104 height 22
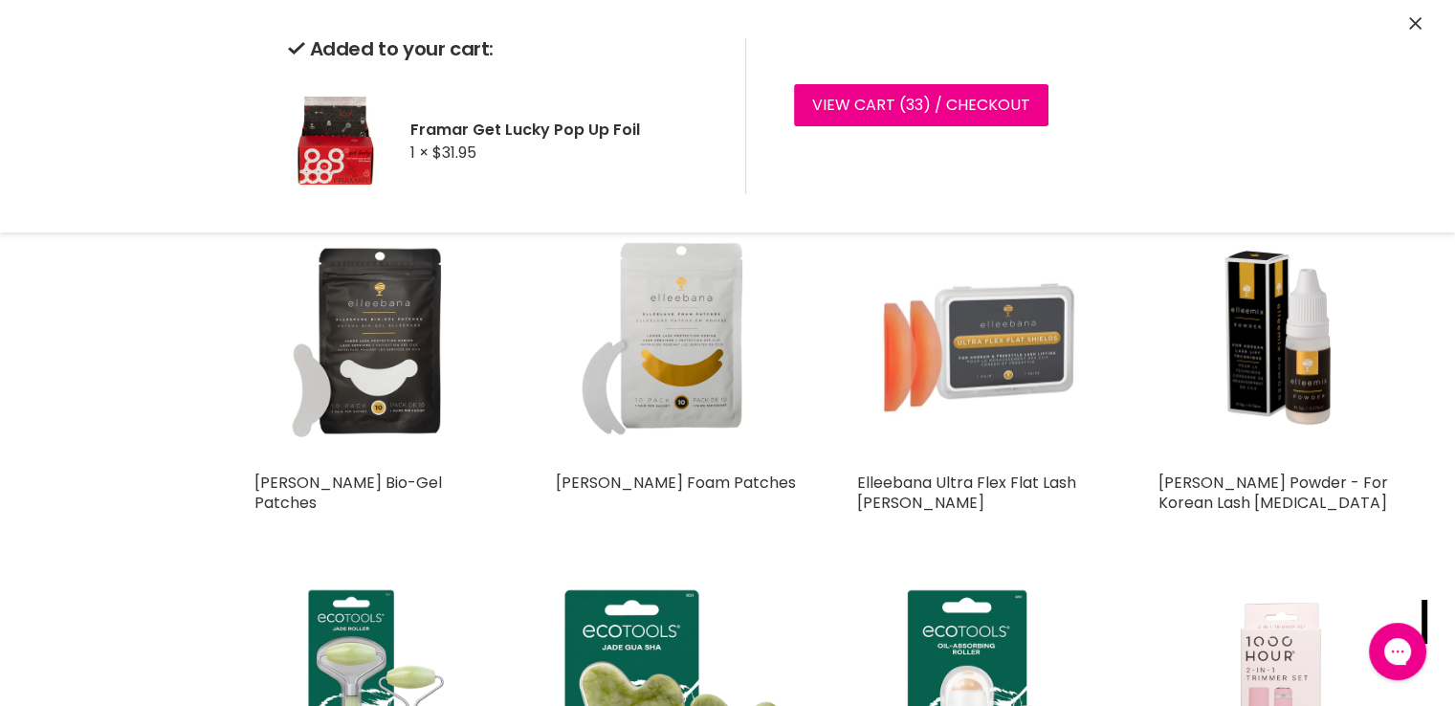
scroll to position [10904, 0]
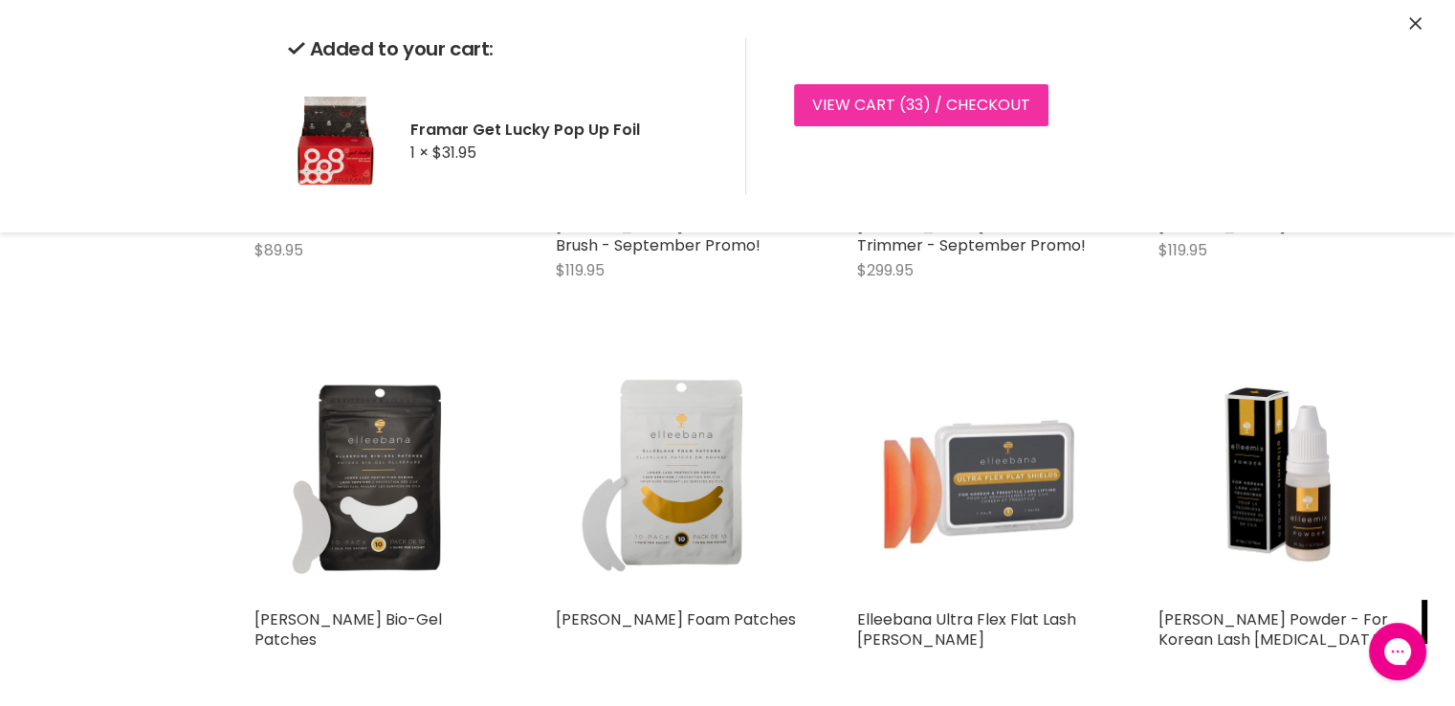
click at [865, 99] on link "View cart ( 33 ) / Checkout" at bounding box center [921, 105] width 254 height 42
